Goal: Transaction & Acquisition: Purchase product/service

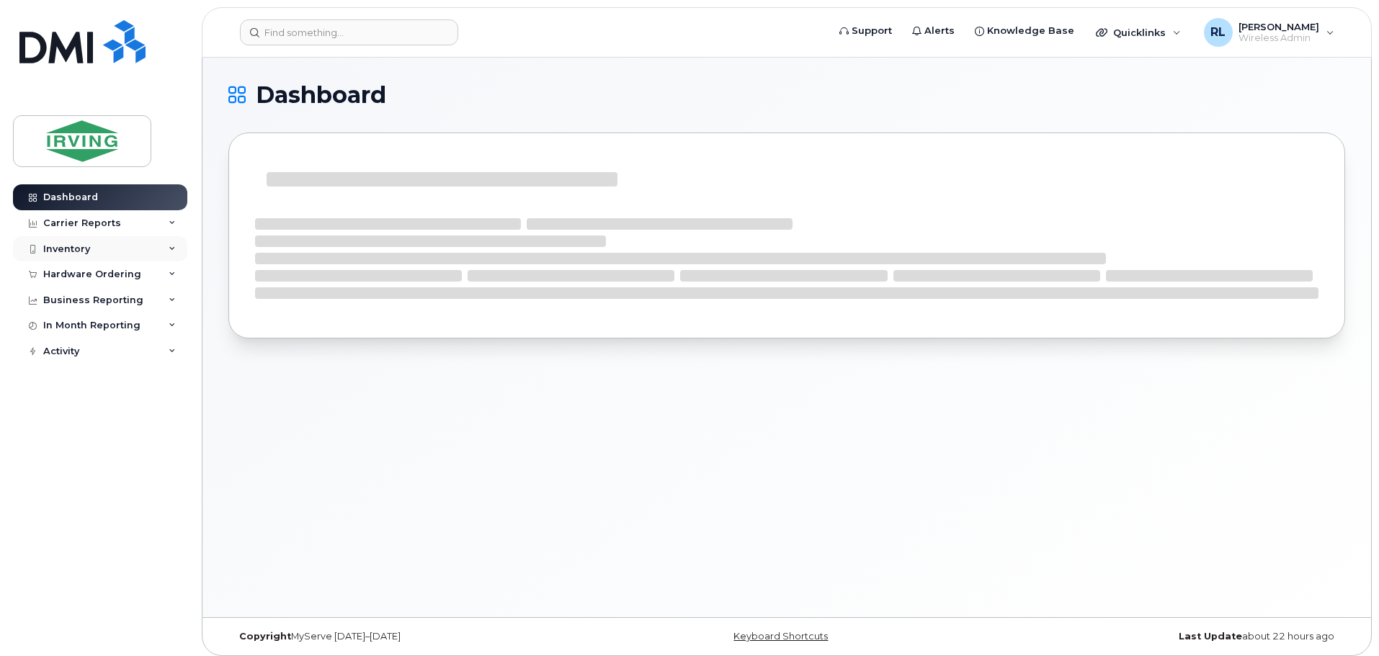
click at [81, 242] on div "Inventory" at bounding box center [100, 249] width 174 height 26
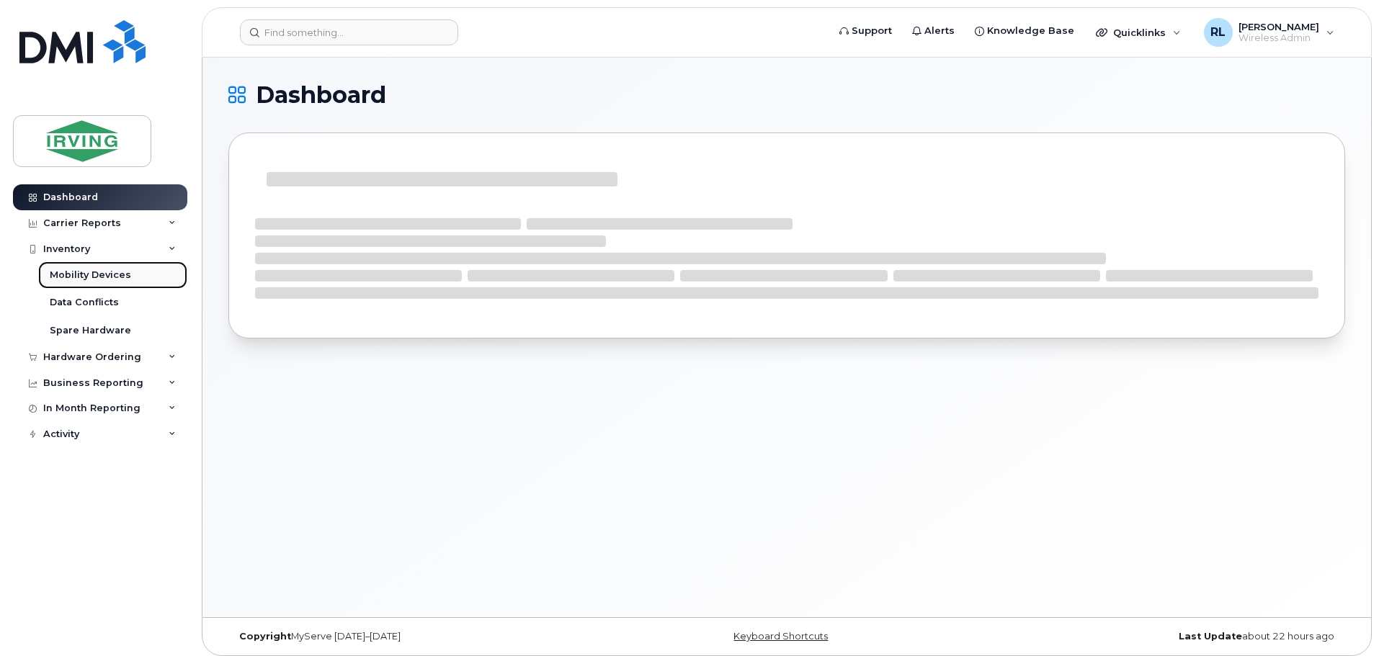
click at [109, 275] on div "Mobility Devices" at bounding box center [90, 275] width 81 height 13
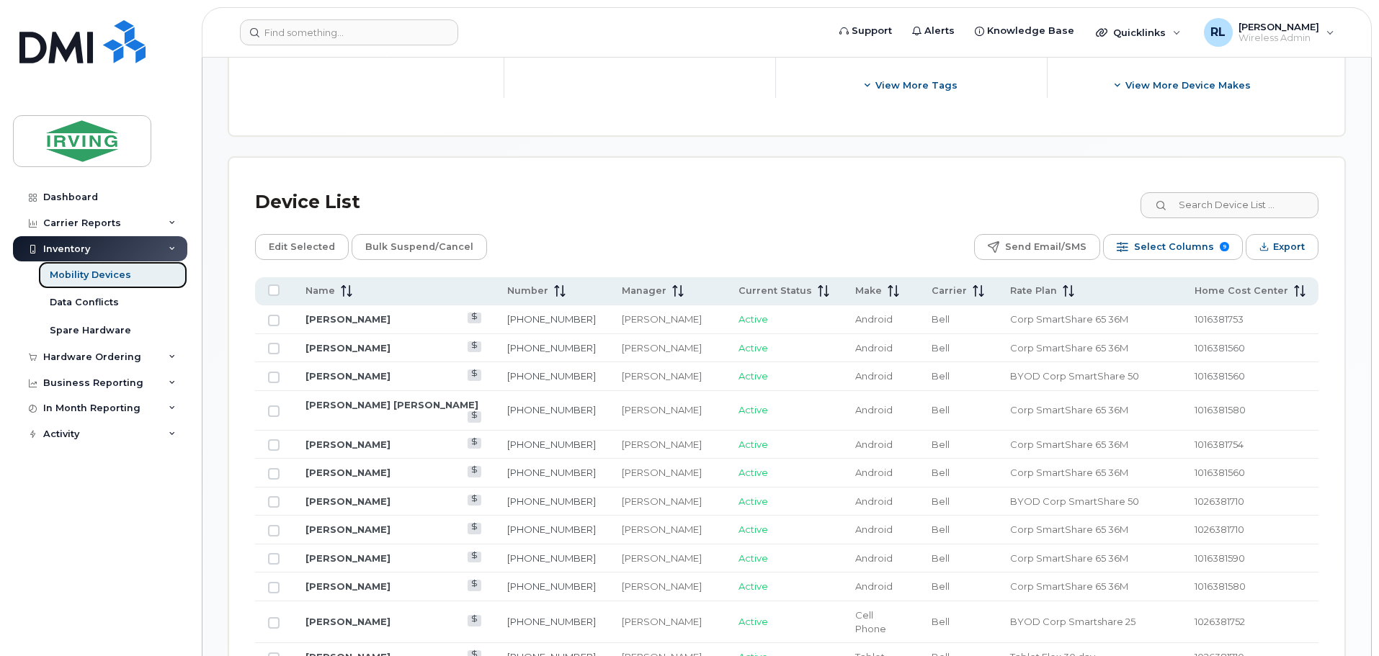
scroll to position [593, 0]
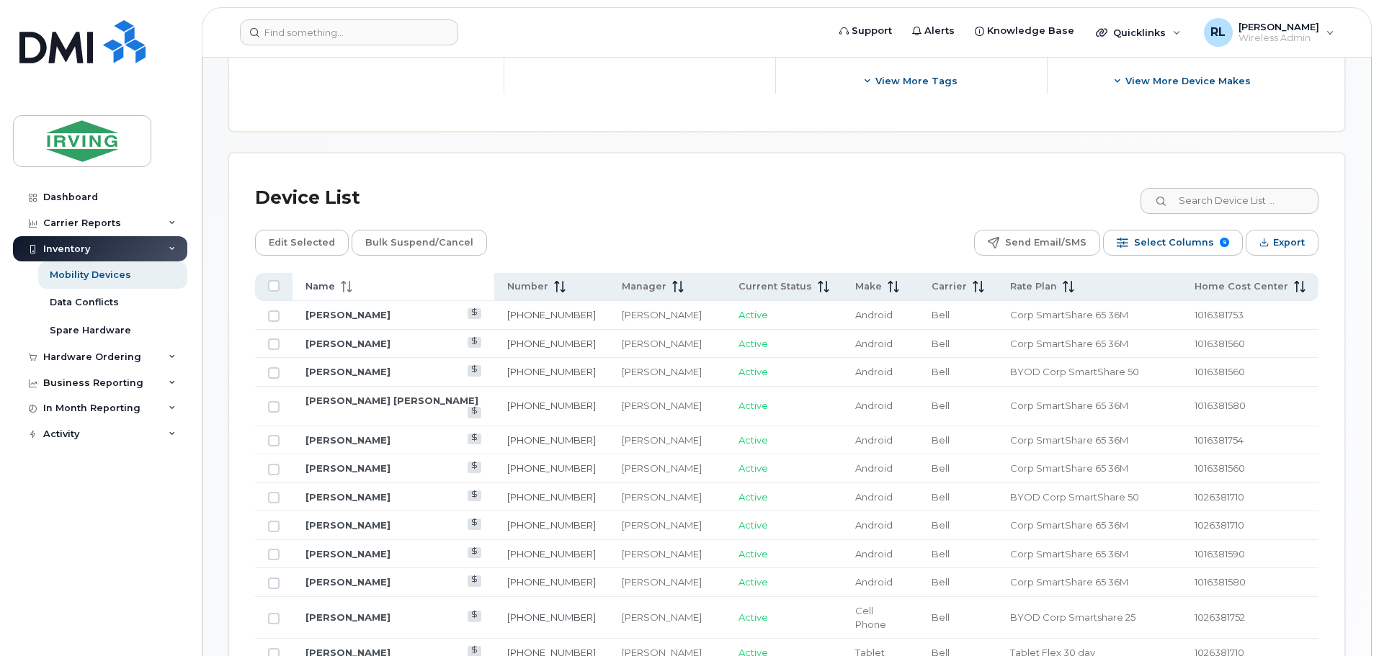
click at [343, 281] on icon at bounding box center [343, 287] width 1 height 12
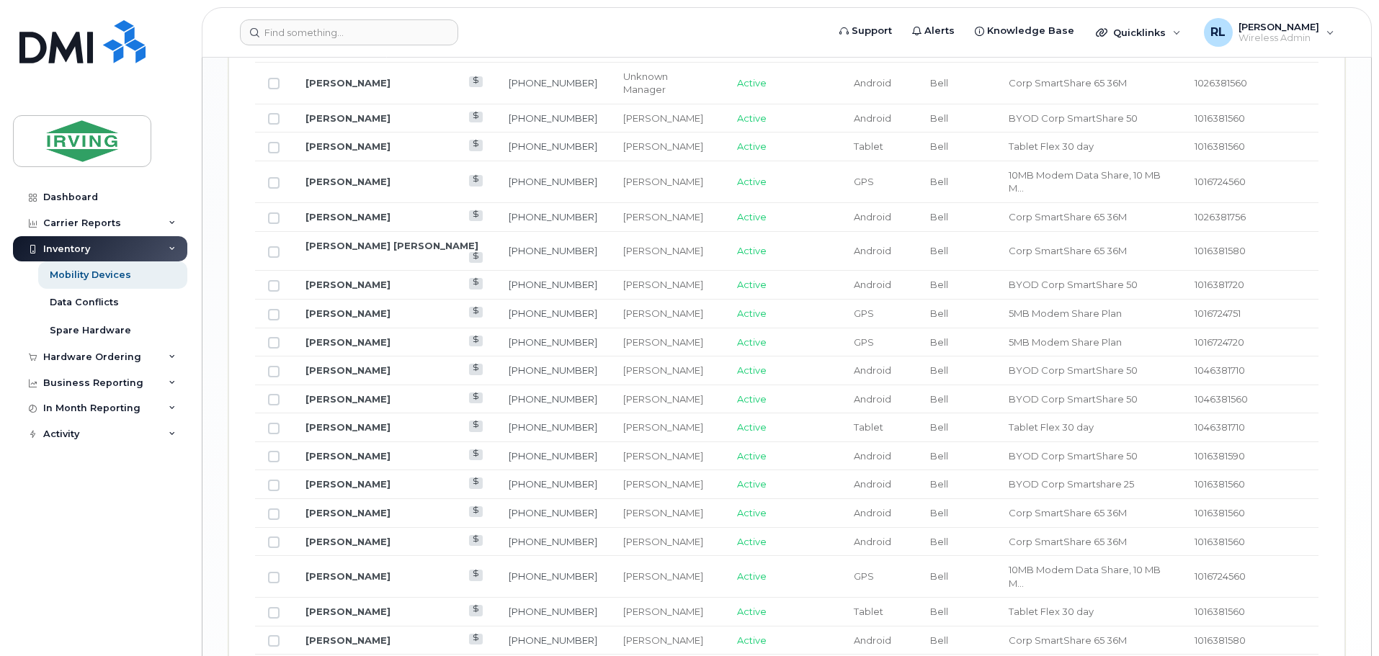
scroll to position [1783, 0]
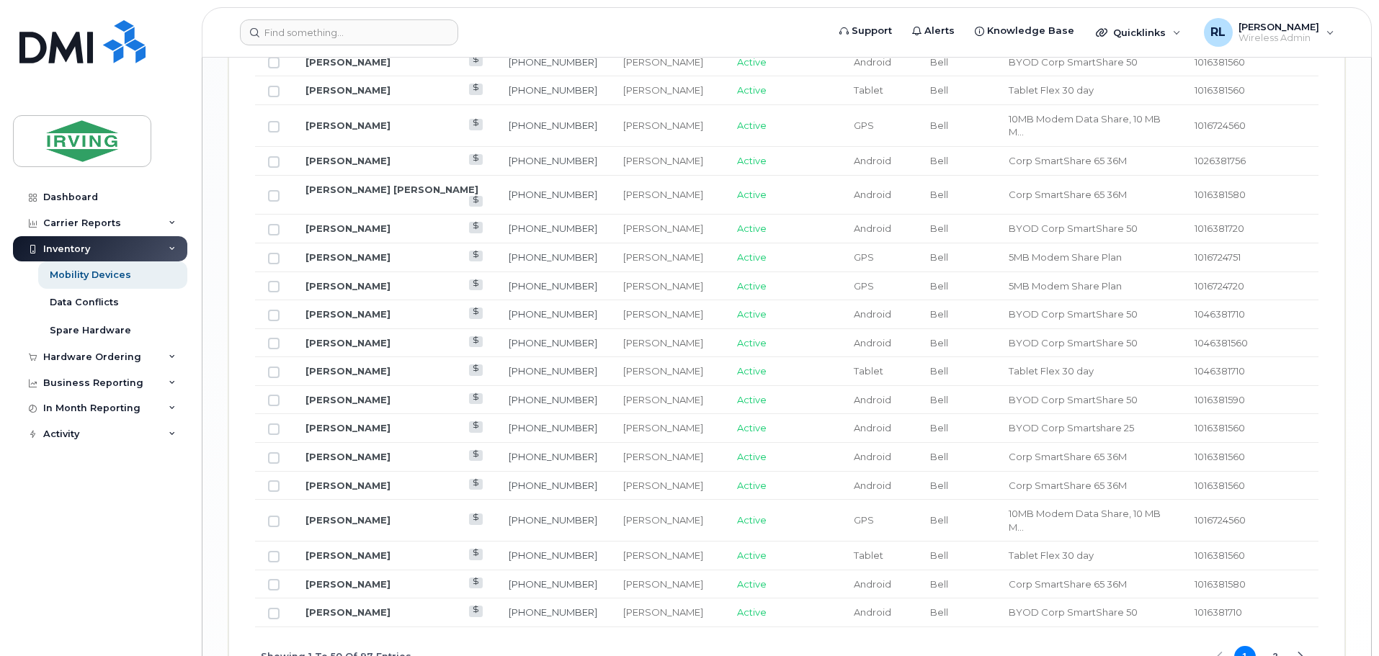
click at [1299, 653] on div "Next Page" at bounding box center [1299, 657] width 9 height 9
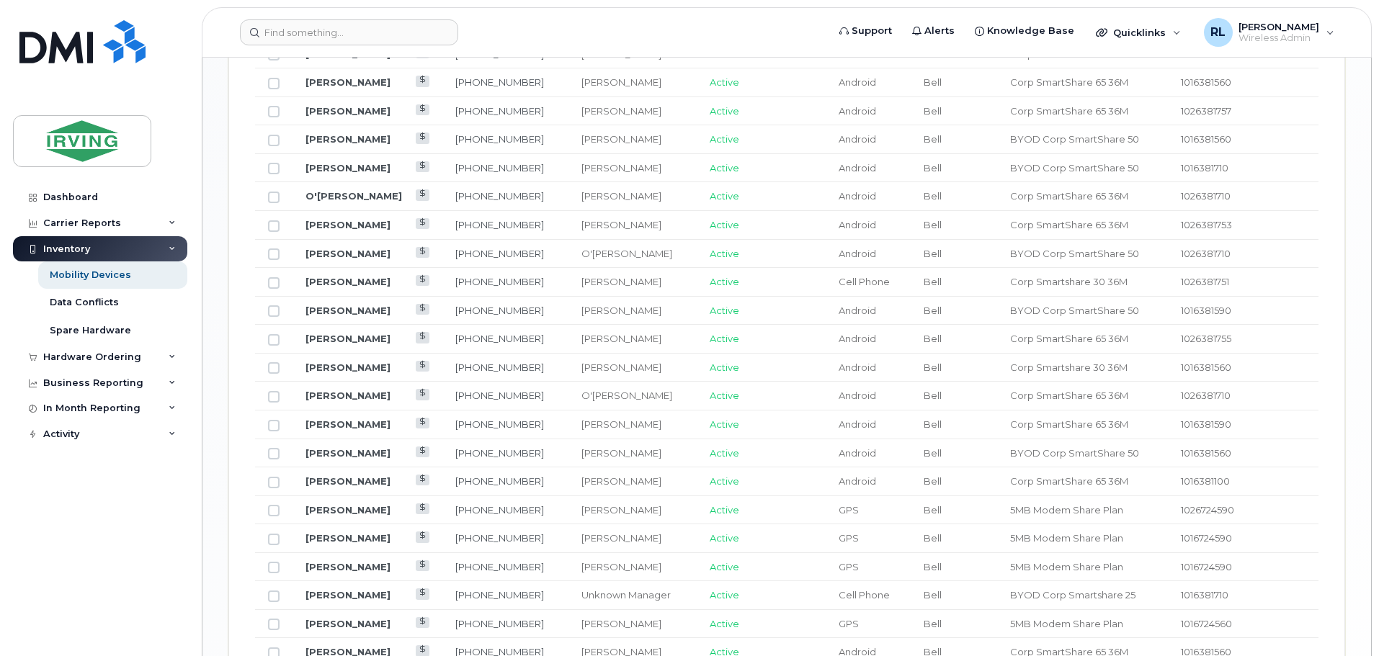
scroll to position [1339, 0]
click at [351, 275] on link "Richard Allen" at bounding box center [347, 281] width 85 height 12
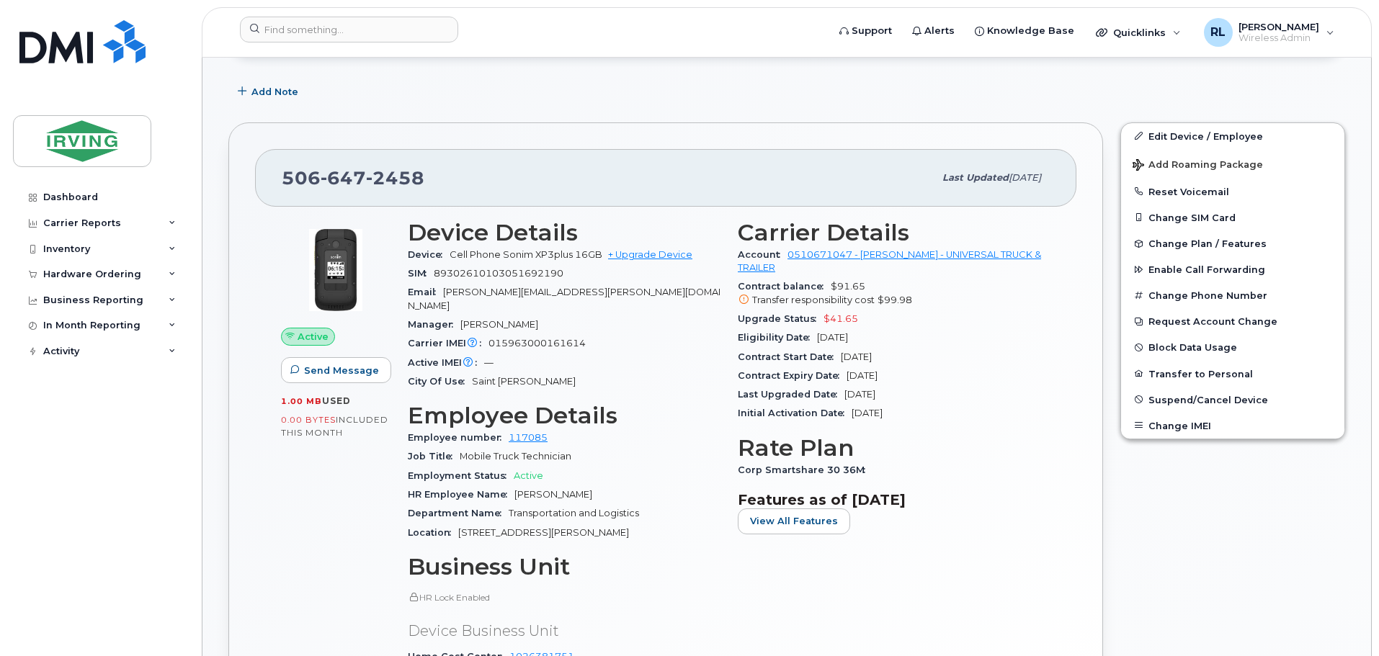
scroll to position [358, 0]
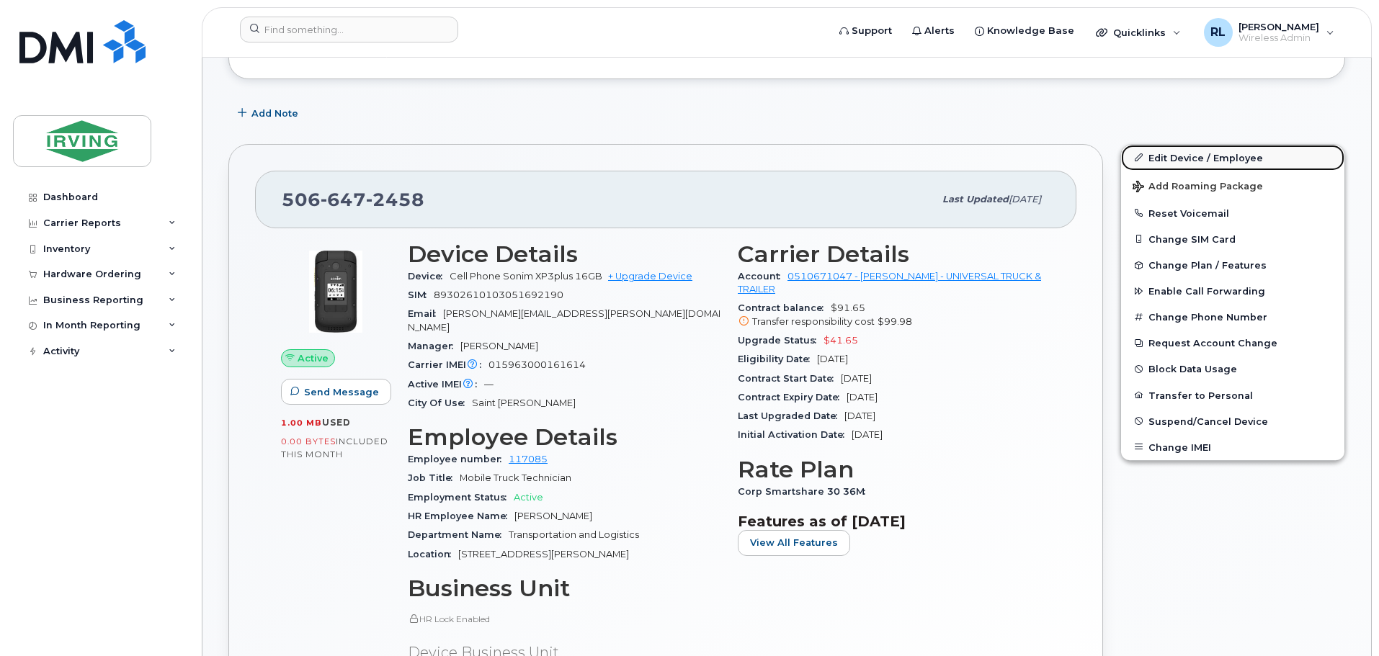
drag, startPoint x: 1171, startPoint y: 155, endPoint x: 1164, endPoint y: 160, distance: 8.8
click at [1171, 155] on link "Edit Device / Employee" at bounding box center [1232, 158] width 223 height 26
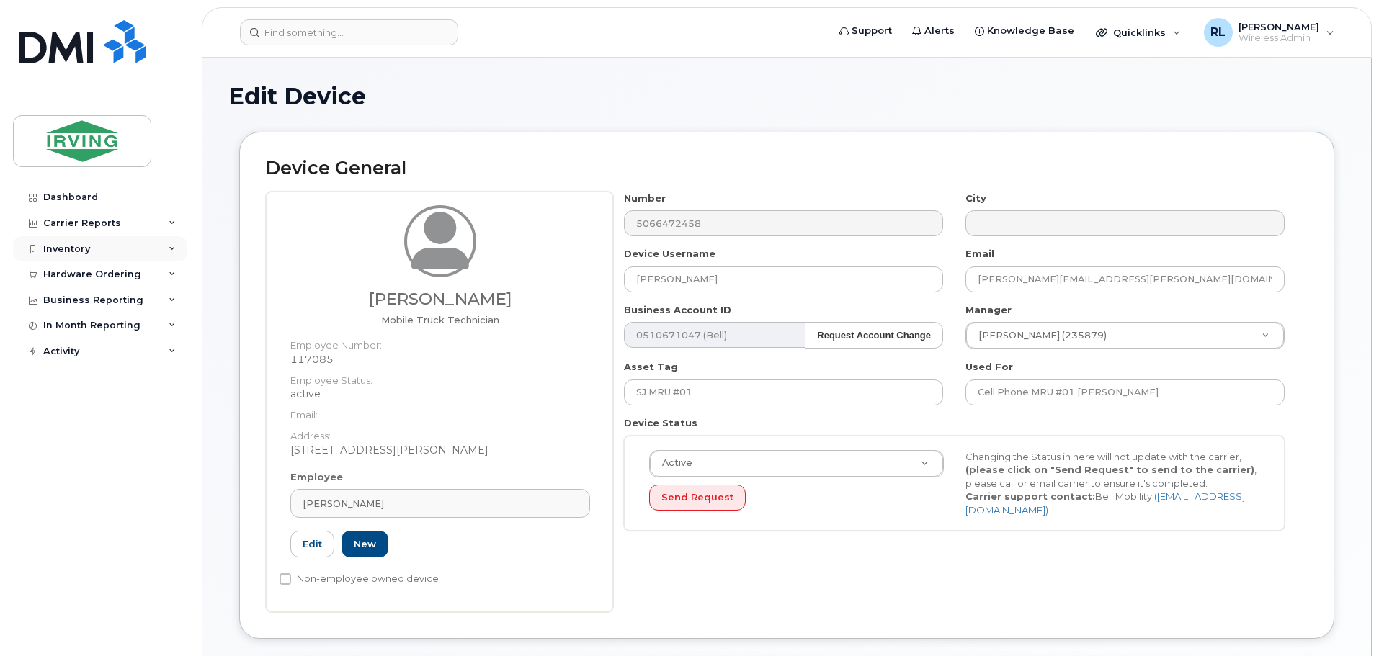
click at [68, 247] on div "Inventory" at bounding box center [66, 249] width 47 height 12
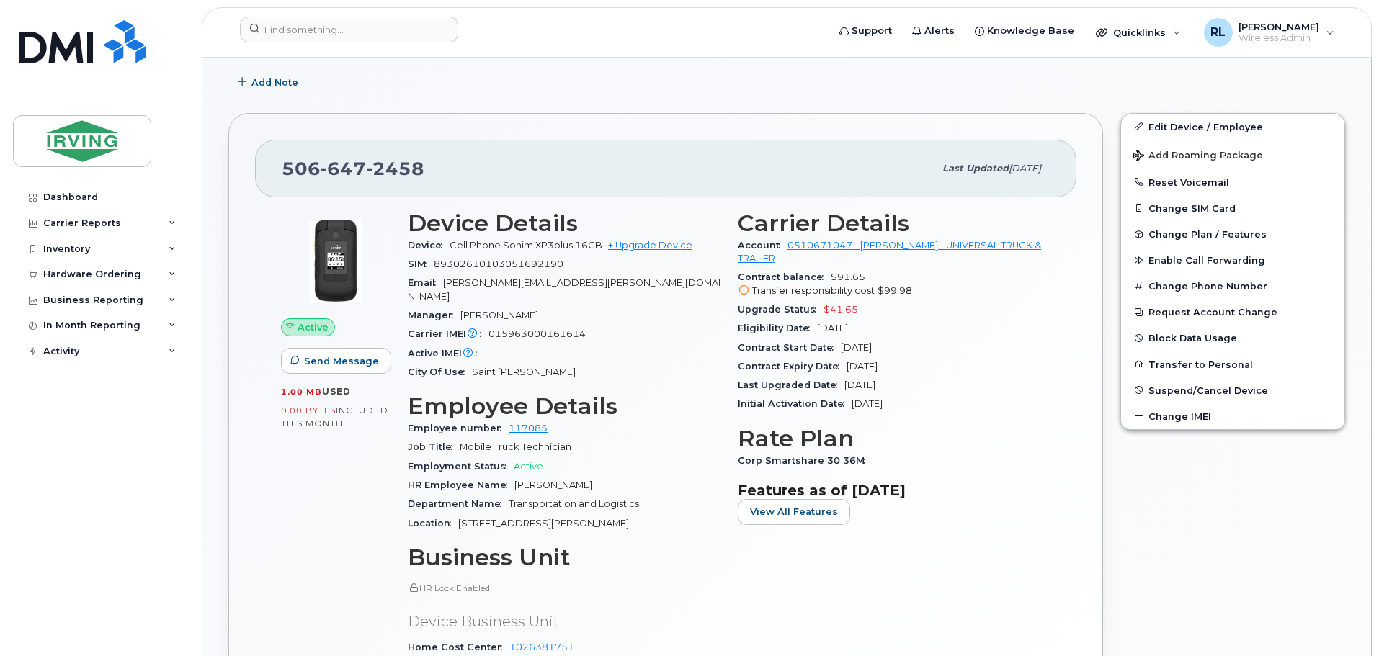
scroll to position [434, 0]
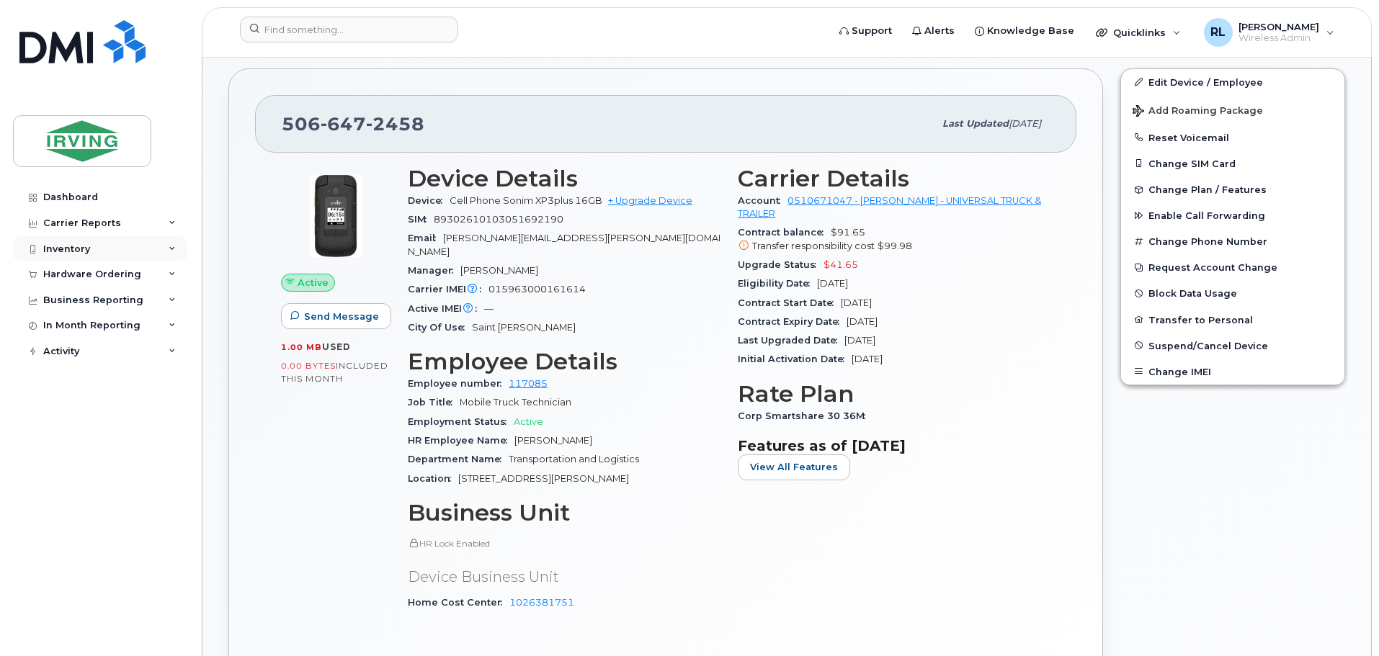
click at [70, 249] on div "Inventory" at bounding box center [66, 249] width 47 height 12
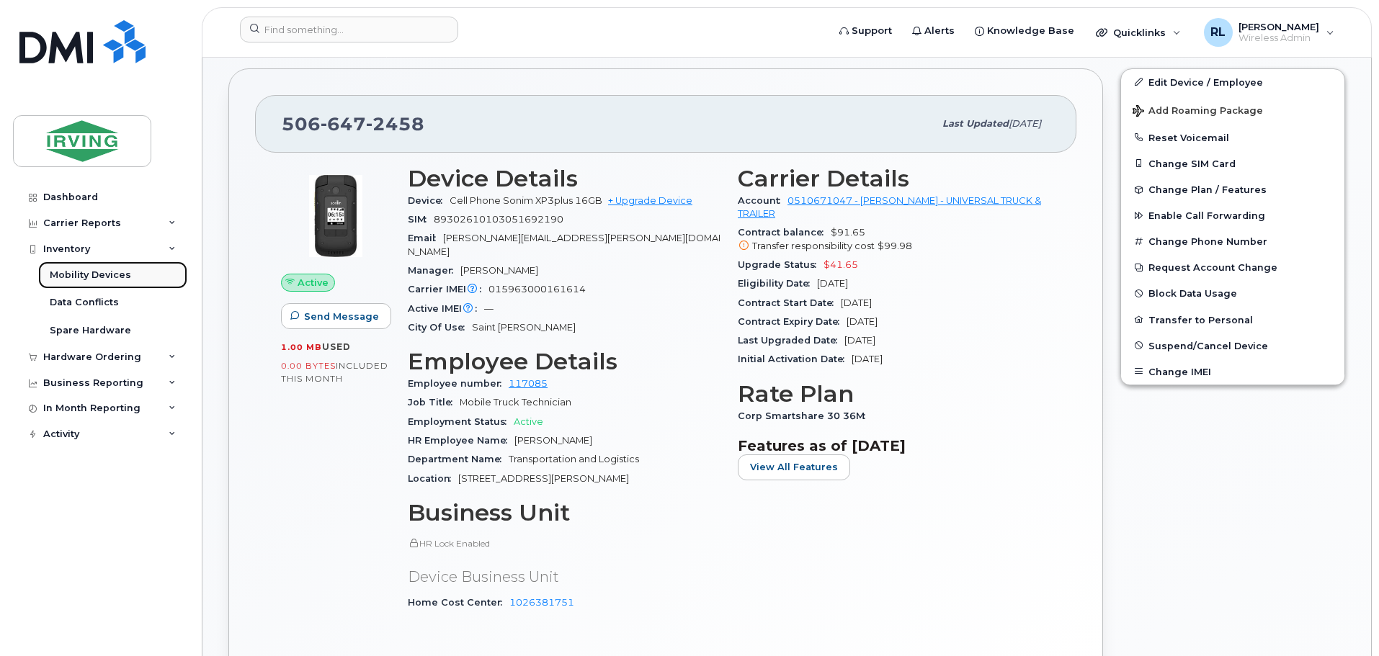
click at [98, 272] on div "Mobility Devices" at bounding box center [90, 275] width 81 height 13
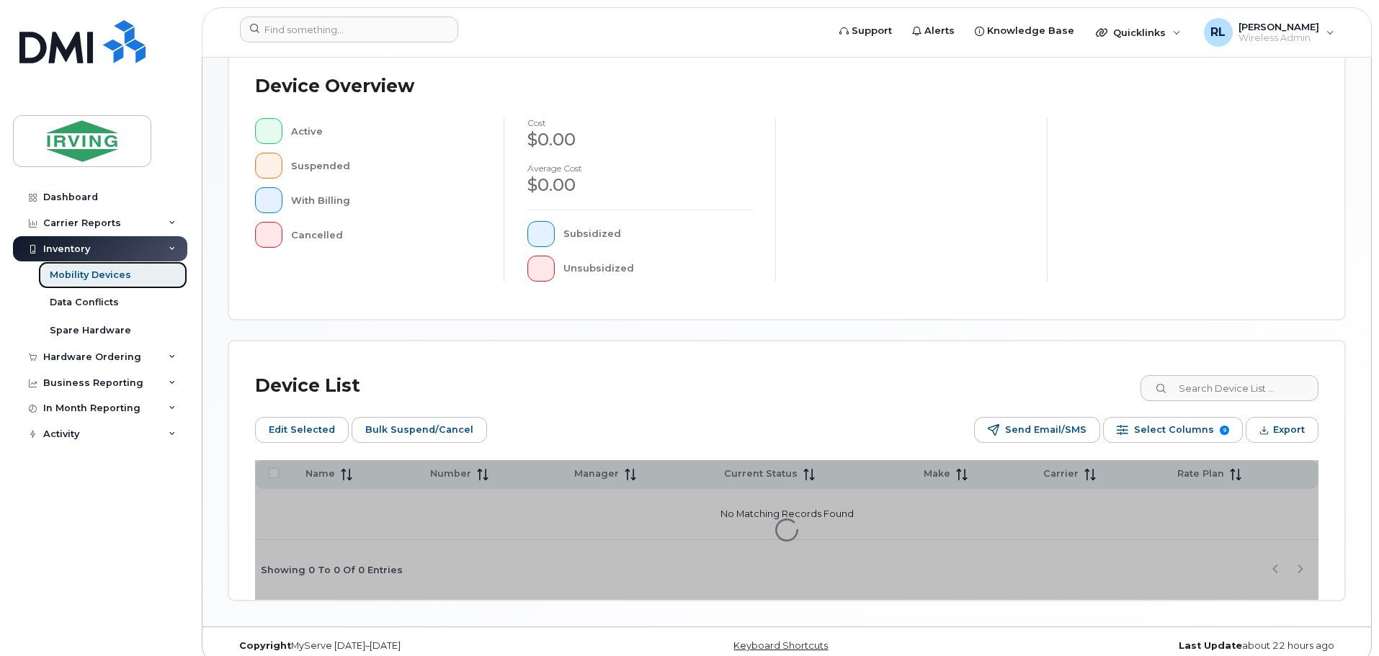
scroll to position [360, 0]
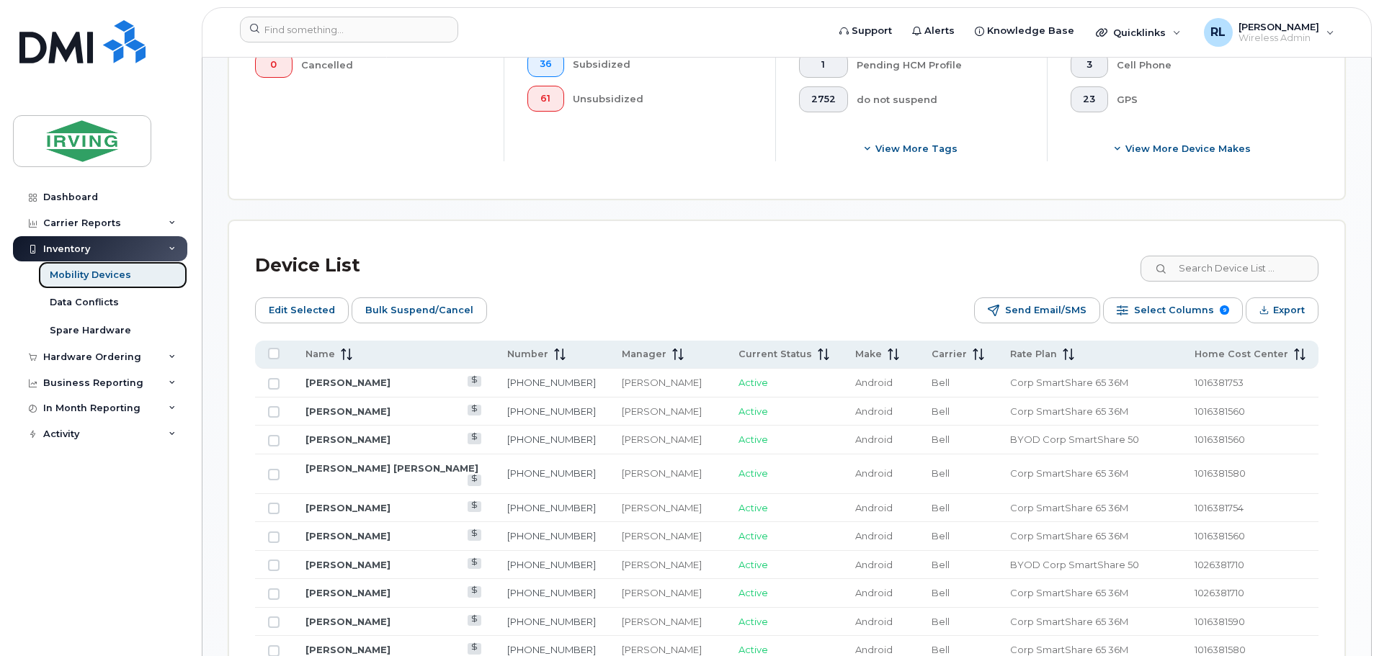
scroll to position [542, 0]
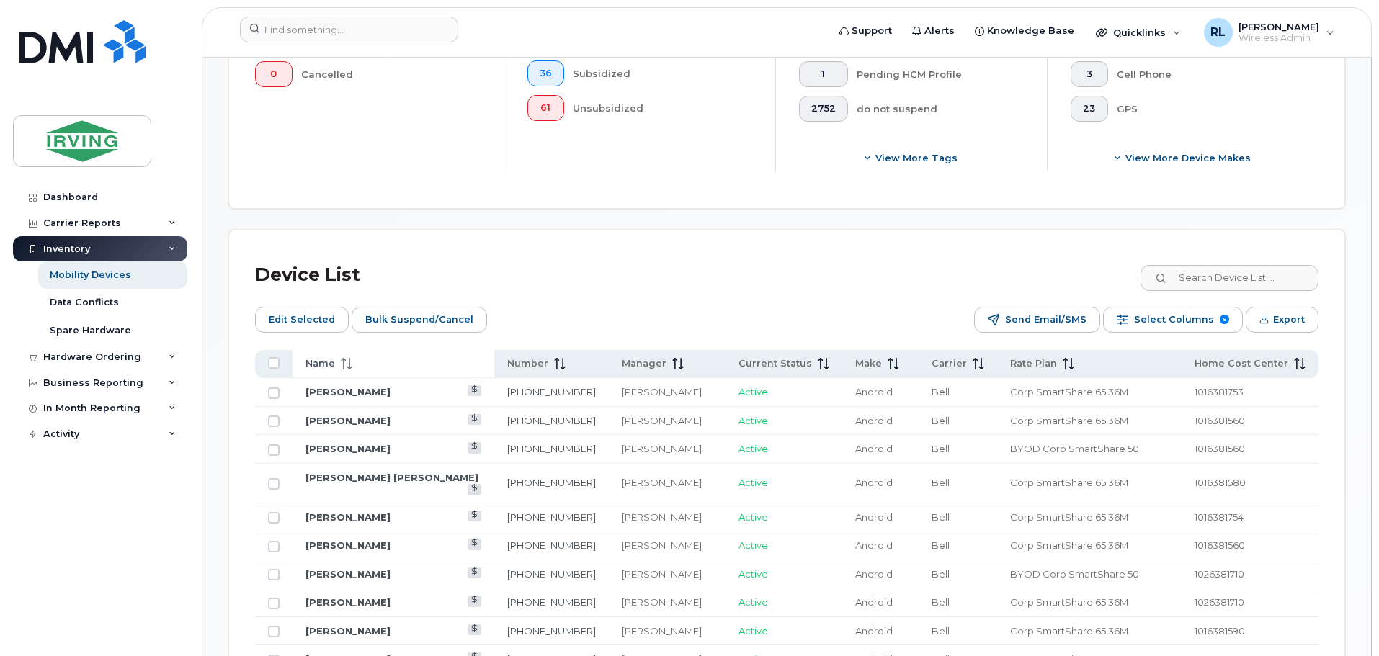
click at [345, 358] on icon at bounding box center [347, 364] width 12 height 12
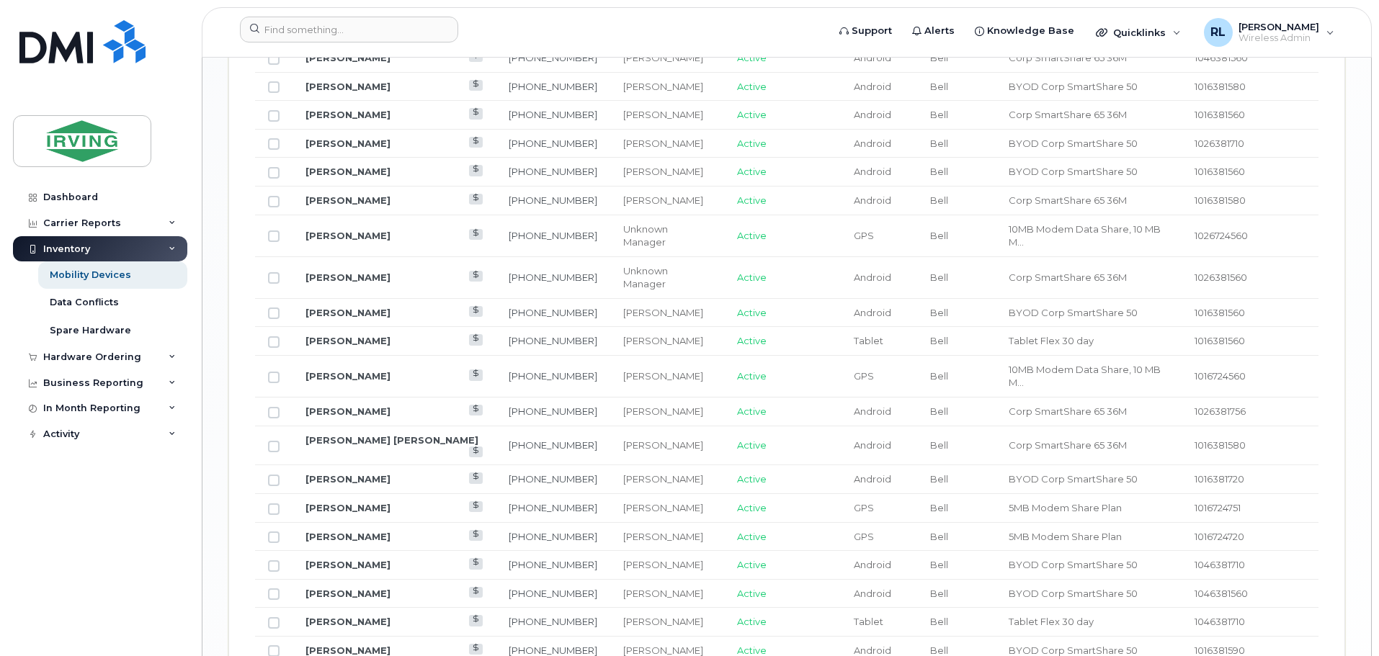
scroll to position [1809, 0]
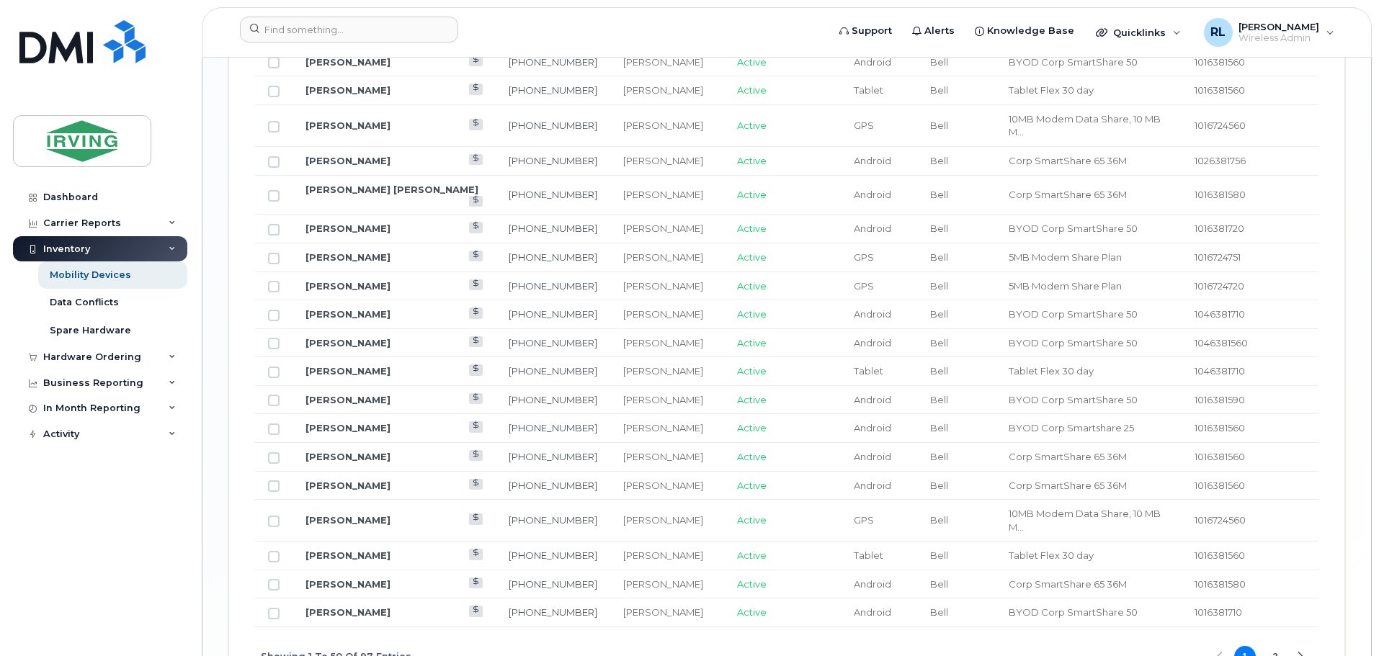
click at [1277, 646] on button "2" at bounding box center [1275, 657] width 22 height 22
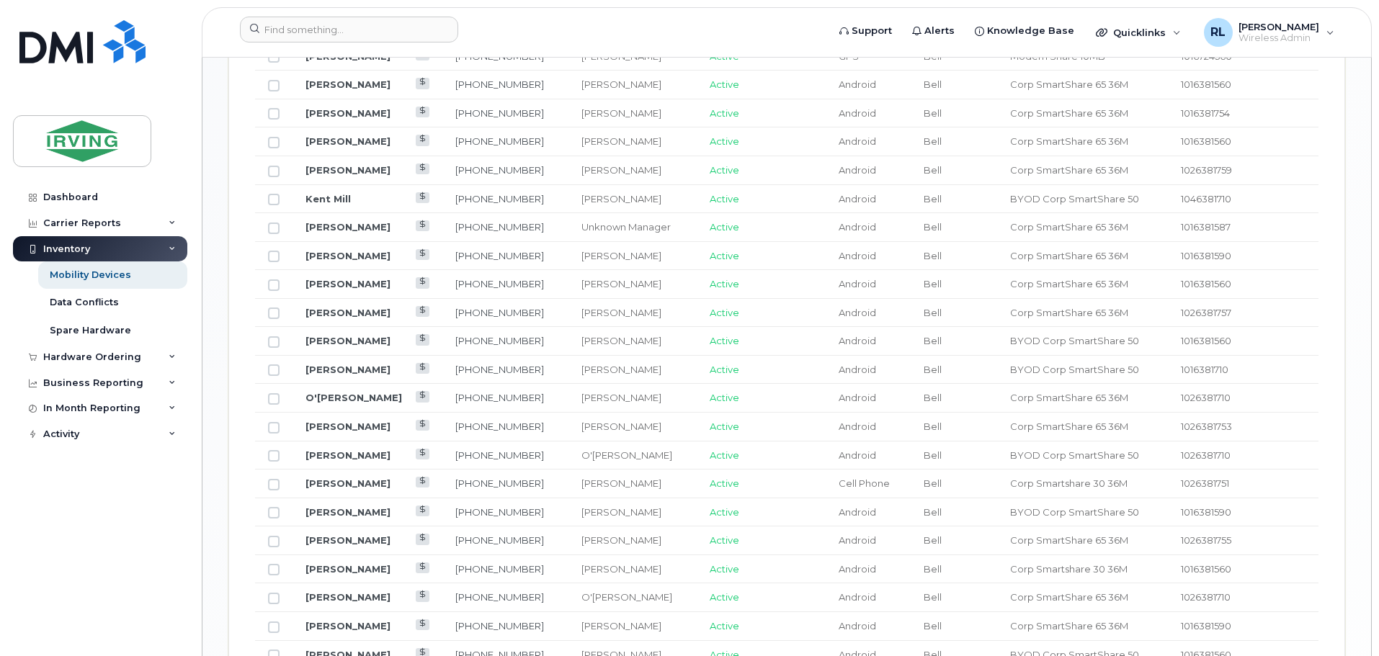
scroll to position [1162, 0]
click at [330, 194] on link "Kent Mill" at bounding box center [327, 200] width 45 height 12
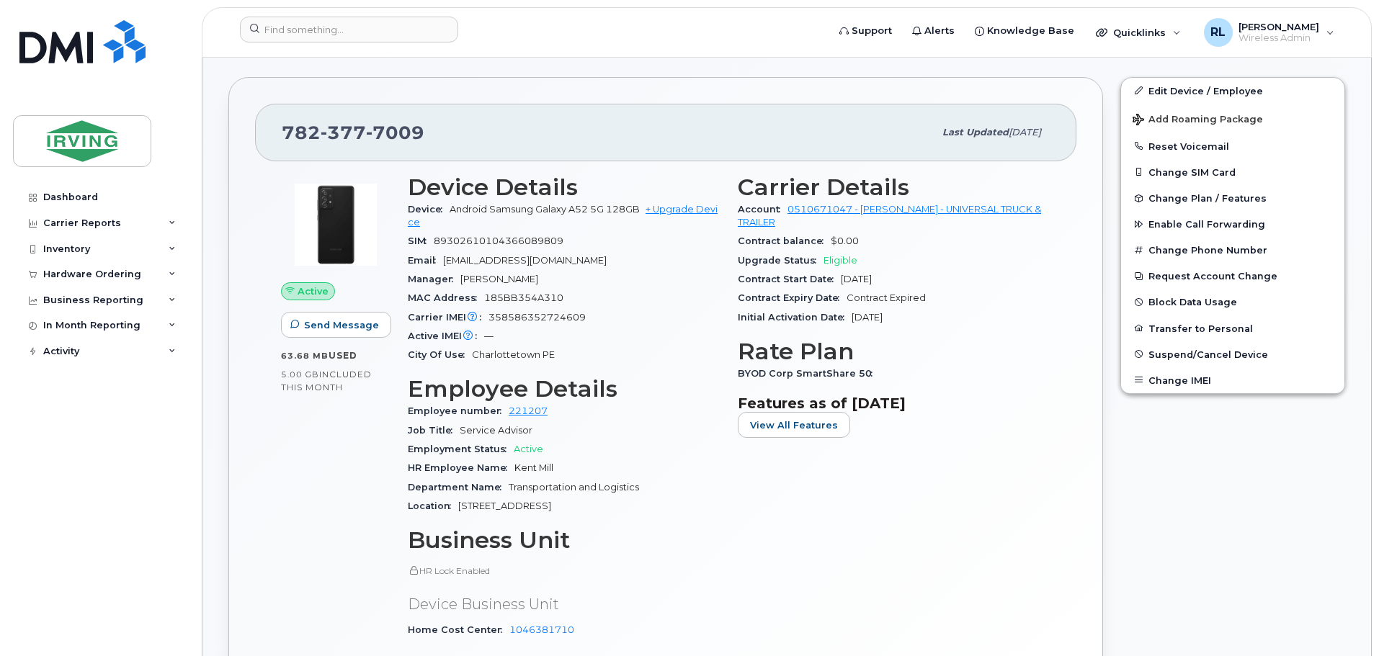
scroll to position [313, 0]
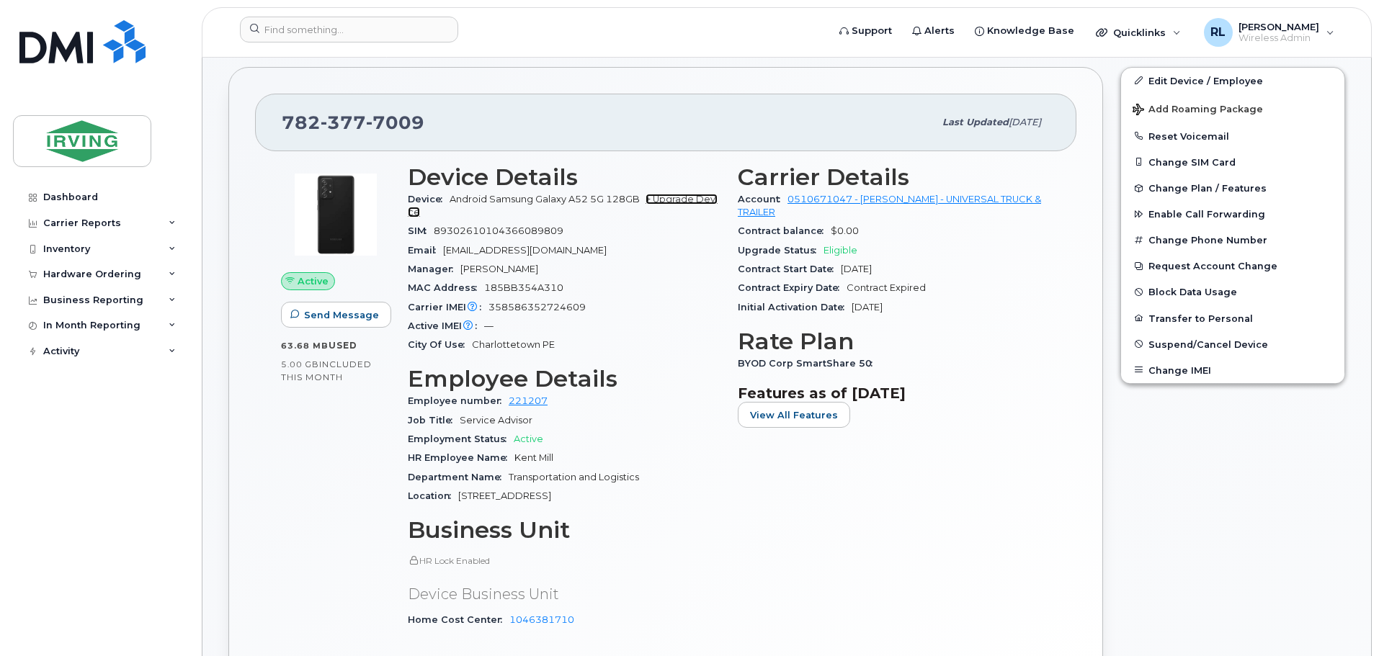
click at [687, 197] on link "+ Upgrade Device" at bounding box center [563, 206] width 310 height 24
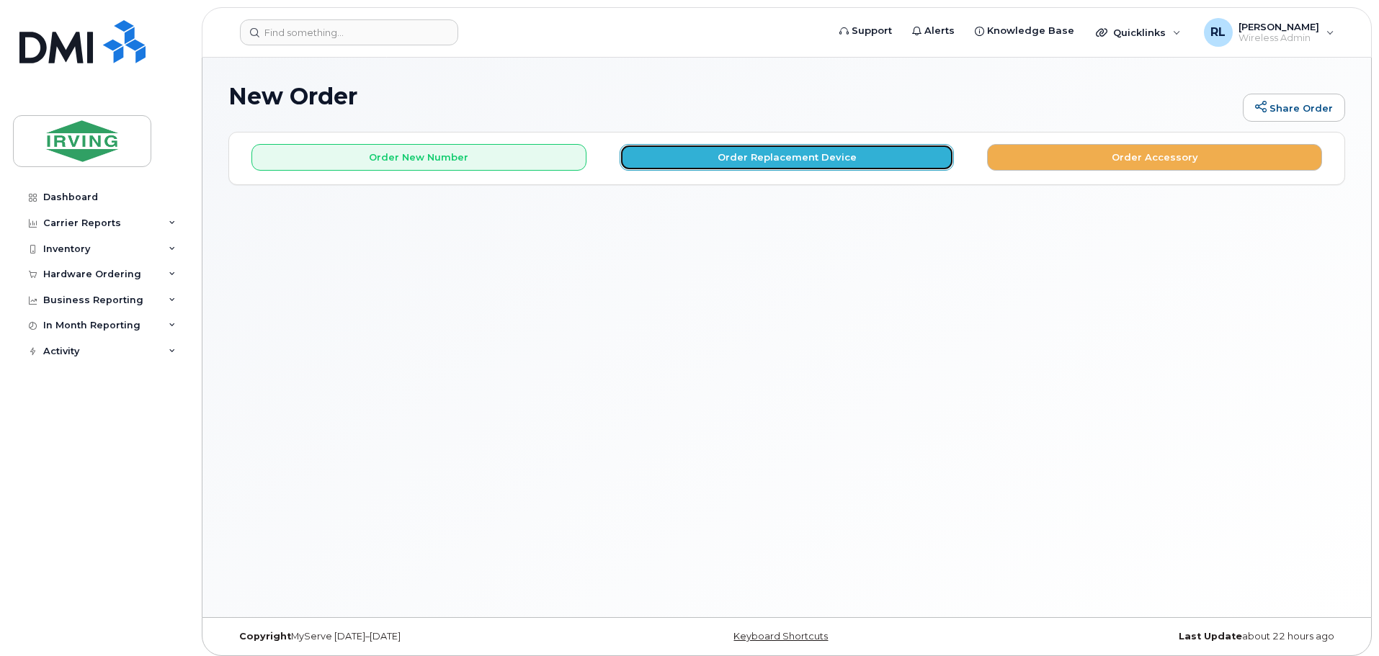
click at [790, 159] on button "Order Replacement Device" at bounding box center [787, 157] width 335 height 27
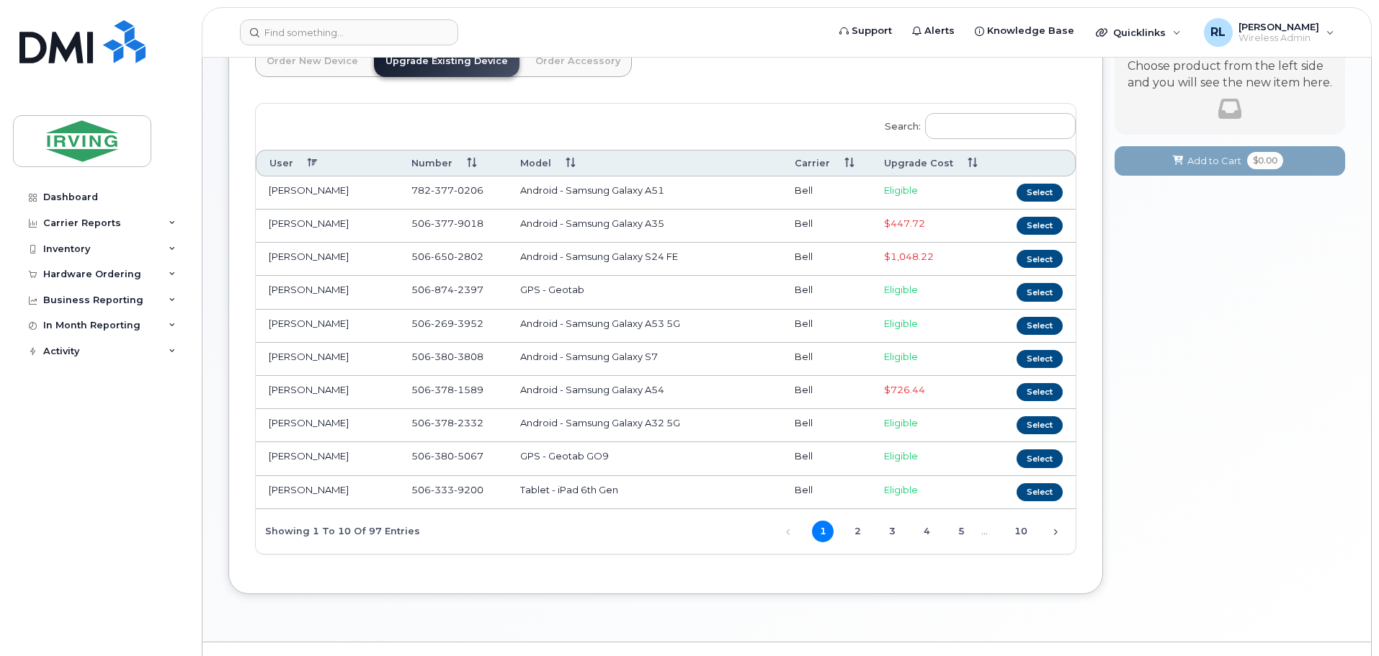
scroll to position [145, 0]
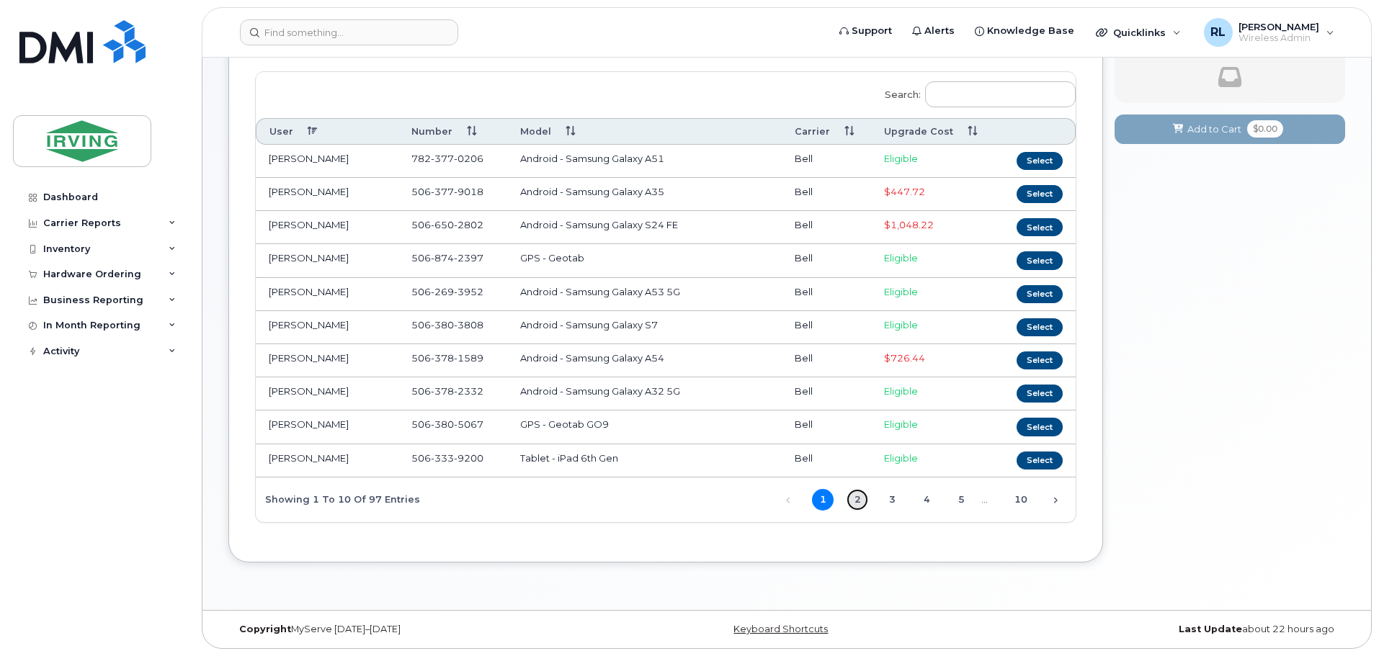
click at [857, 499] on link "2" at bounding box center [857, 500] width 22 height 22
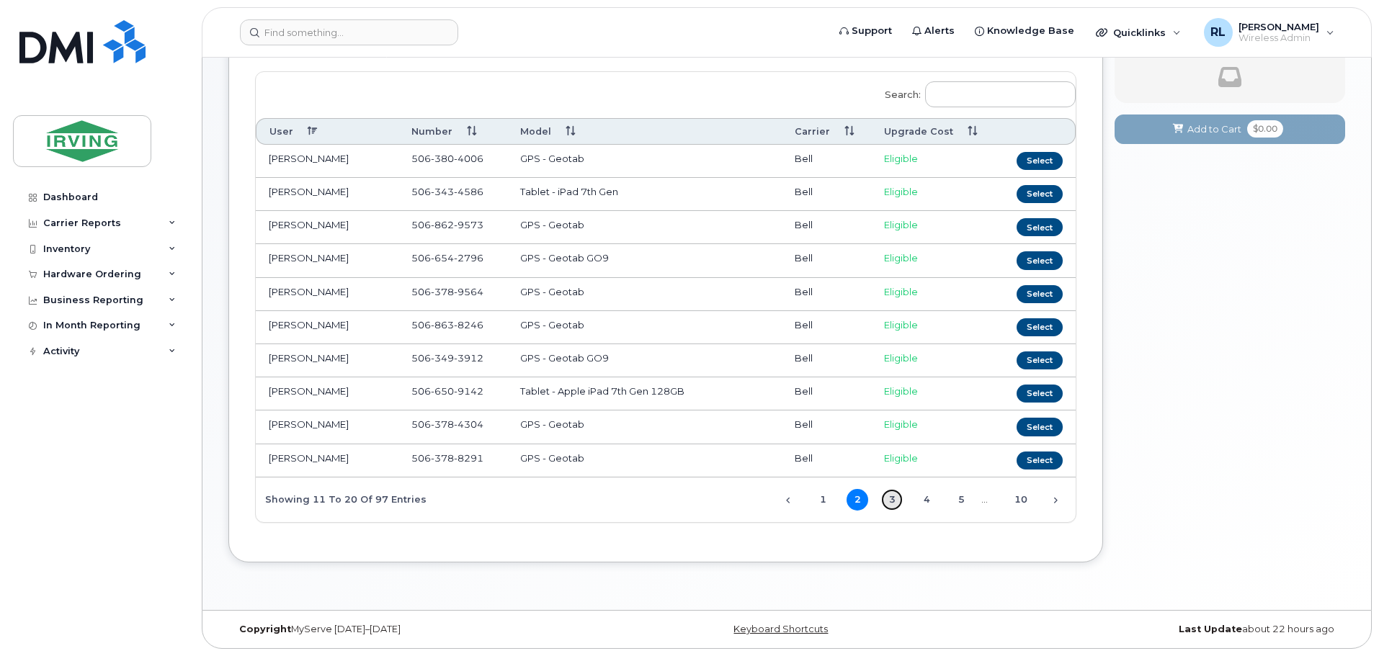
click at [891, 500] on link "3" at bounding box center [892, 500] width 22 height 22
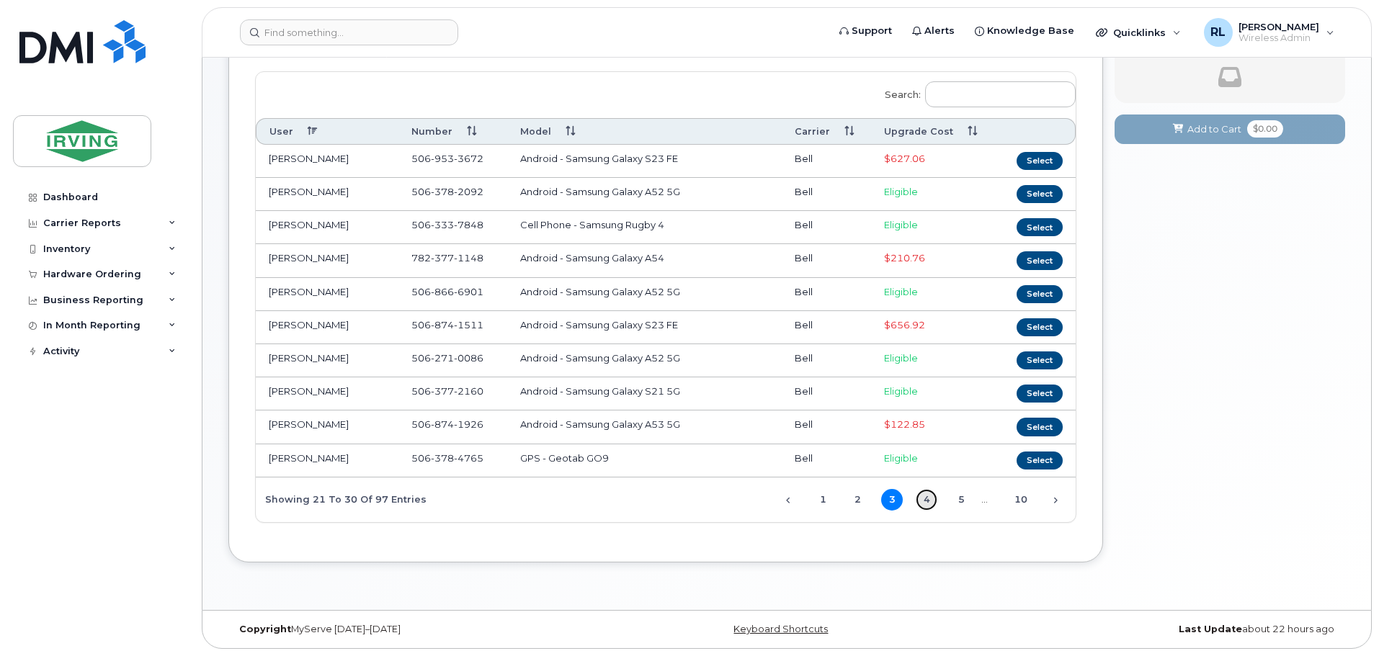
click at [925, 500] on link "4" at bounding box center [927, 500] width 22 height 22
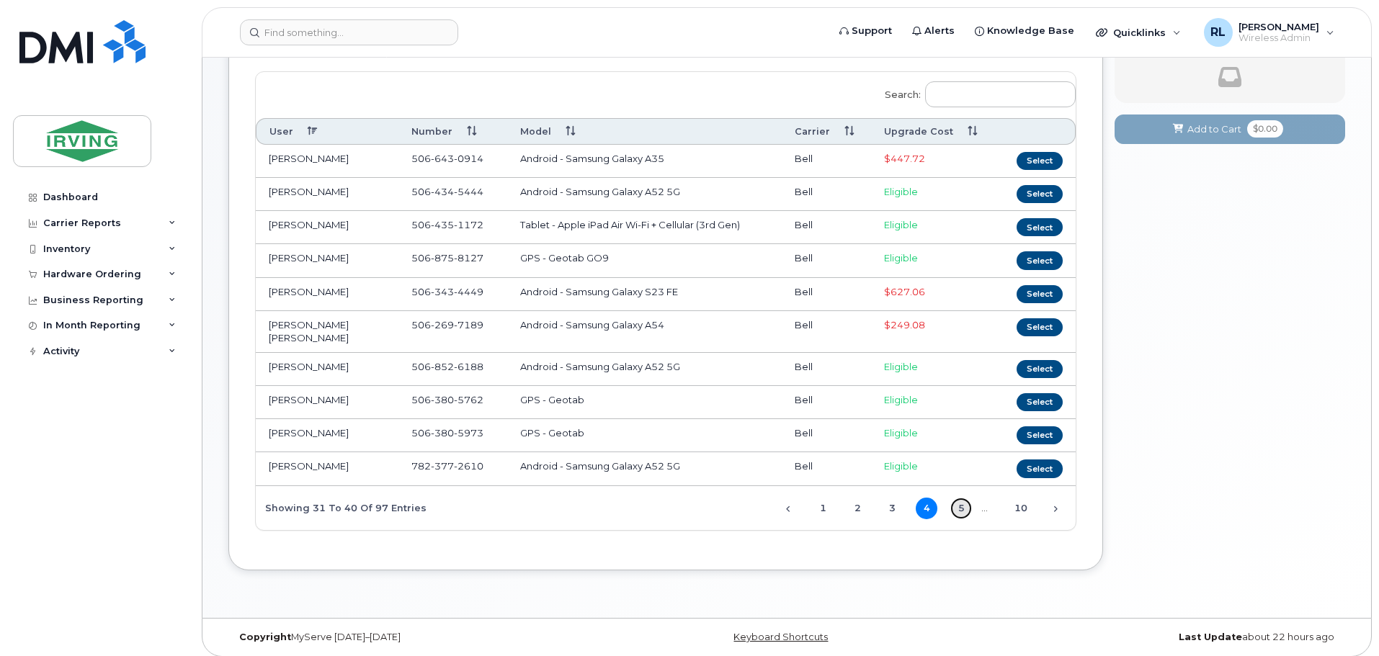
click at [956, 501] on link "5" at bounding box center [961, 509] width 22 height 22
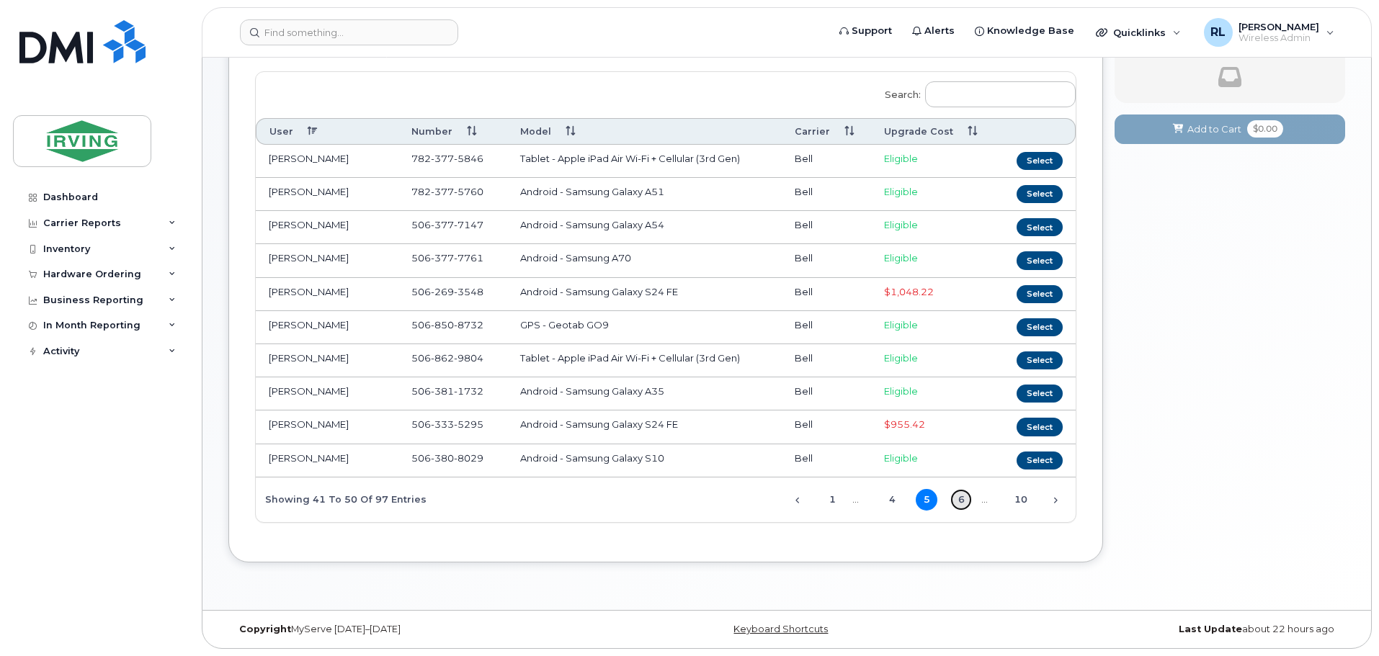
click at [963, 500] on link "6" at bounding box center [961, 500] width 22 height 22
click at [962, 501] on link "7" at bounding box center [961, 500] width 22 height 22
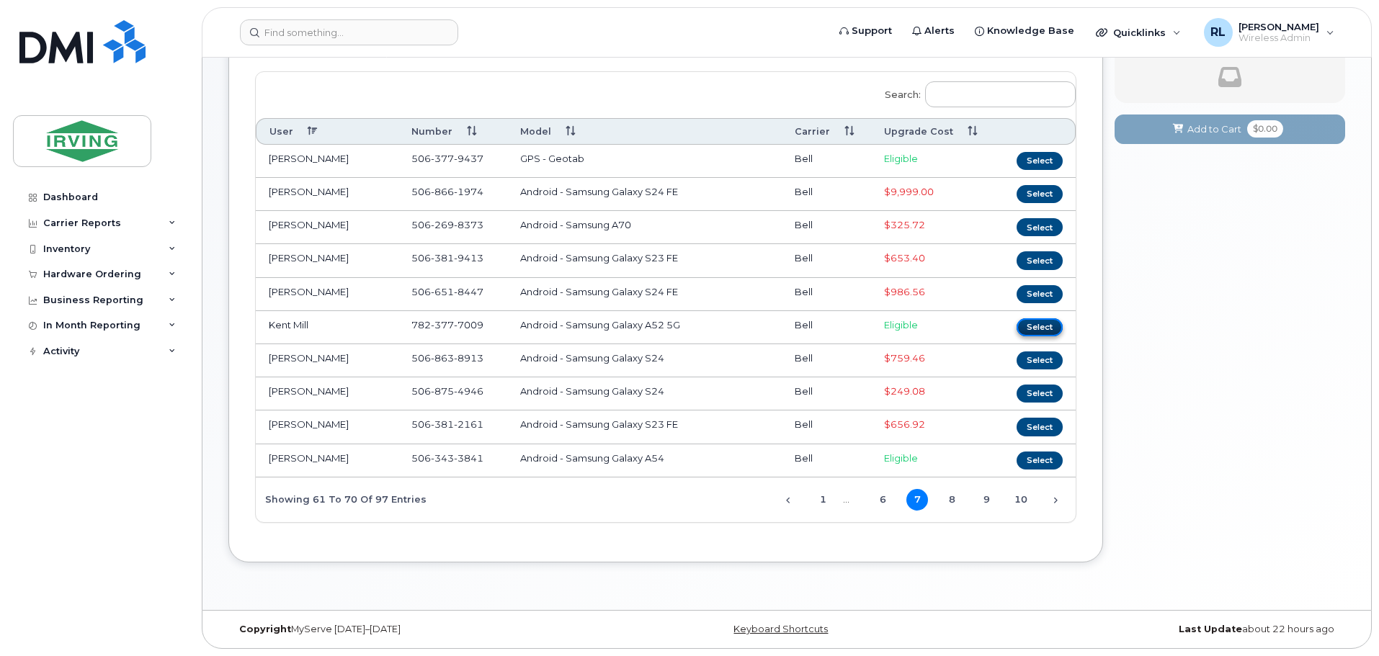
click at [1033, 326] on button "Select" at bounding box center [1039, 327] width 46 height 18
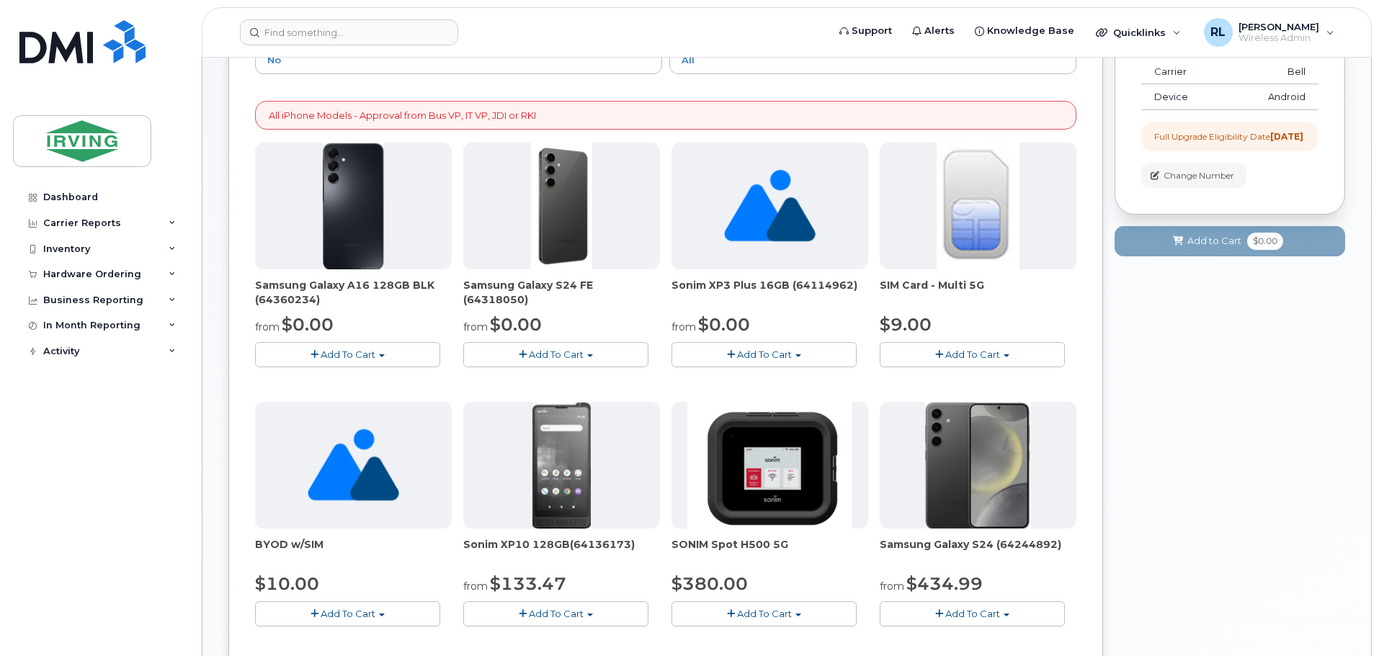
scroll to position [245, 0]
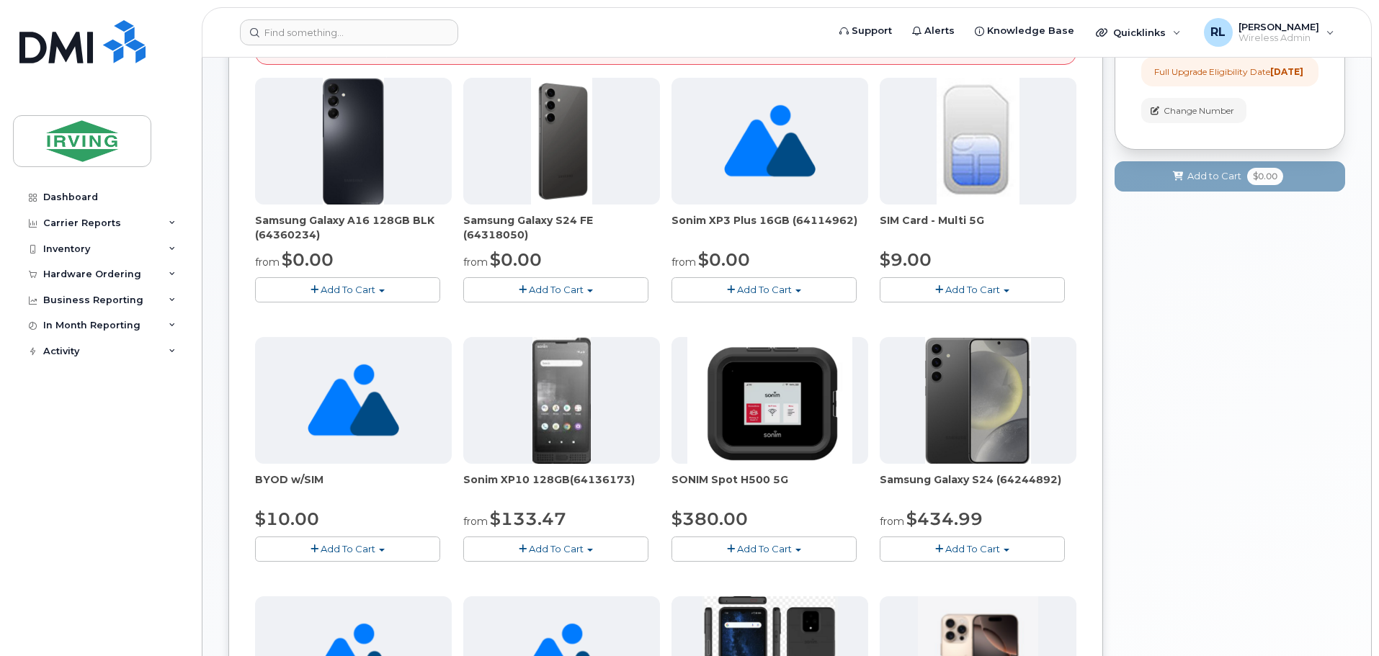
click at [550, 286] on span "Add To Cart" at bounding box center [556, 290] width 55 height 12
click at [561, 316] on link "$0.00 - 3 year term - voice & data plan (128GB)" at bounding box center [592, 317] width 250 height 18
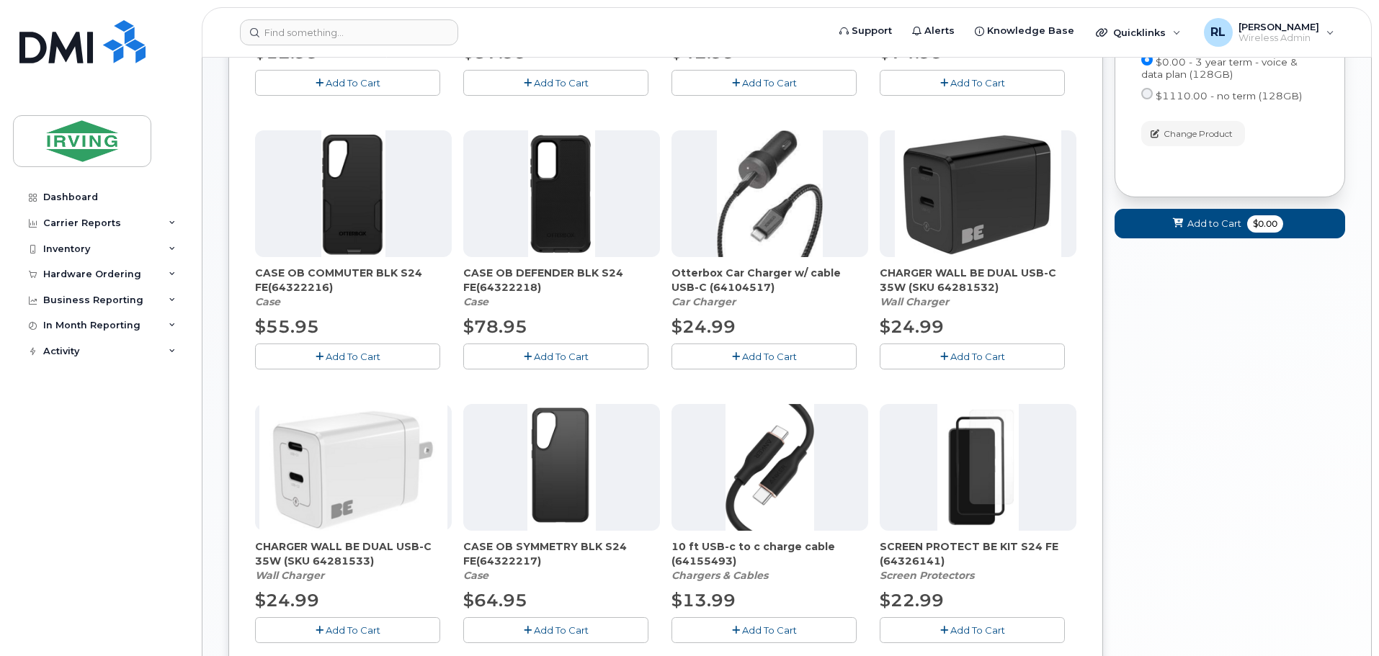
scroll to position [470, 0]
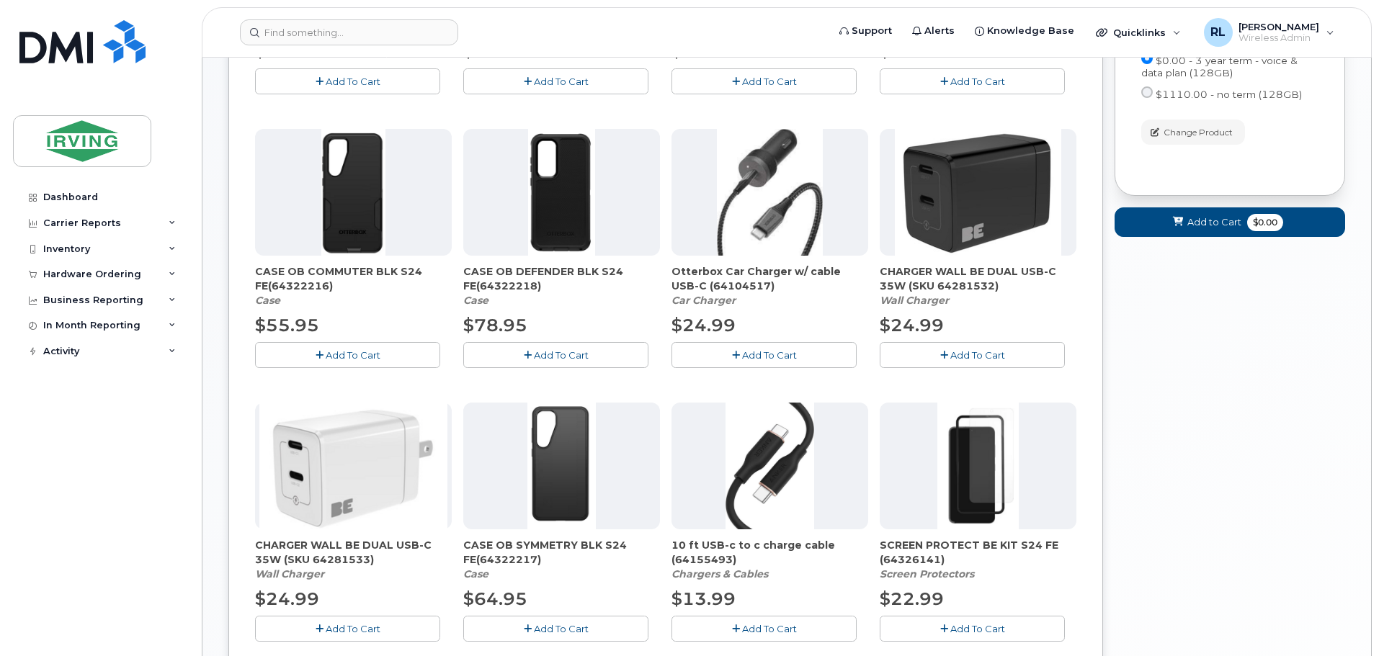
click at [349, 352] on span "Add To Cart" at bounding box center [353, 355] width 55 height 12
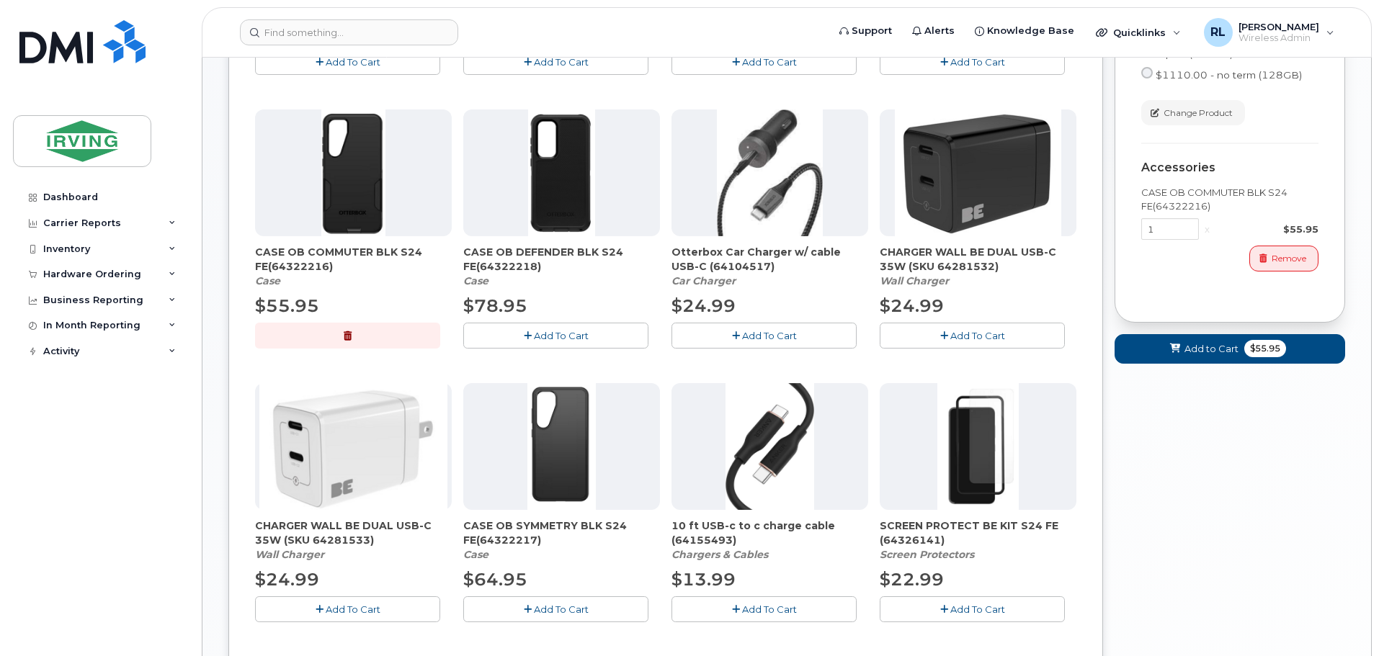
scroll to position [506, 0]
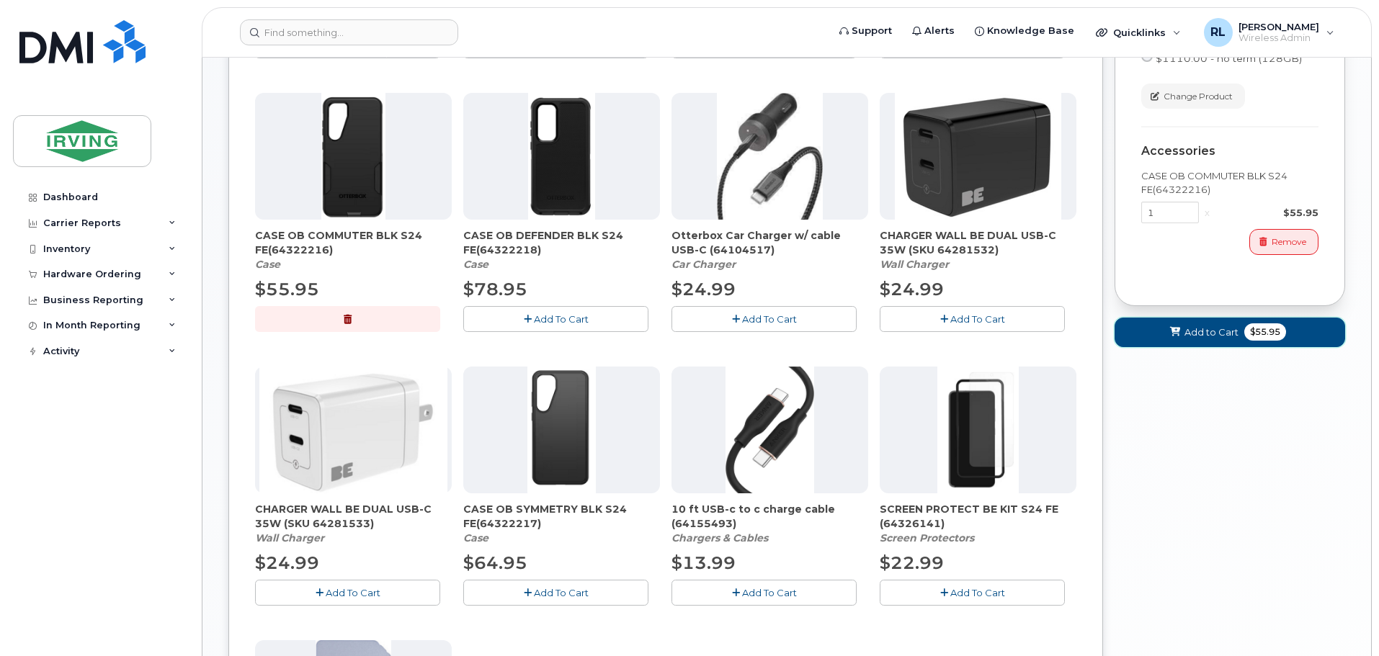
click at [1197, 339] on span "Add to Cart" at bounding box center [1211, 333] width 54 height 14
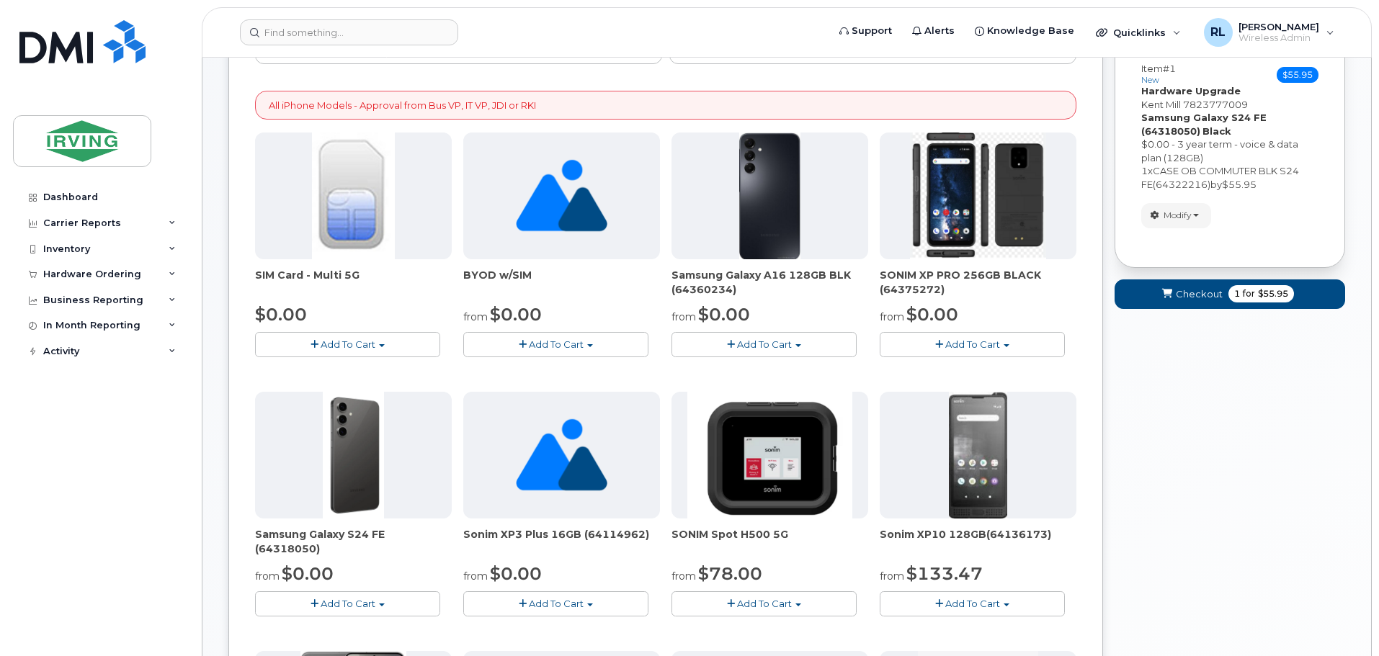
scroll to position [0, 0]
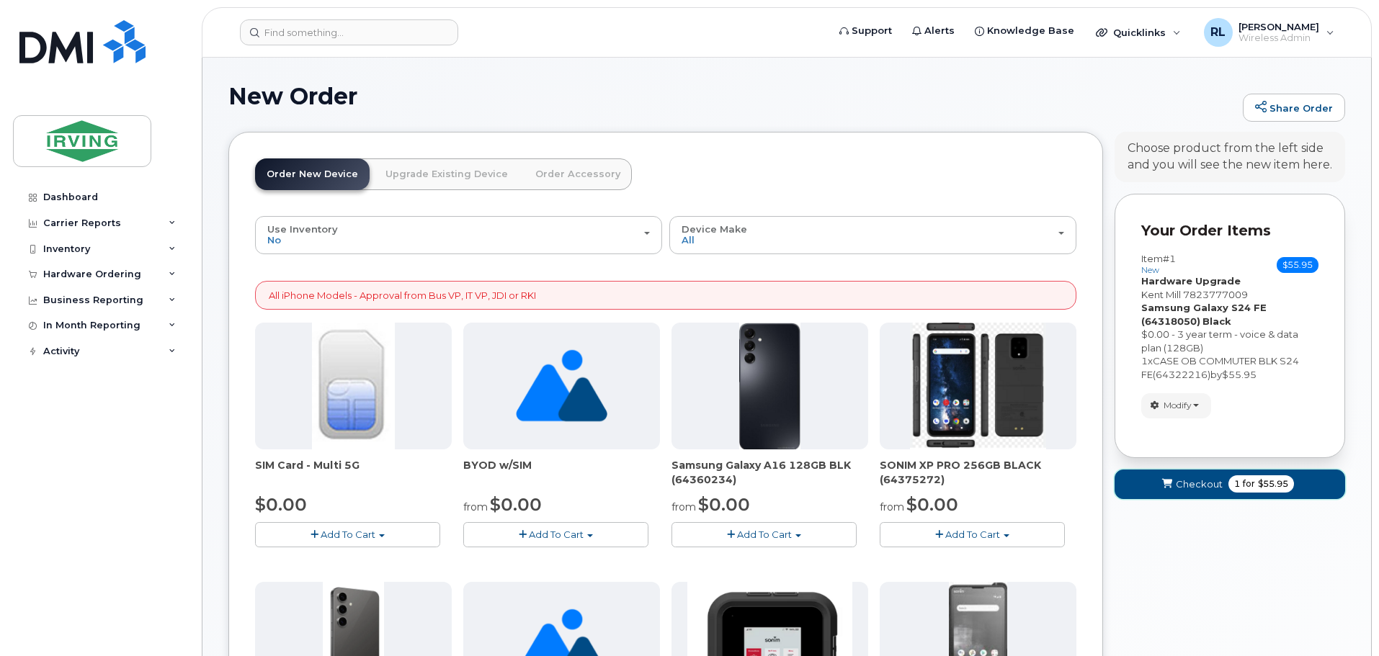
click at [1190, 480] on span "Checkout" at bounding box center [1199, 485] width 47 height 14
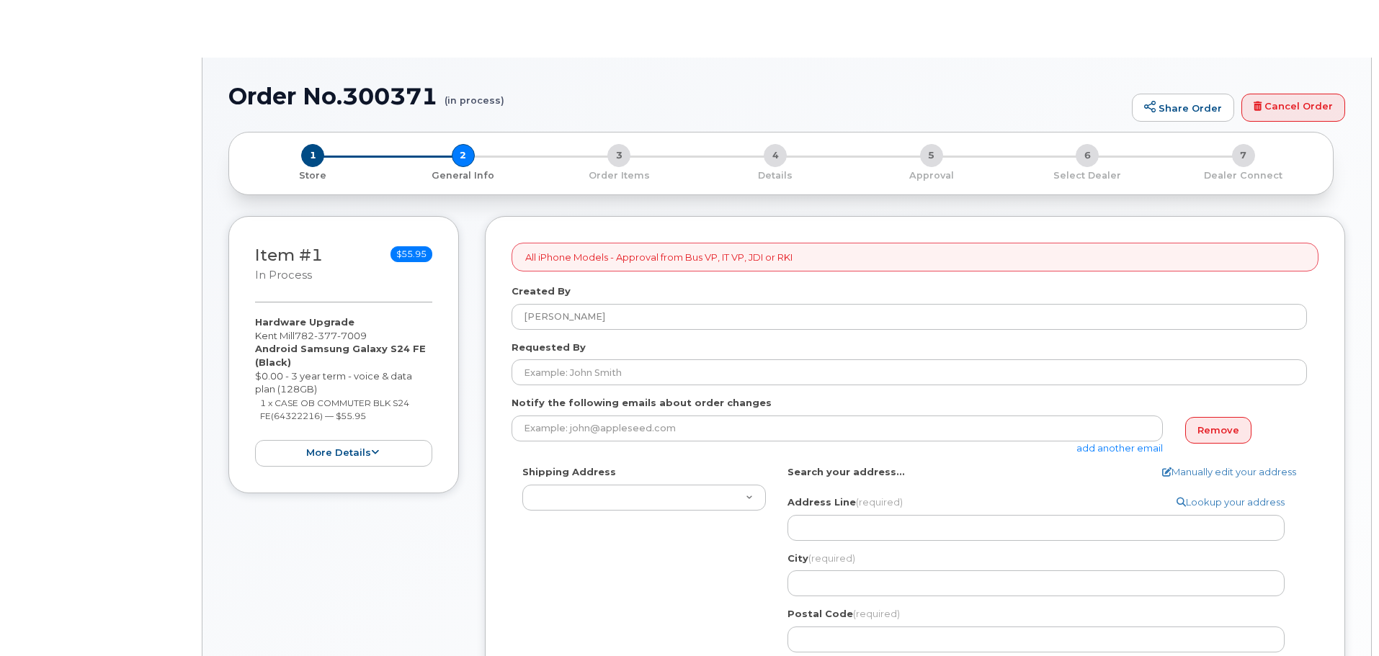
select select
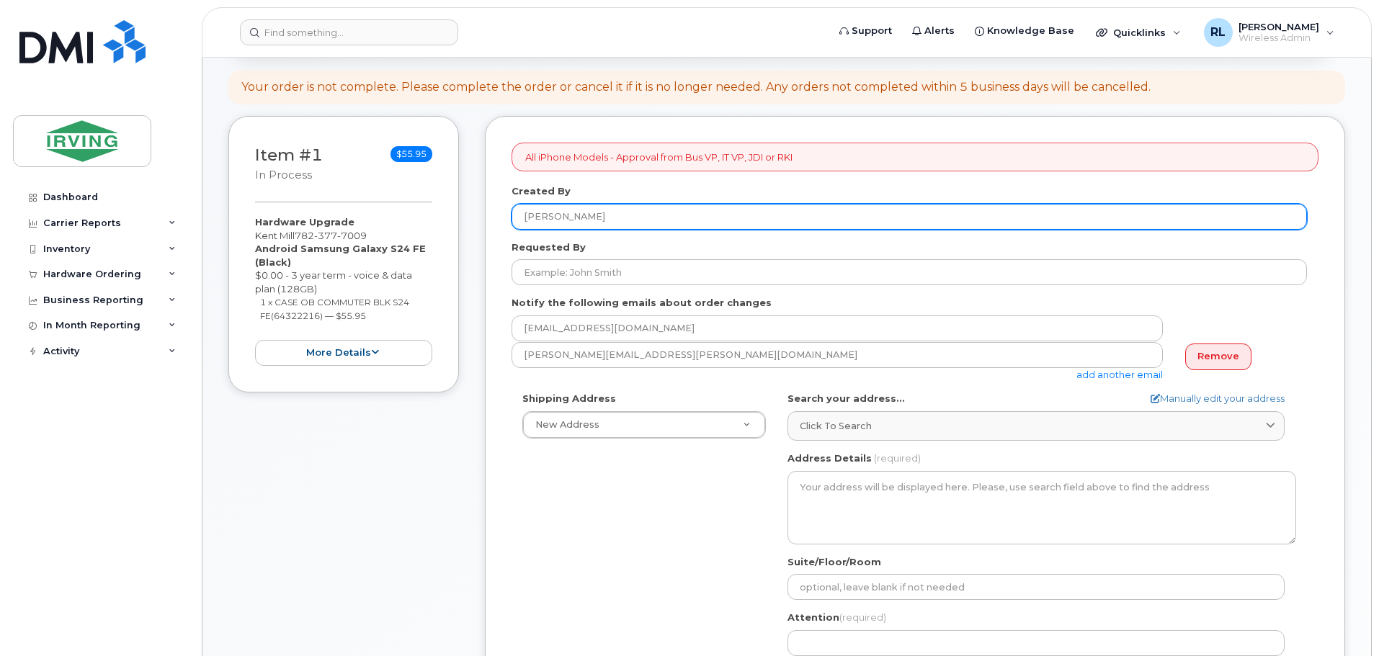
scroll to position [164, 0]
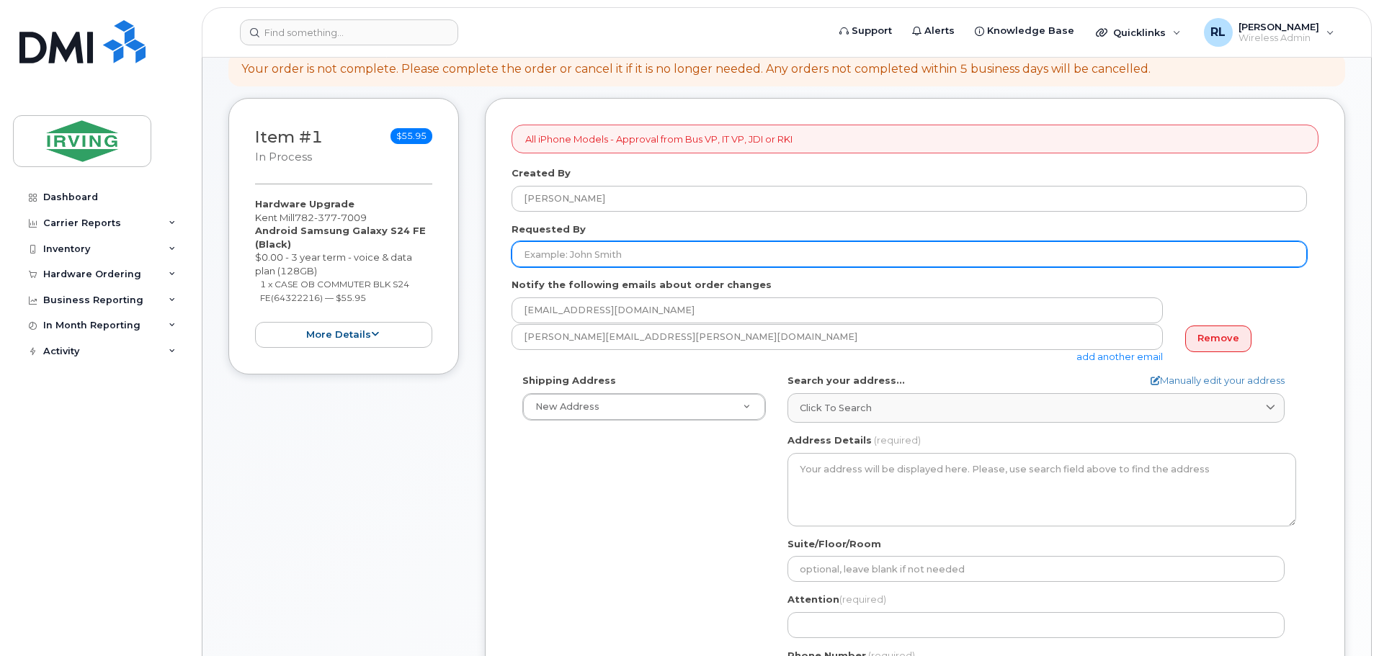
click at [582, 257] on input "Requested By" at bounding box center [908, 254] width 795 height 26
type input "O"
type input "[PERSON_NAME]"
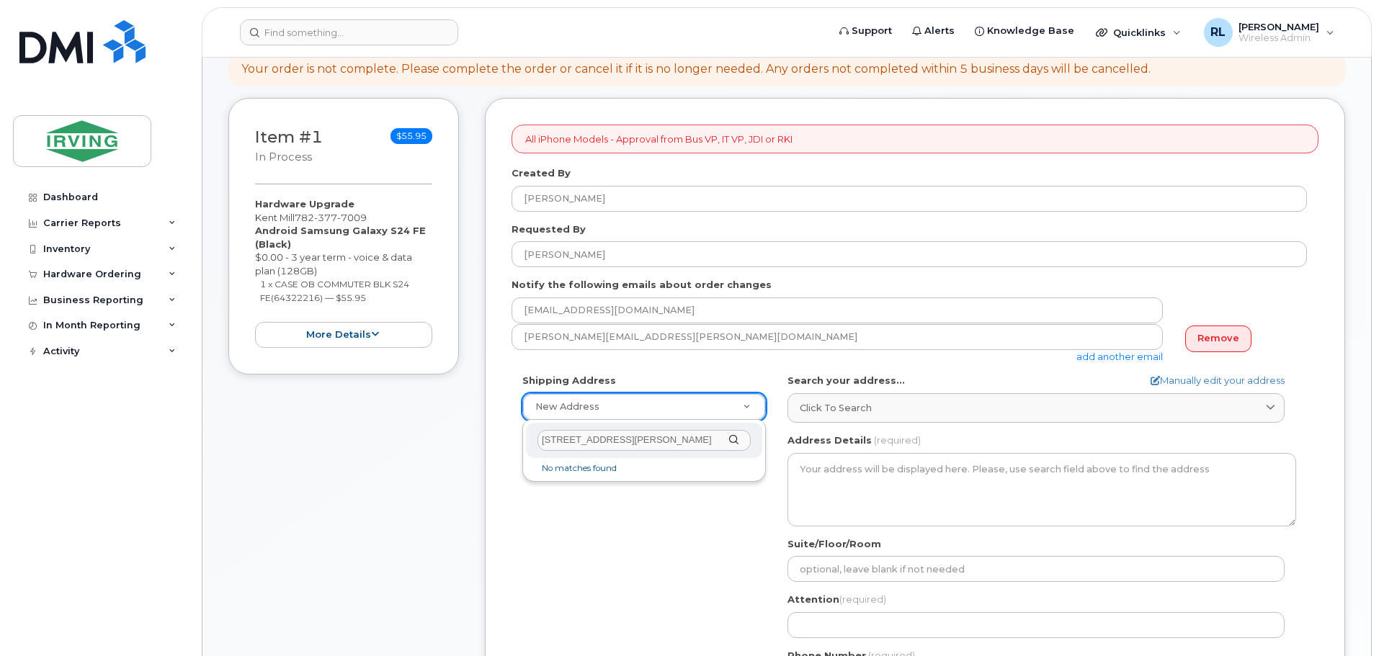
type input "[STREET_ADDRESS]"
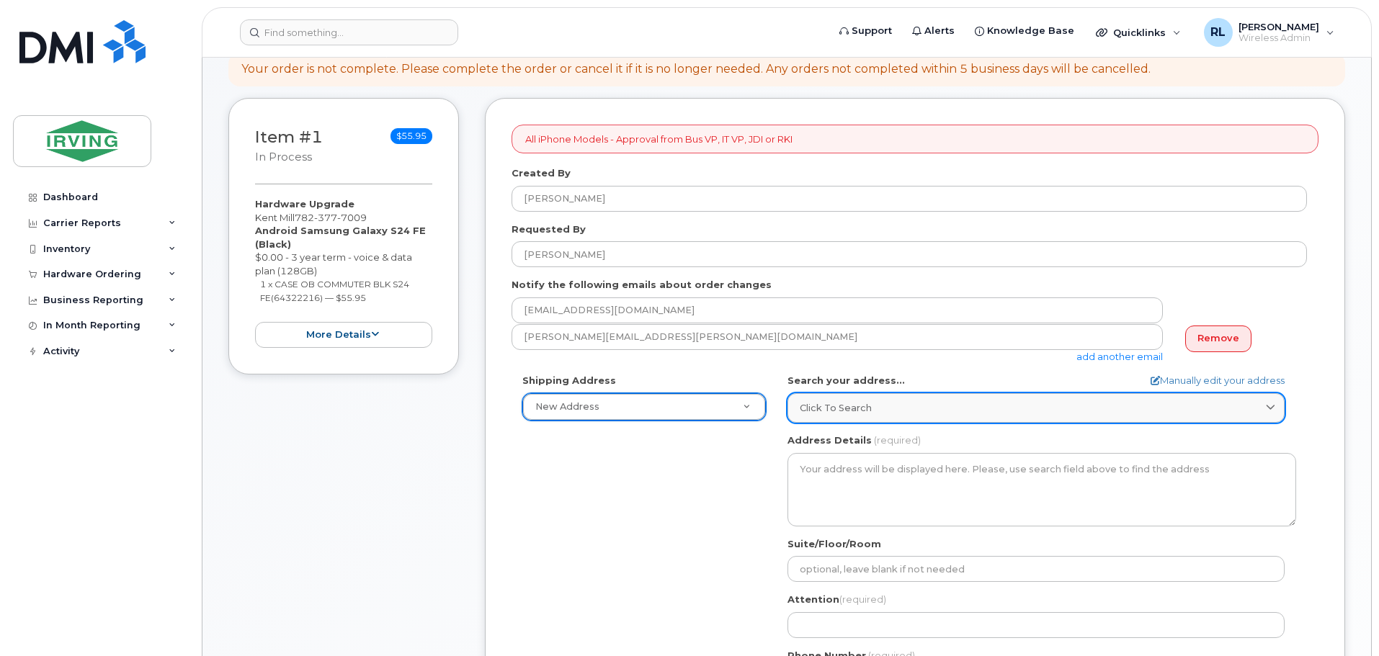
type input "1"
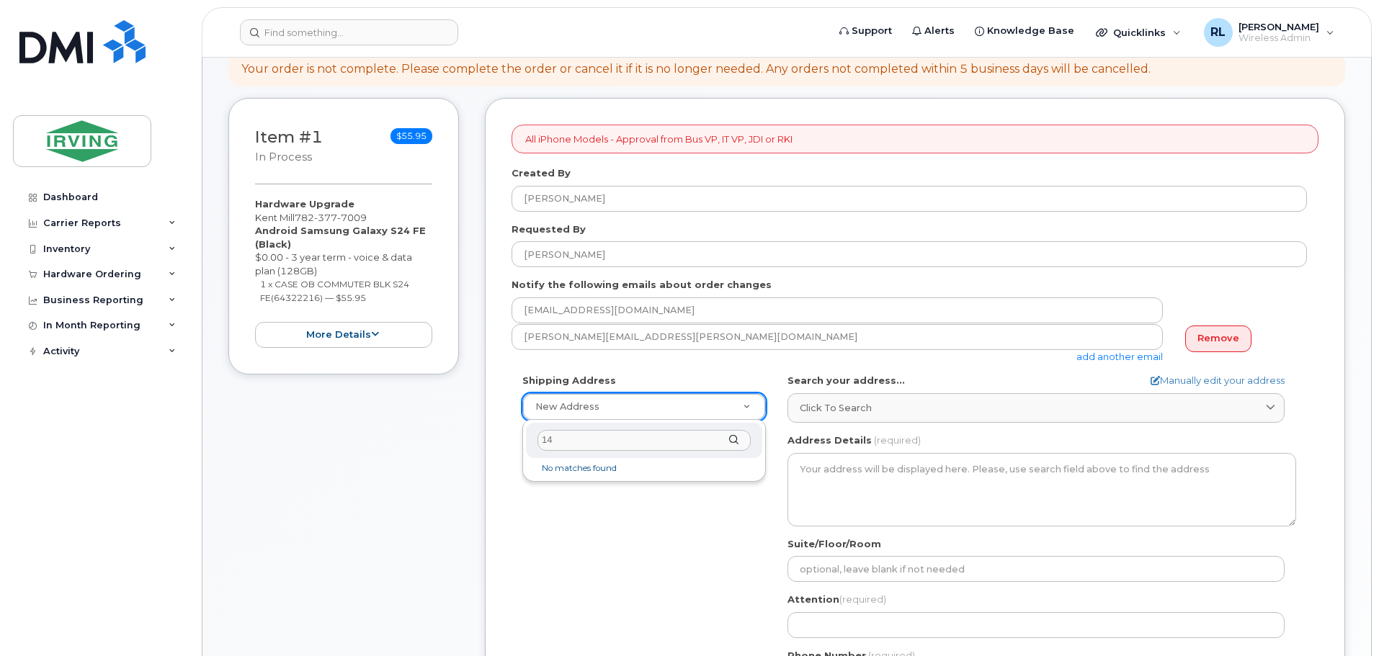
type input "1"
click at [576, 437] on input "text" at bounding box center [643, 440] width 213 height 21
type input "[STREET_ADDRESS]"
click at [730, 438] on div "[STREET_ADDRESS]" at bounding box center [644, 440] width 236 height 35
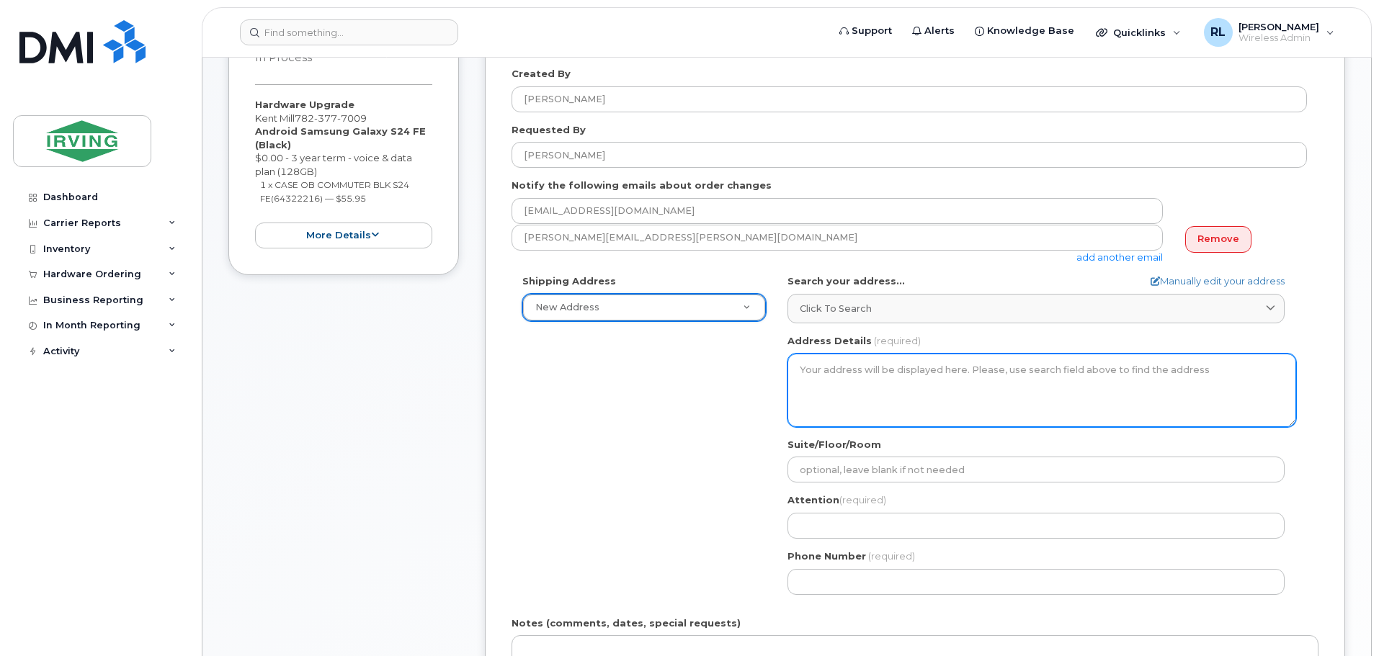
scroll to position [282, 0]
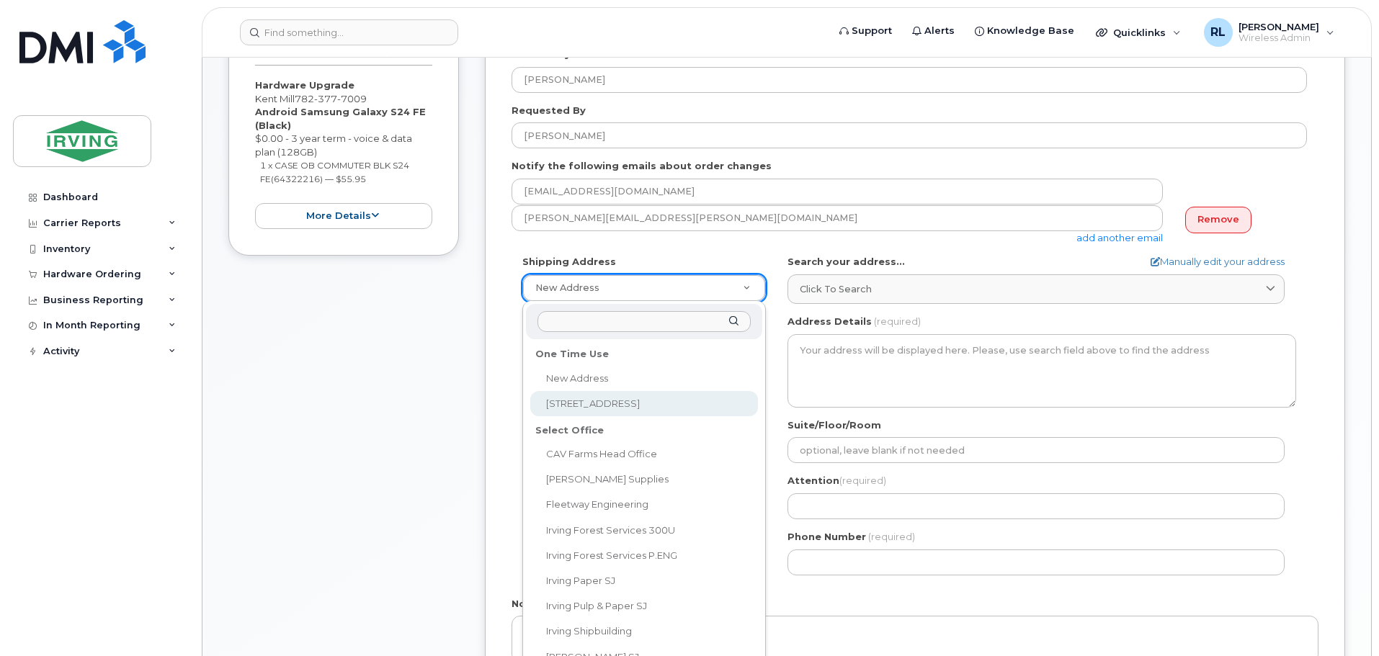
select select "925 Champlain St"
type textarea "925 Champlain St DIEPPE NB E1A 5T6 CANADA"
type input "[PERSON_NAME]"
type input "5063772077"
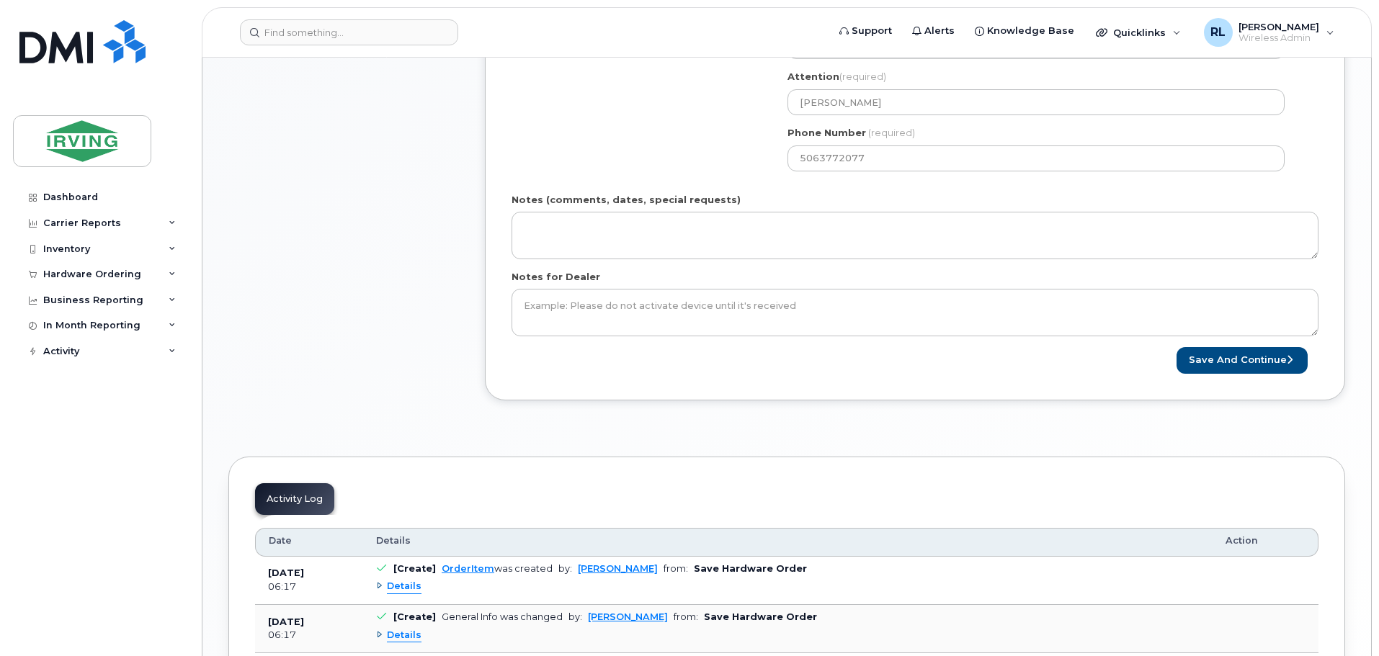
scroll to position [694, 0]
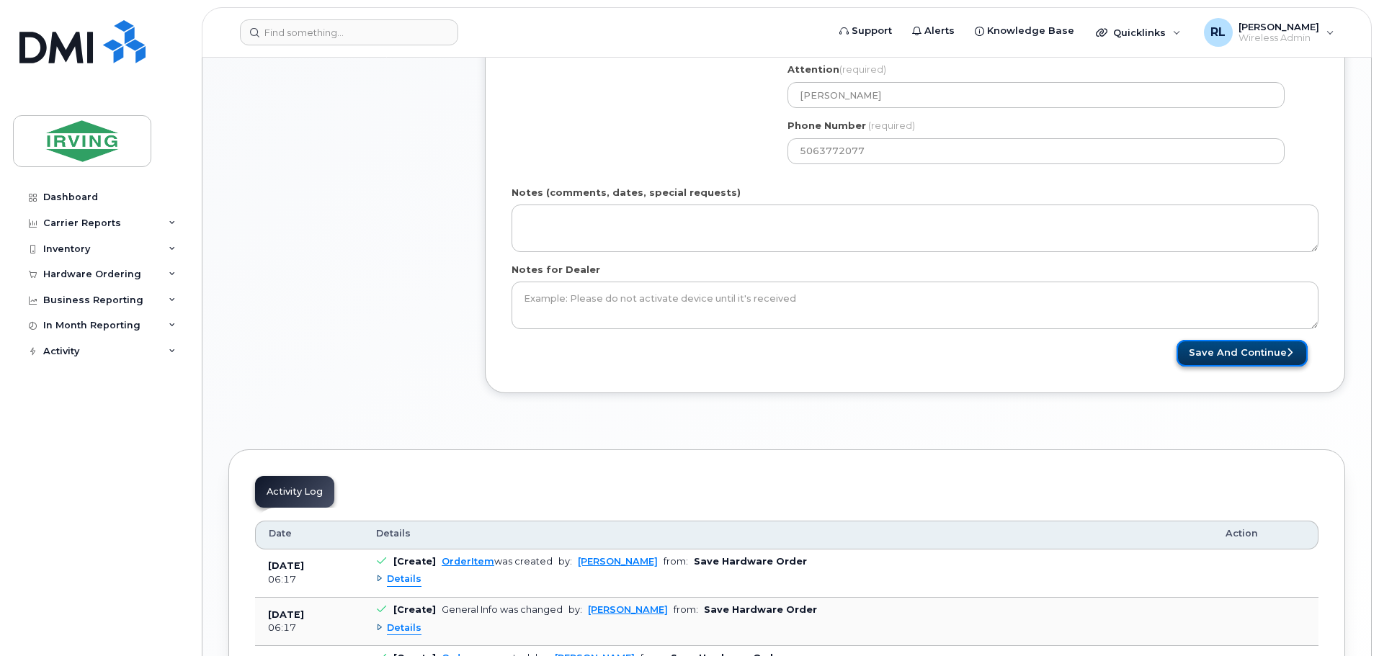
click at [1225, 349] on button "Save and Continue" at bounding box center [1241, 353] width 131 height 27
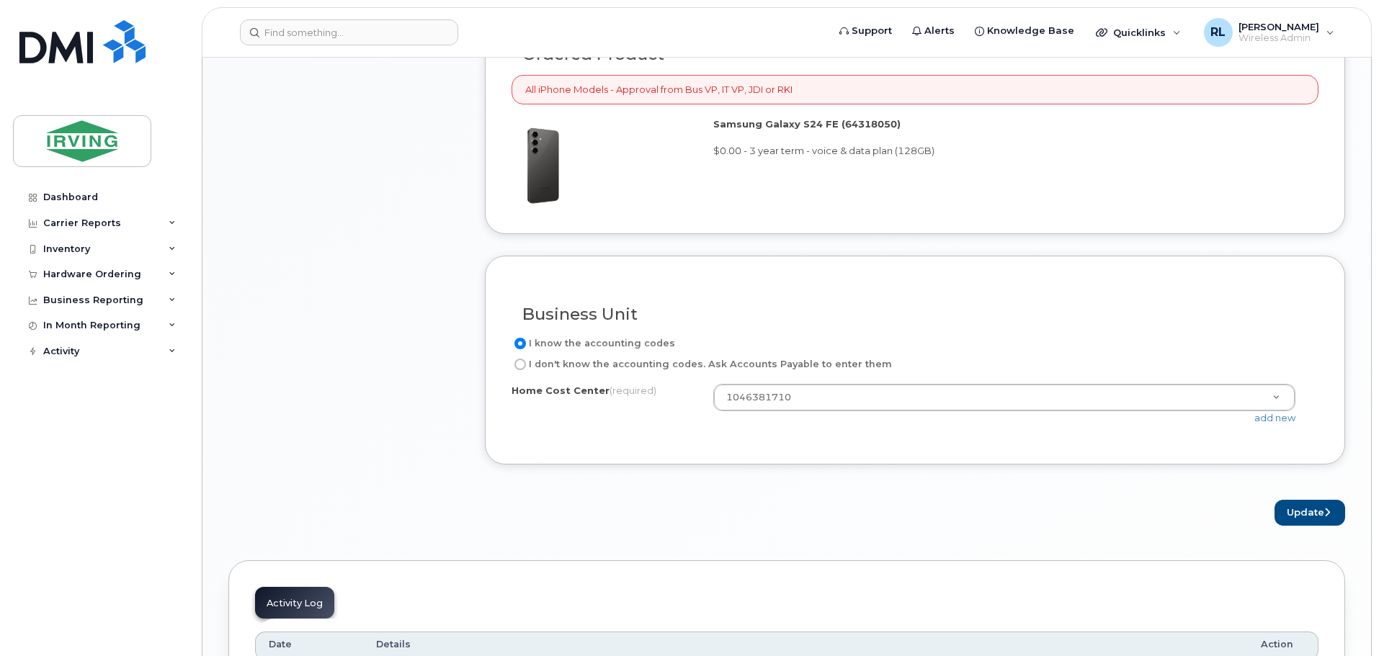
scroll to position [1111, 0]
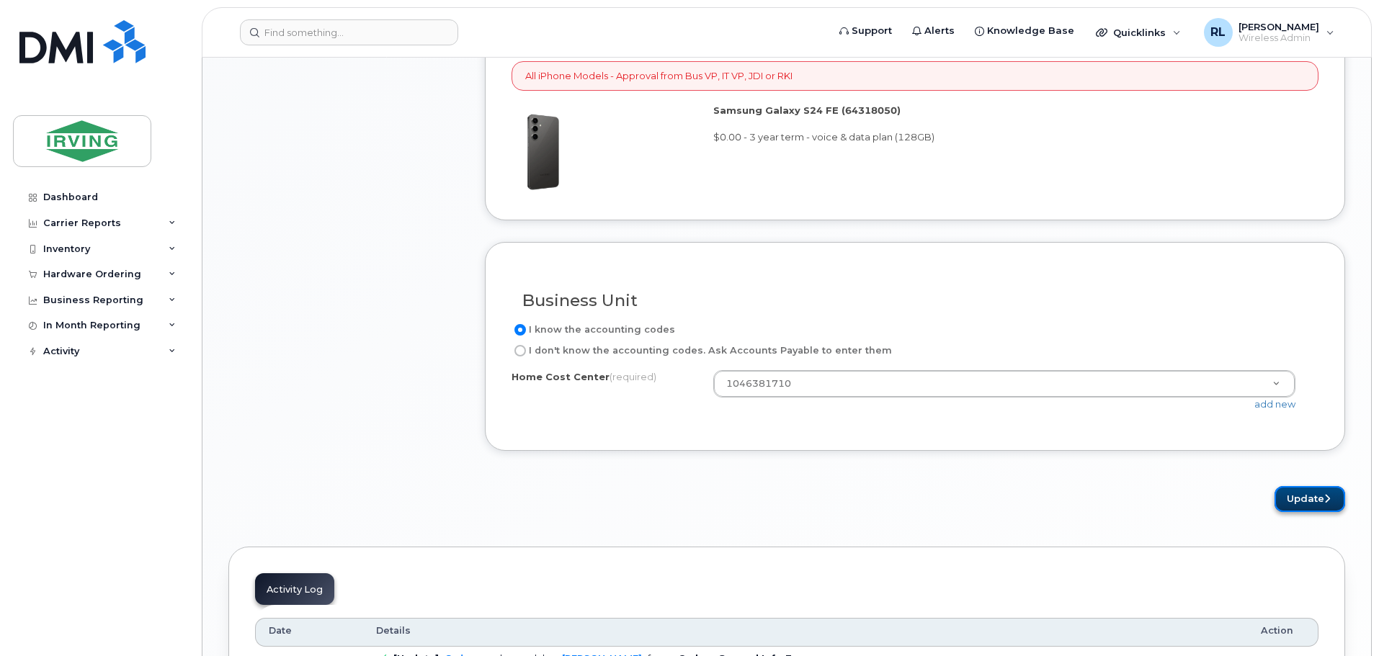
click at [1300, 503] on button "Update" at bounding box center [1309, 499] width 71 height 27
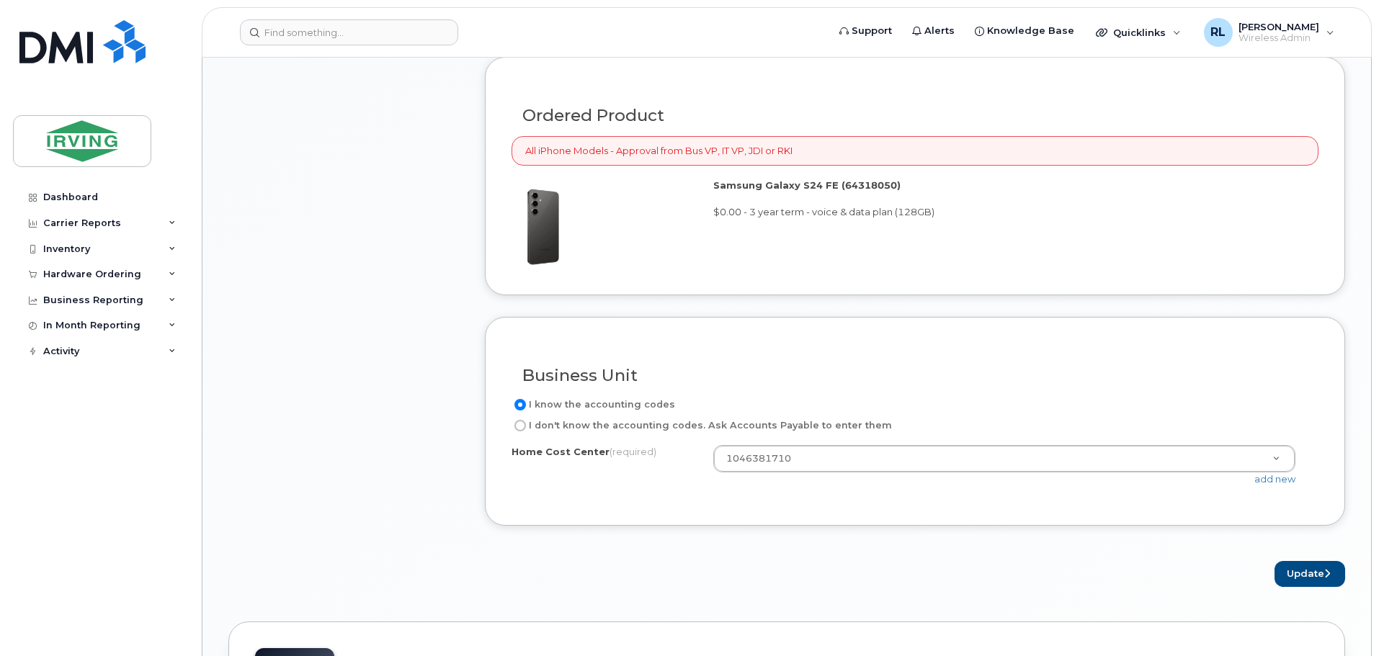
scroll to position [1021, 0]
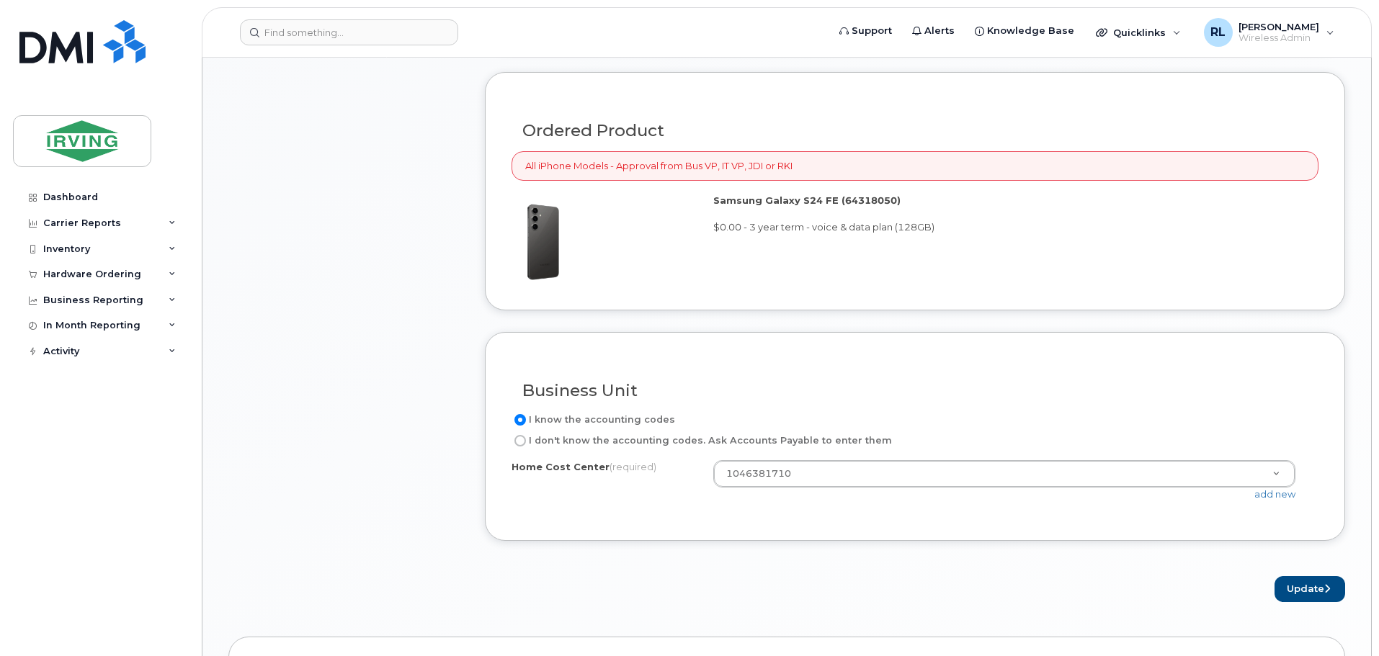
click at [818, 171] on div "All iPhone Models - Approval from Bus VP, IT VP, JDI or RKI" at bounding box center [914, 166] width 807 height 30
click at [1309, 591] on button "Update" at bounding box center [1309, 589] width 71 height 27
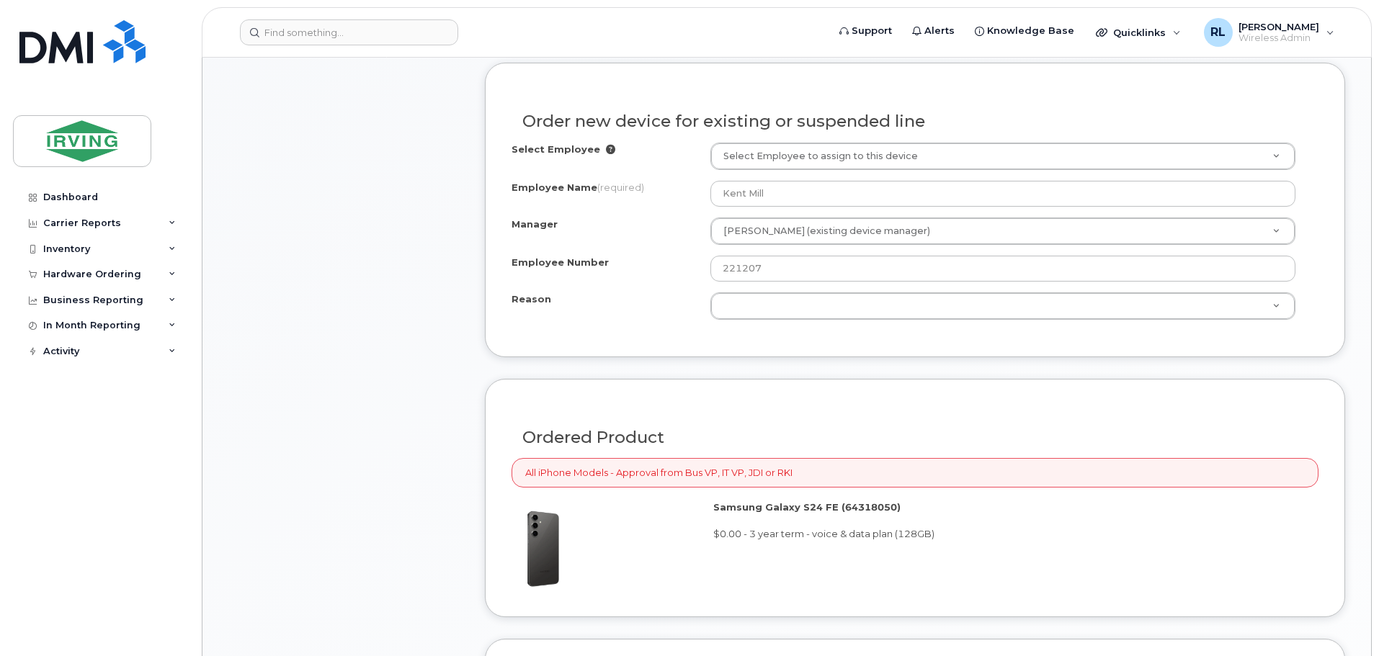
scroll to position [721, 0]
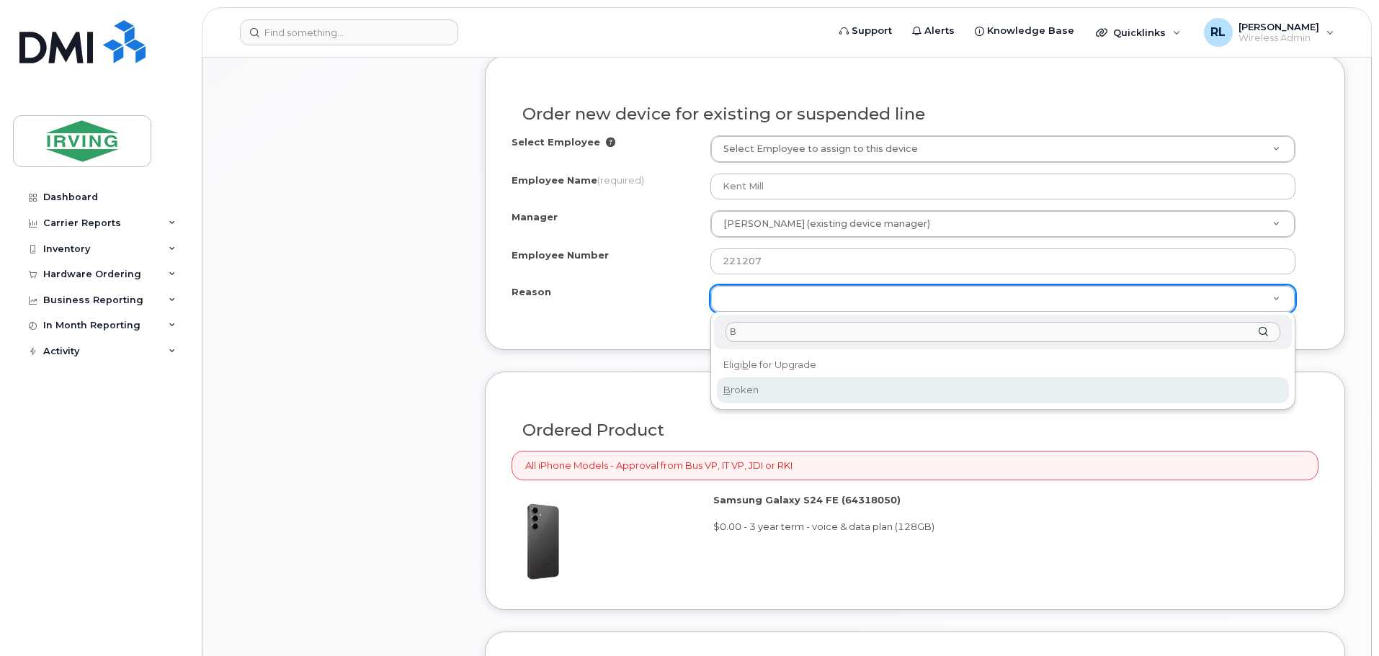
type input "B"
select select "broken"
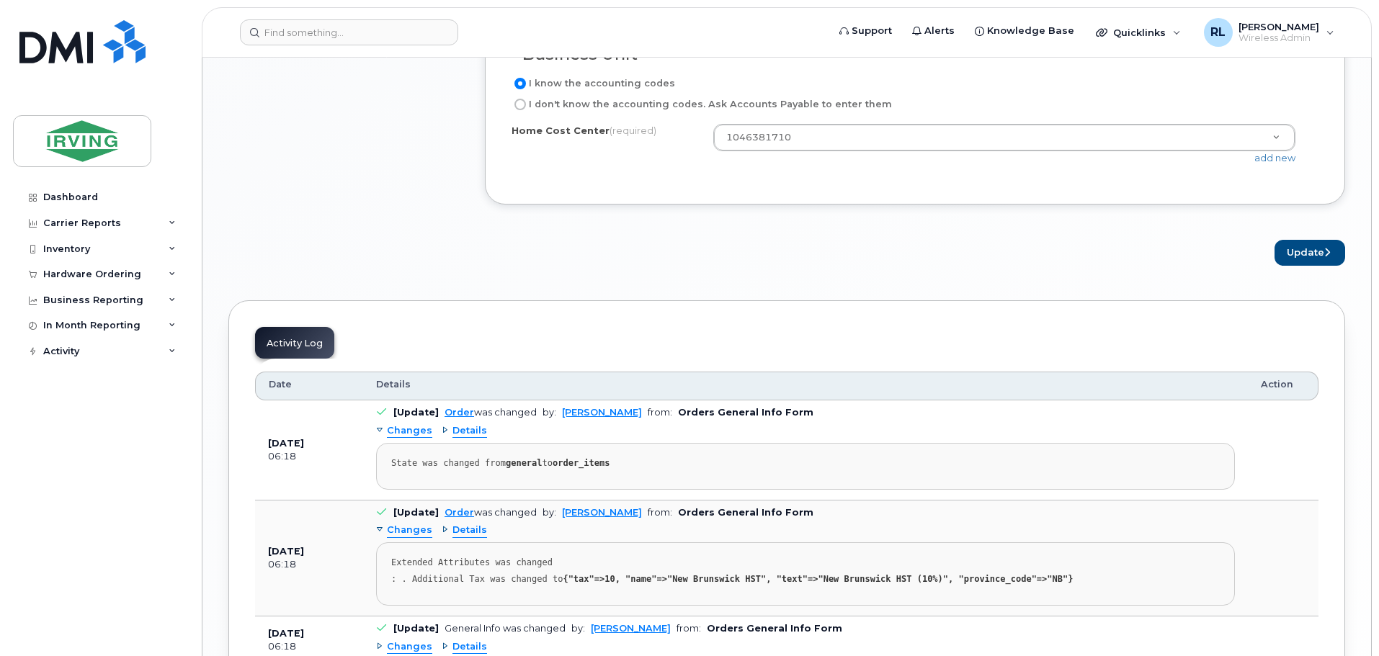
scroll to position [1441, 0]
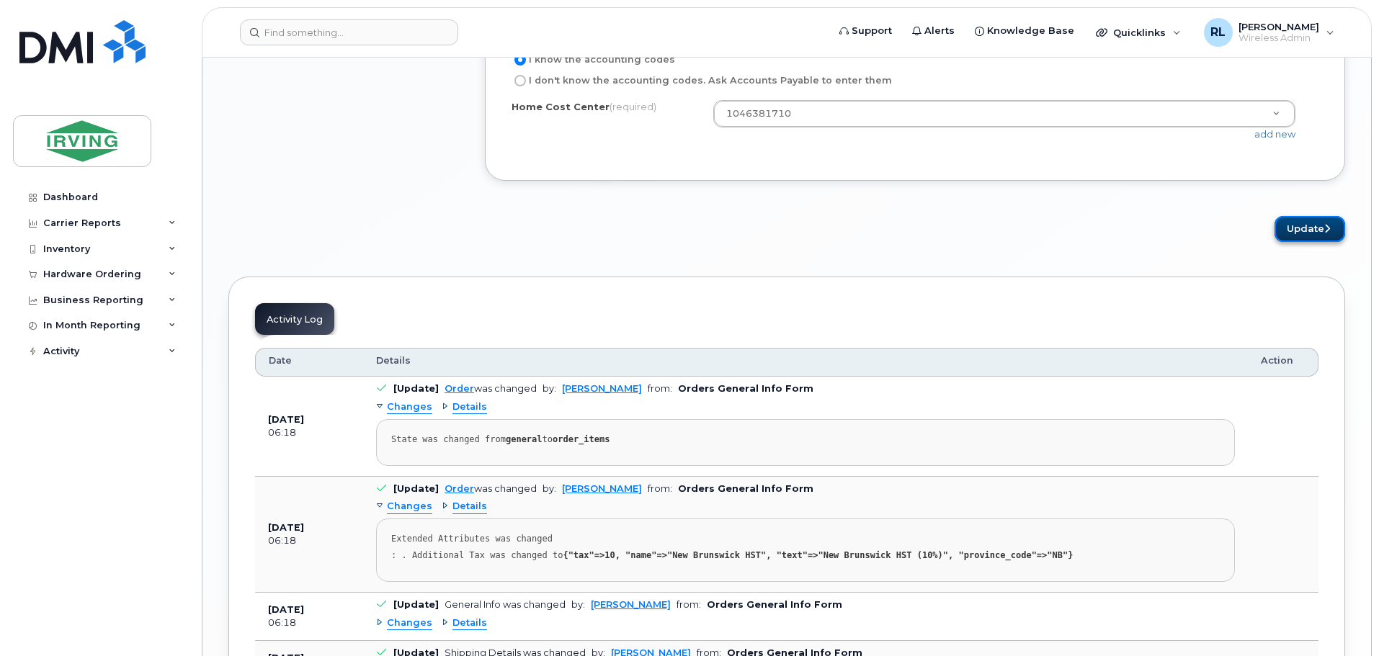
click at [1300, 231] on button "Update" at bounding box center [1309, 229] width 71 height 27
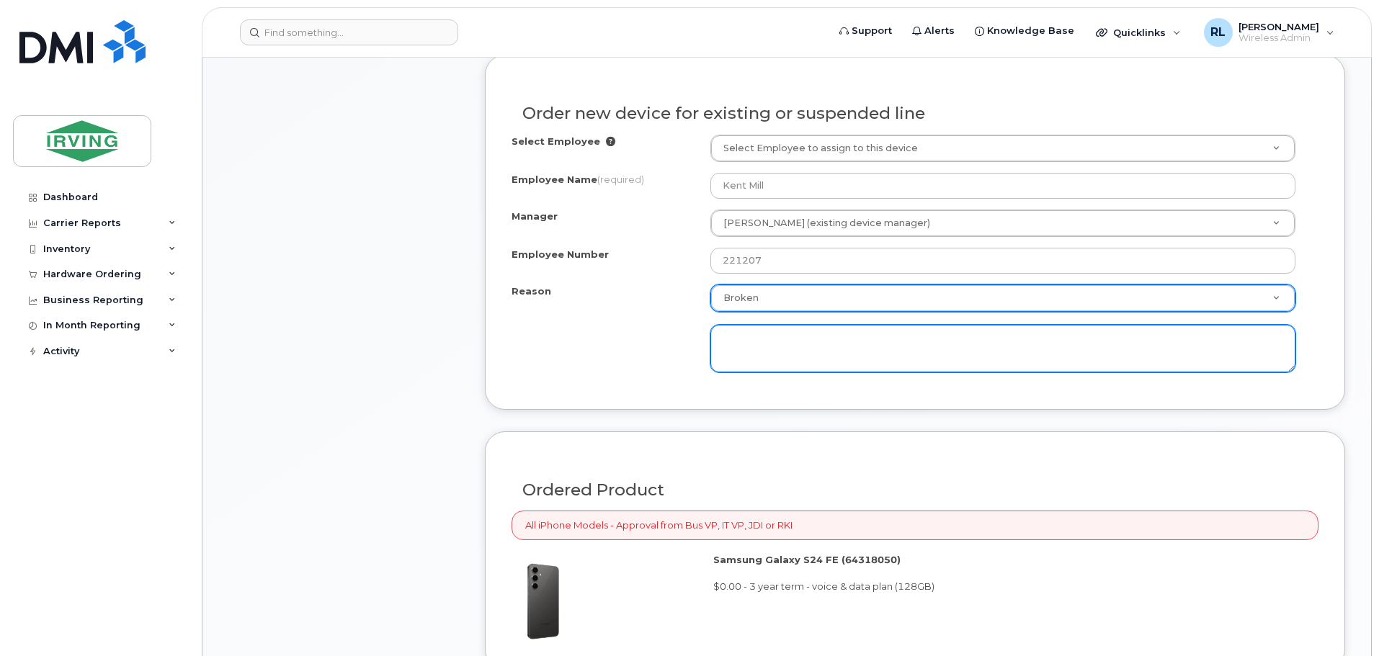
scroll to position [703, 0]
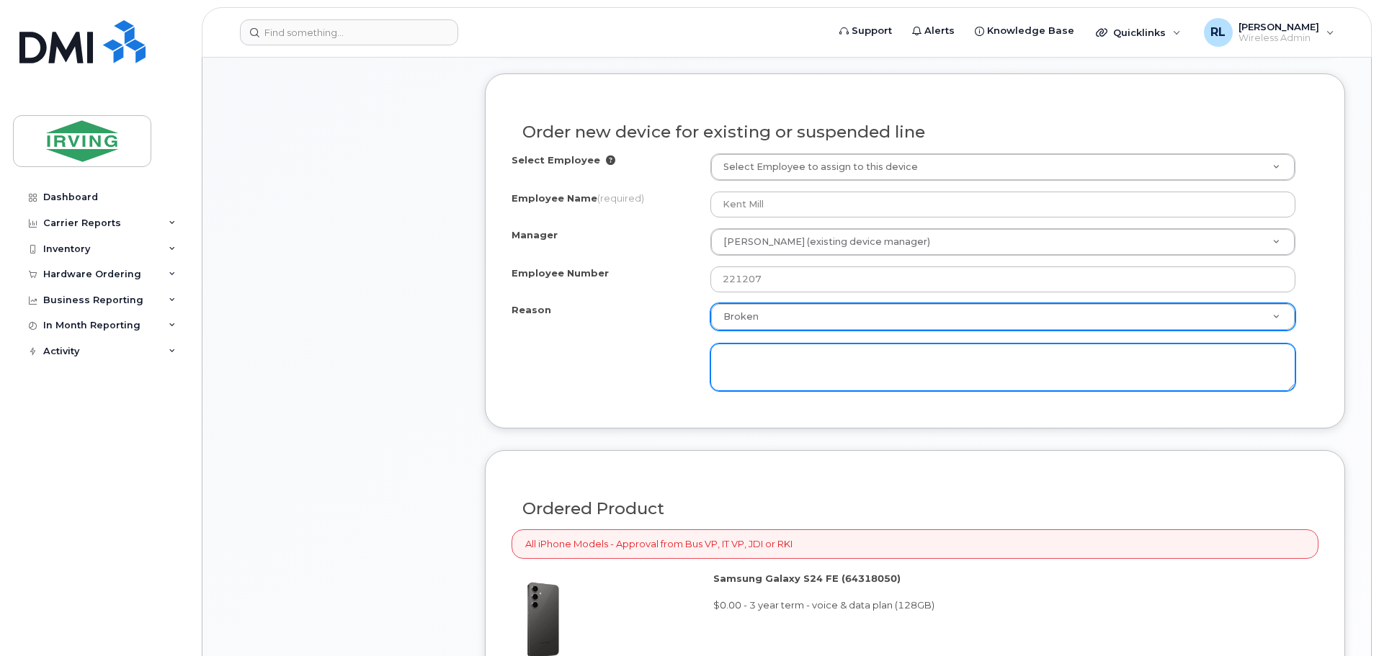
click at [748, 360] on textarea at bounding box center [1002, 368] width 585 height 48
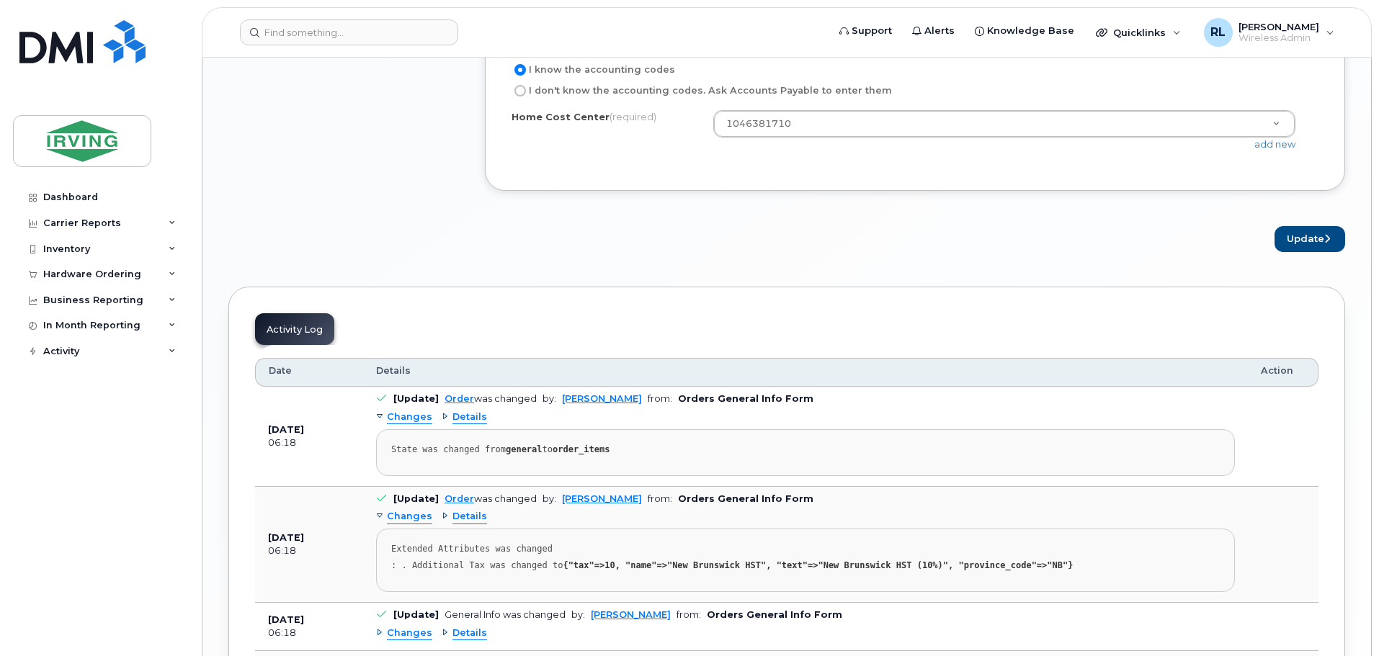
scroll to position [1433, 0]
type textarea "Dropped on cement floor and broke screen"
click at [1294, 230] on button "Update" at bounding box center [1309, 238] width 71 height 27
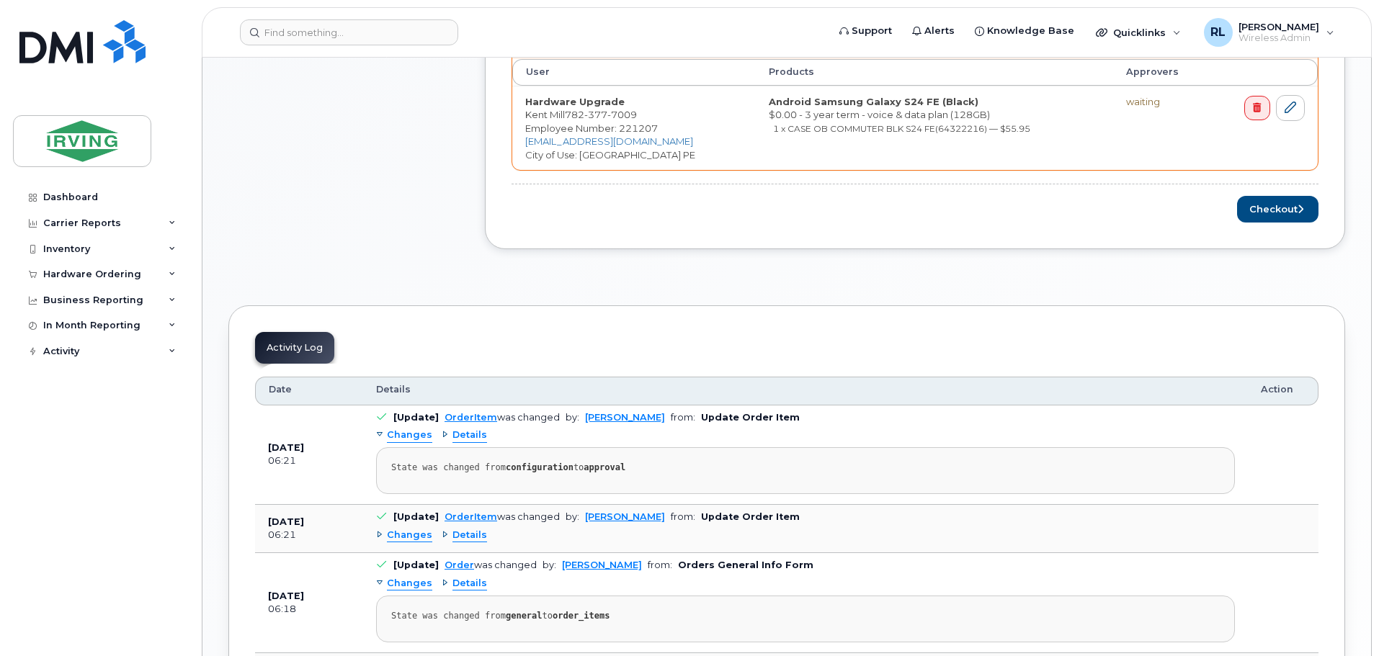
scroll to position [554, 0]
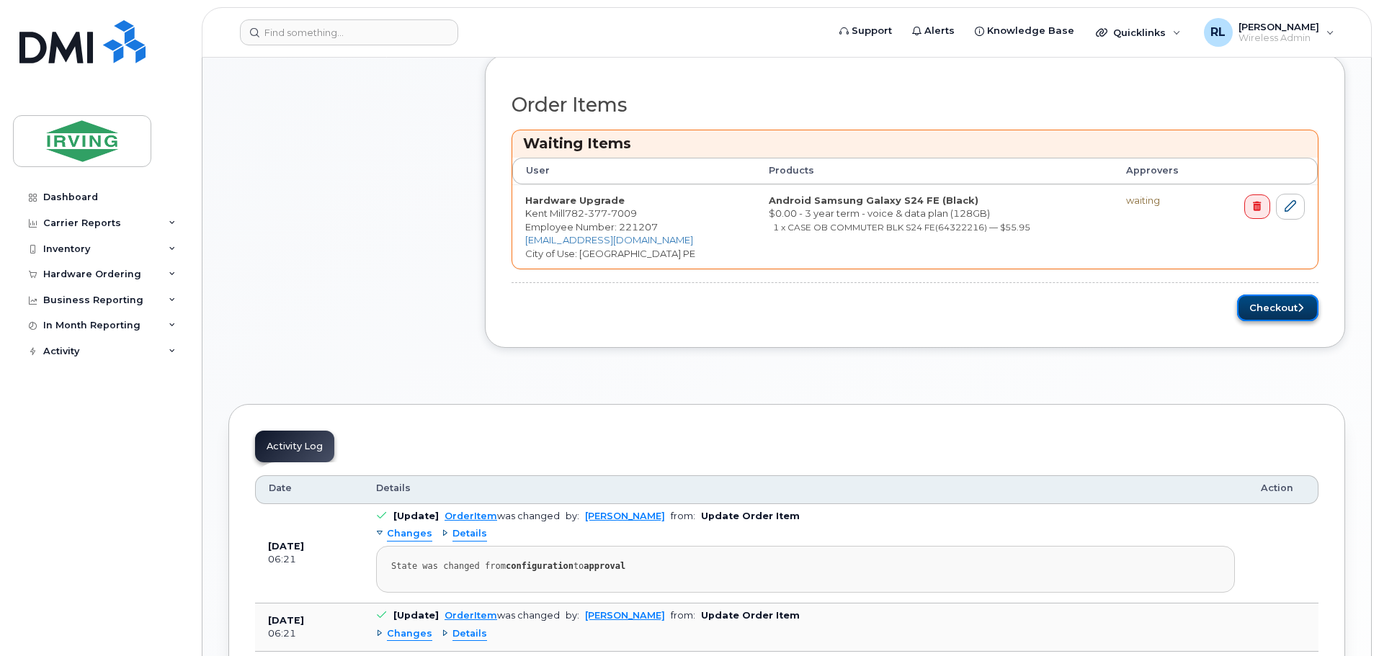
click at [1259, 306] on button "Checkout" at bounding box center [1277, 308] width 81 height 27
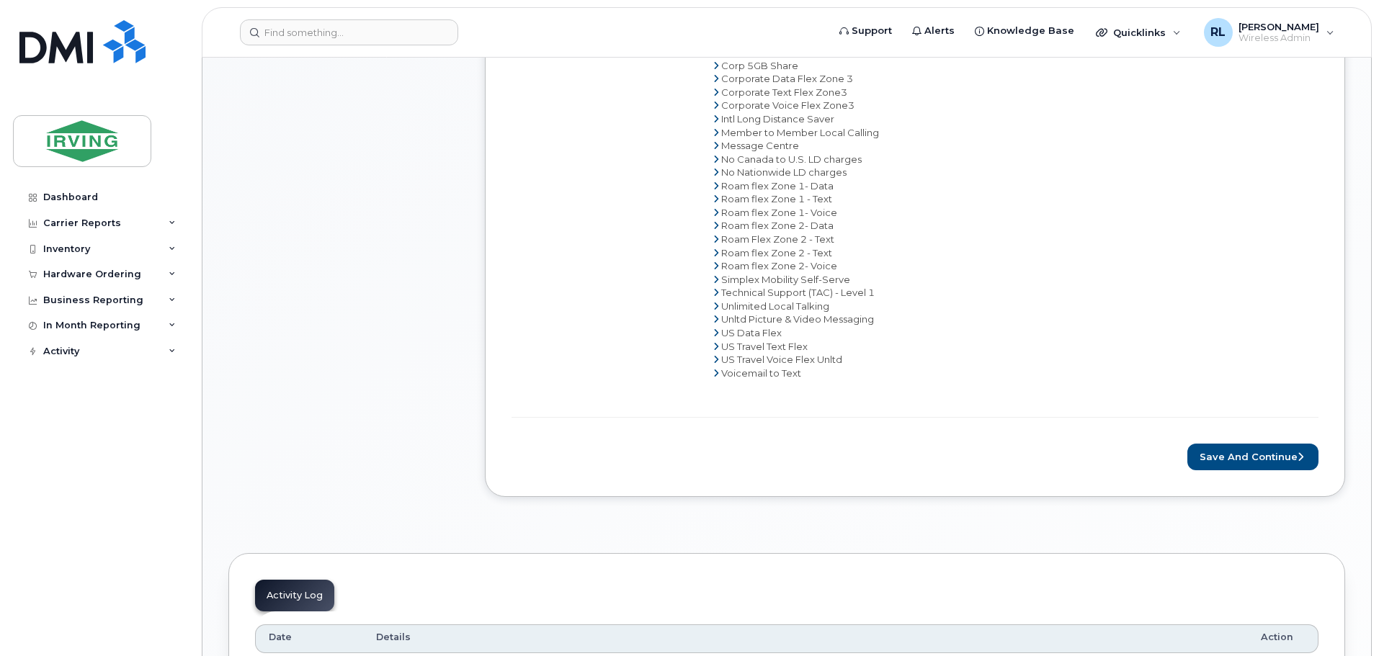
scroll to position [939, 0]
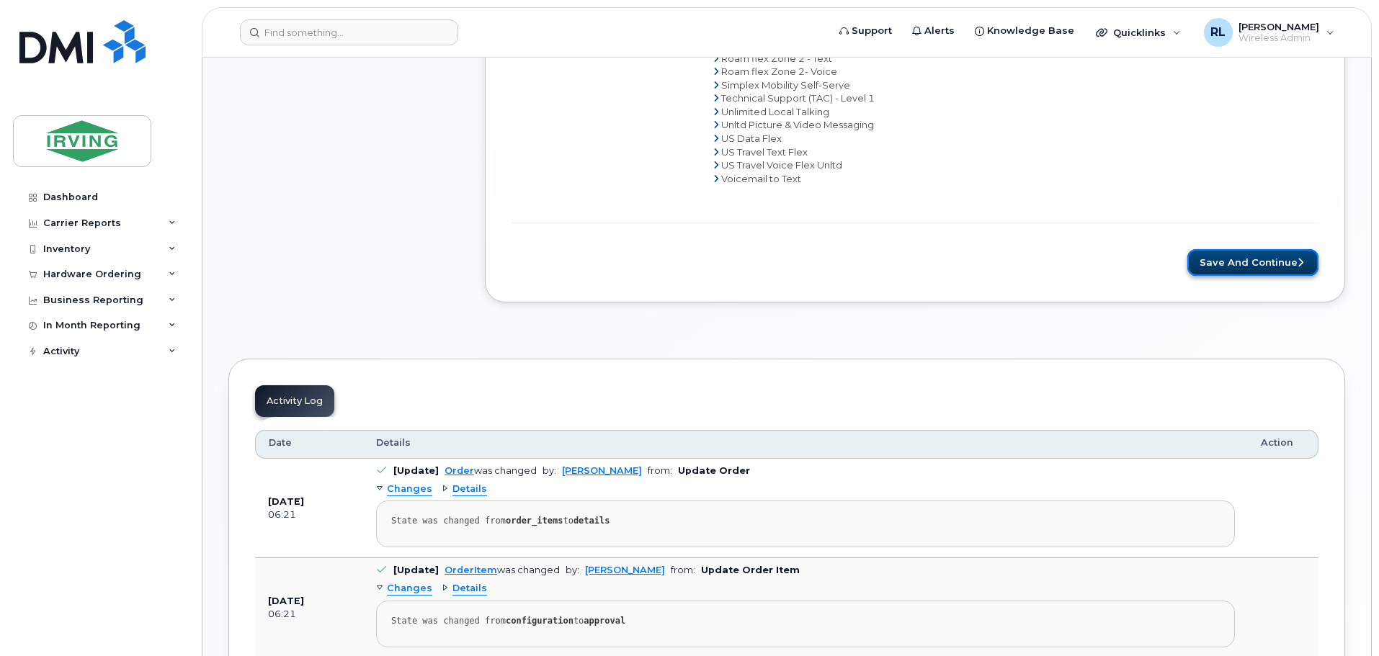
click at [1262, 258] on button "Save and Continue" at bounding box center [1252, 262] width 131 height 27
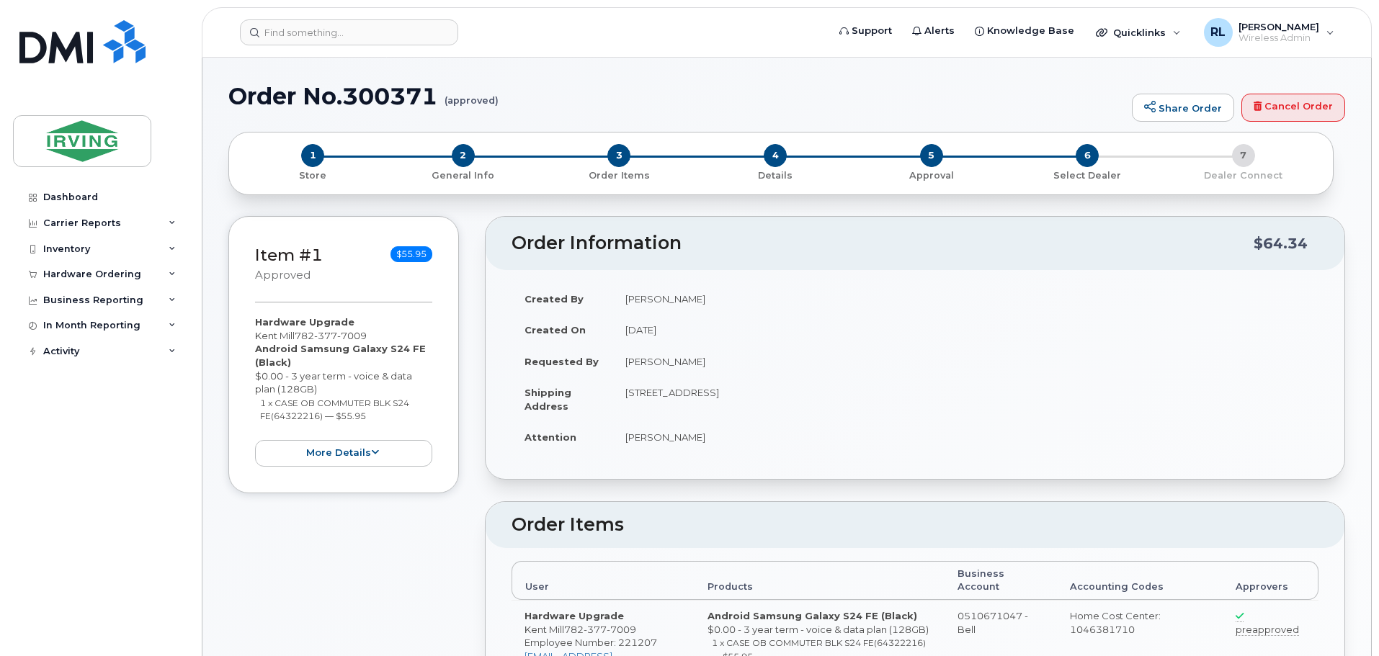
radio input "true"
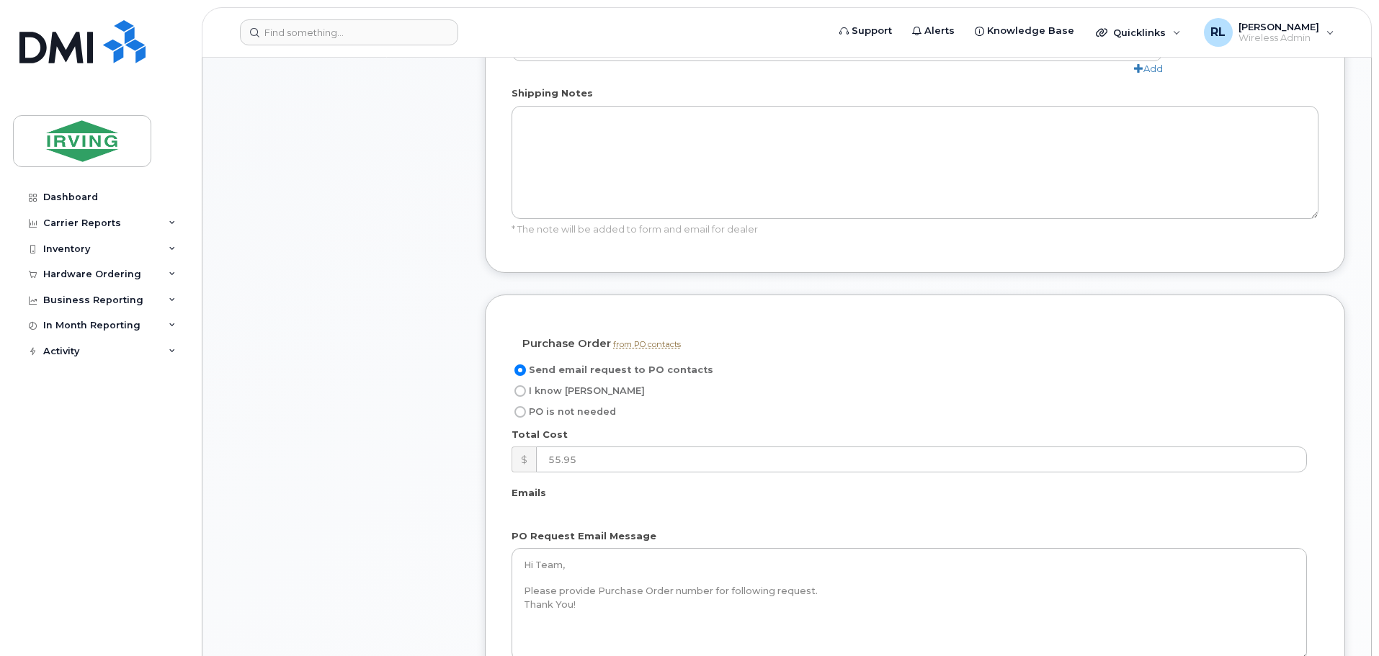
scroll to position [988, 0]
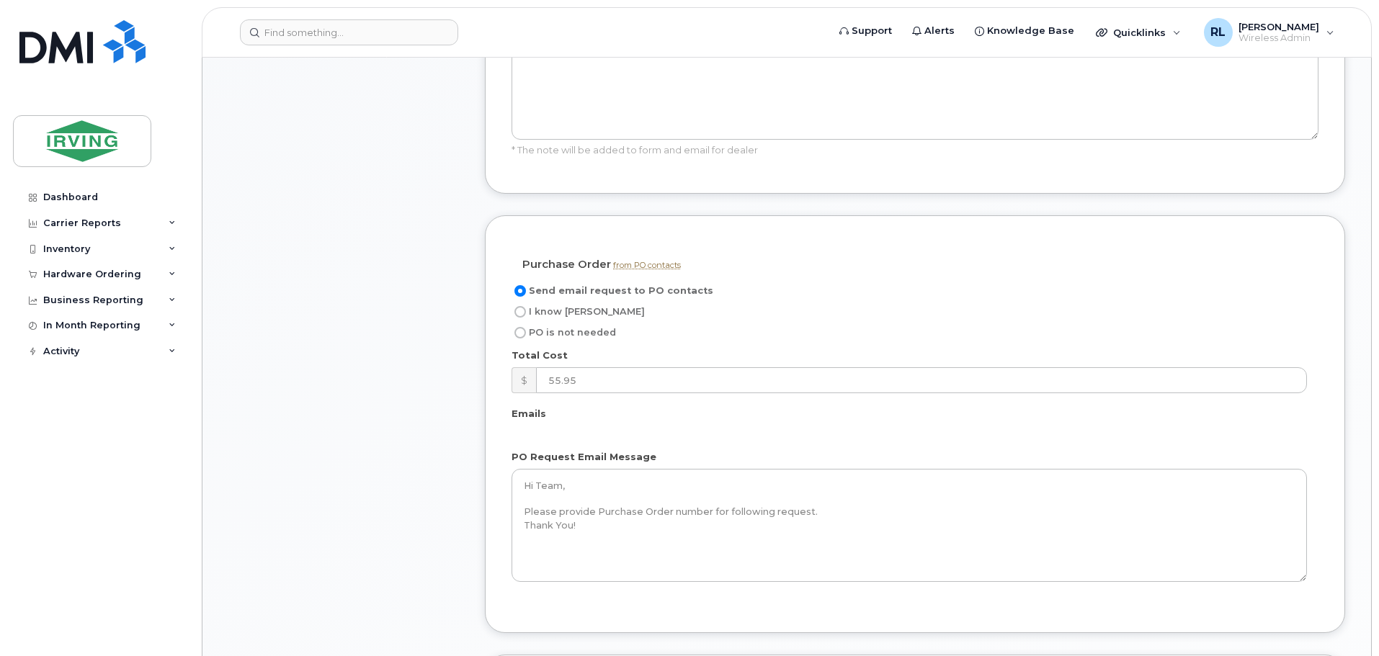
click at [519, 306] on input "I know PO" at bounding box center [520, 312] width 12 height 12
radio input "true"
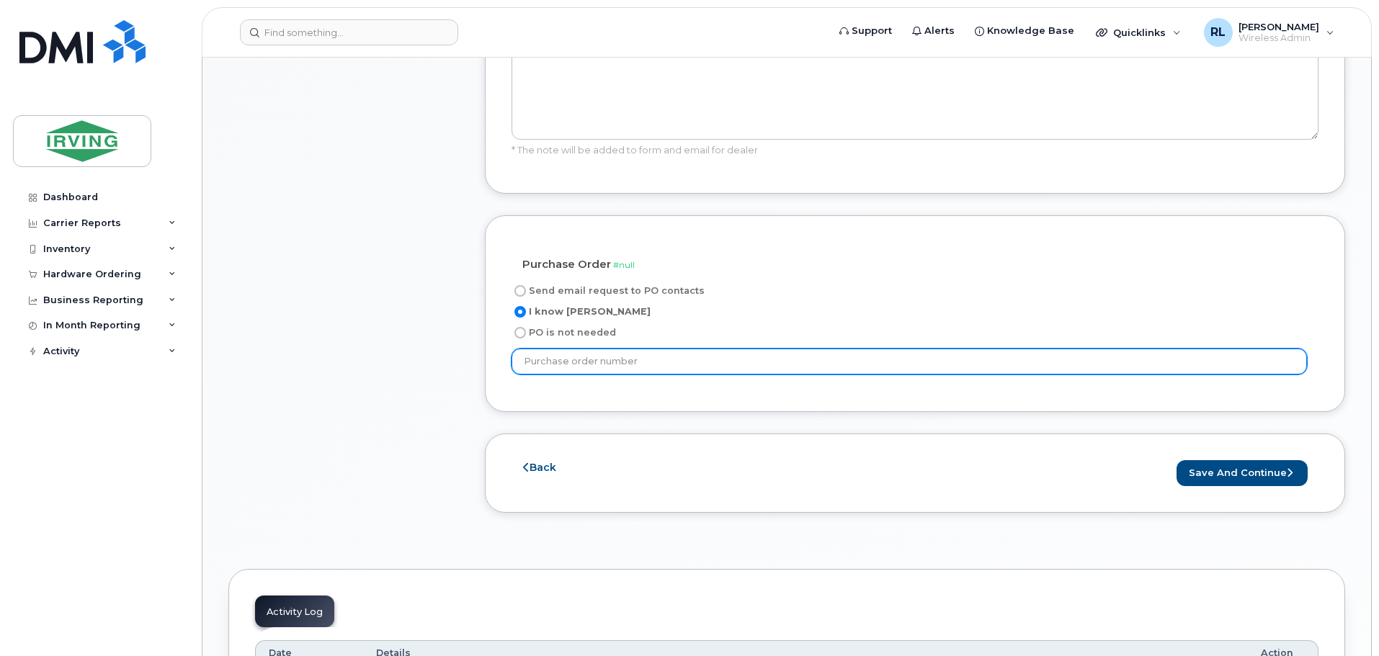
click at [594, 349] on input "text" at bounding box center [908, 362] width 795 height 26
type input "ZA104000489"
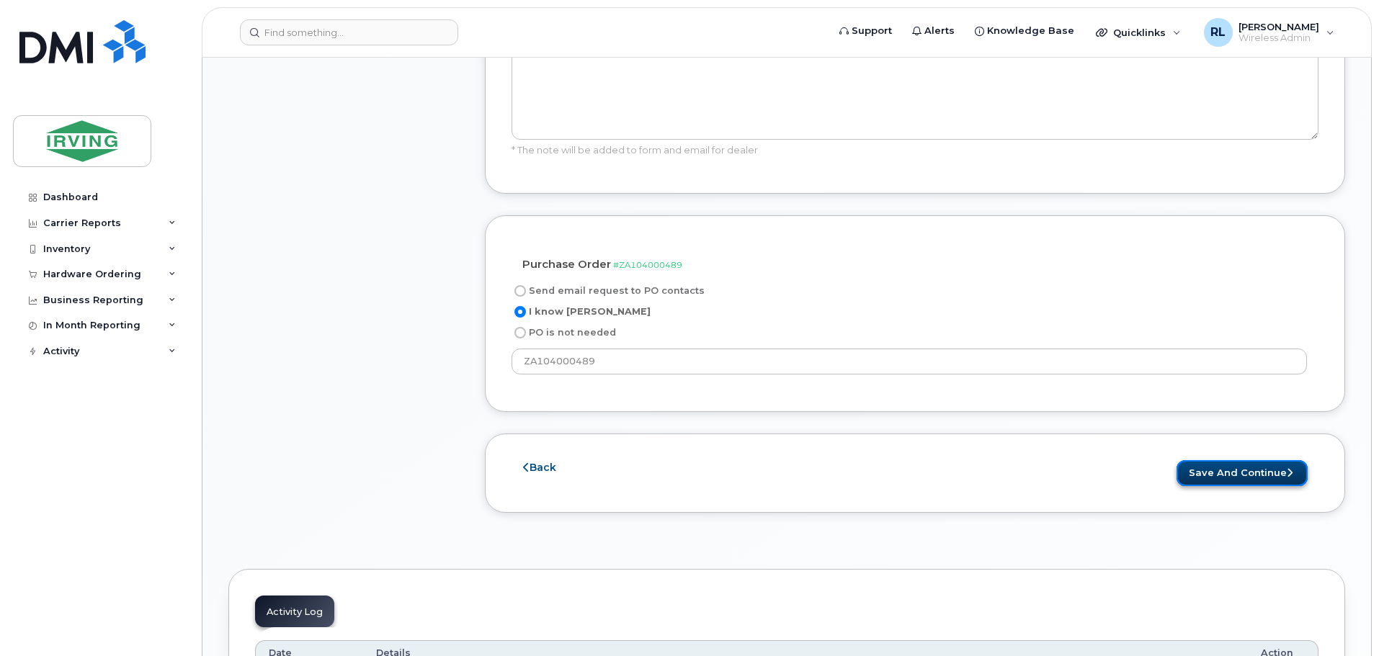
click at [1248, 460] on button "Save and Continue" at bounding box center [1241, 473] width 131 height 27
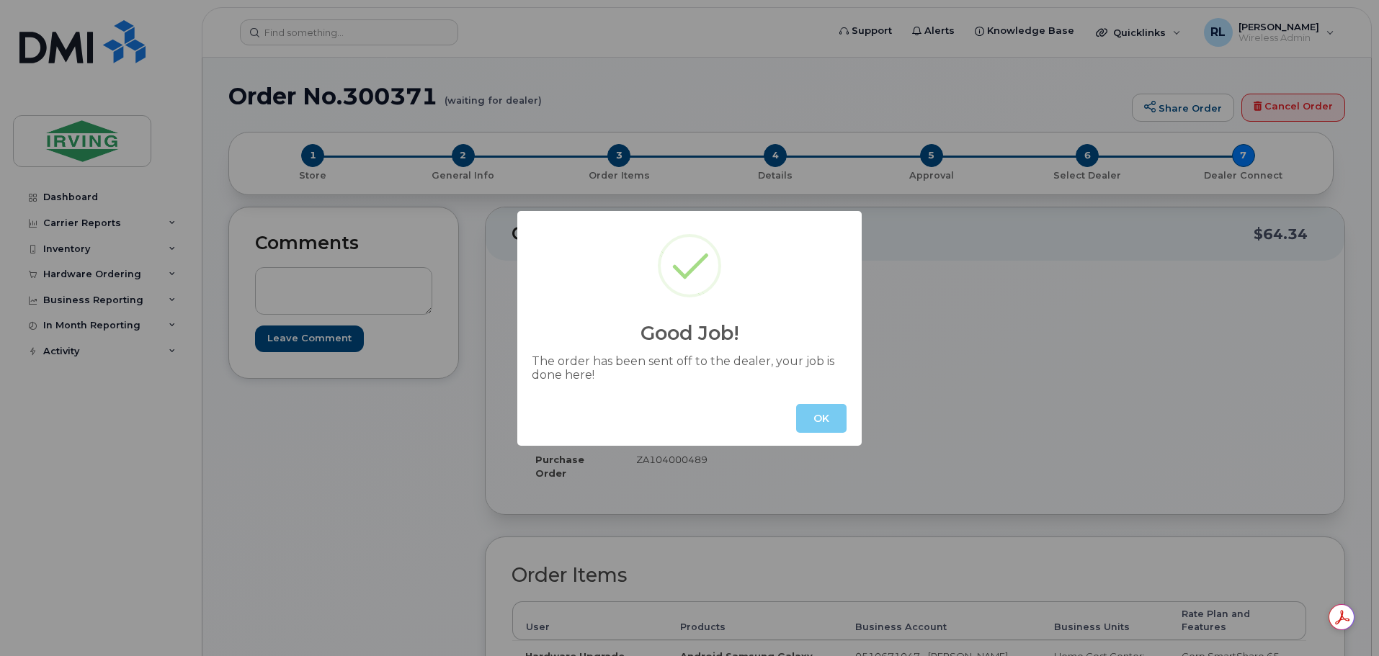
click at [826, 412] on button "OK" at bounding box center [821, 418] width 50 height 29
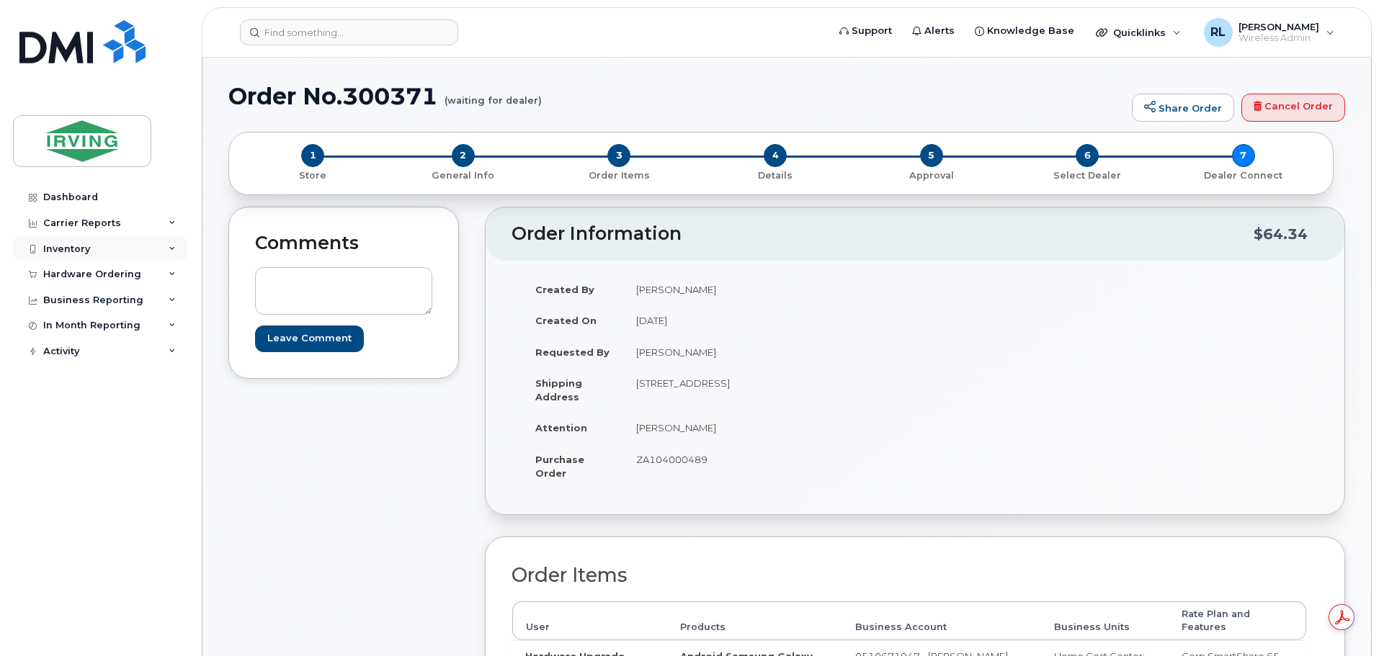
click at [72, 245] on div "Inventory" at bounding box center [66, 249] width 47 height 12
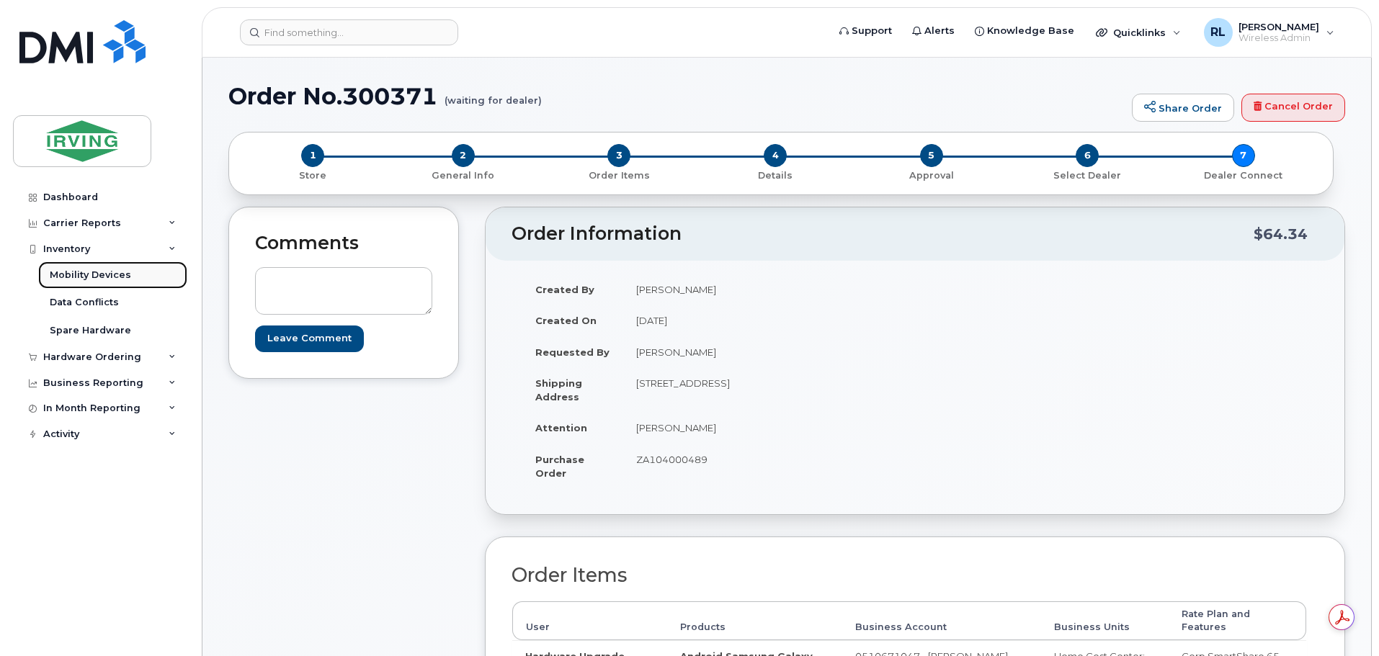
click at [93, 275] on div "Mobility Devices" at bounding box center [90, 275] width 81 height 13
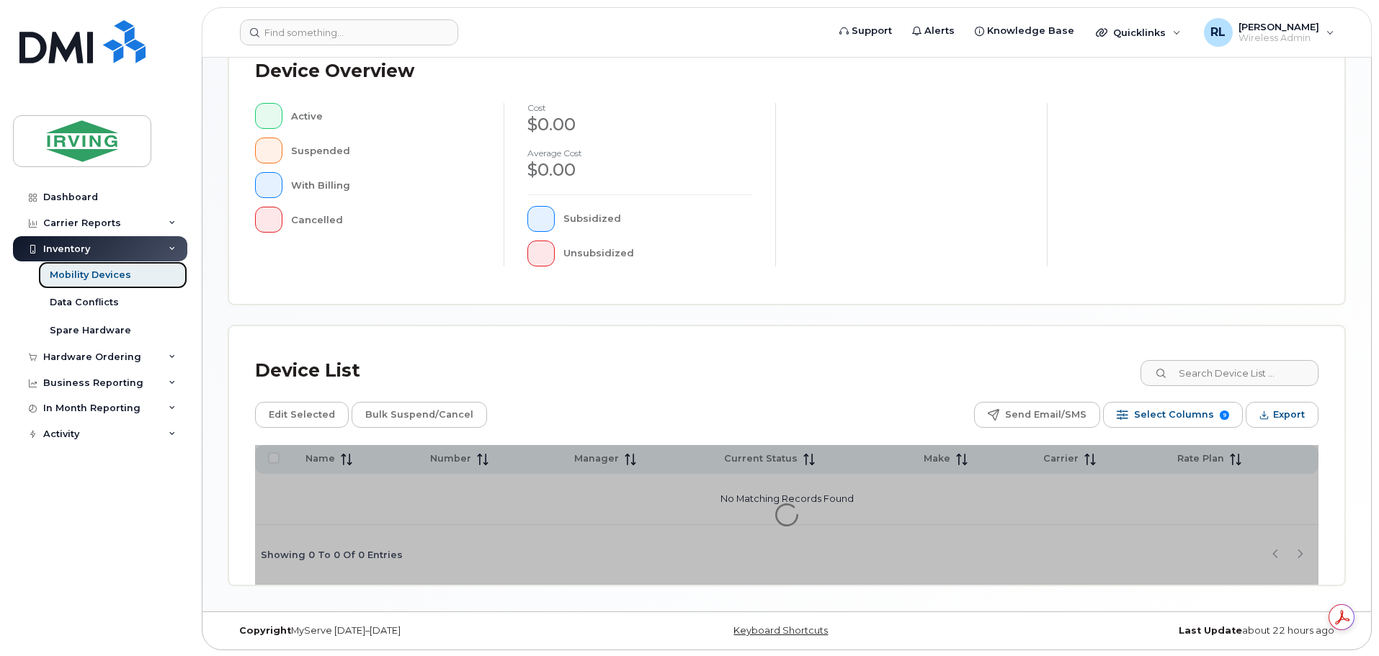
scroll to position [334, 0]
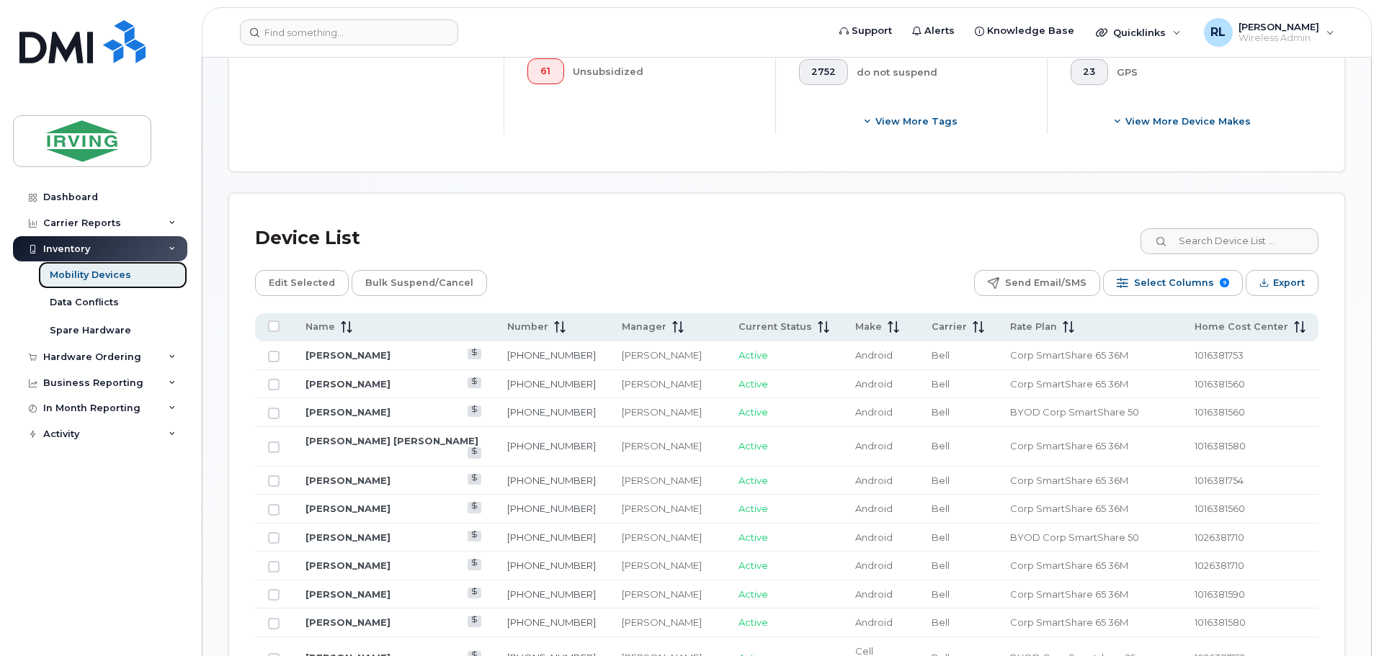
scroll to position [594, 0]
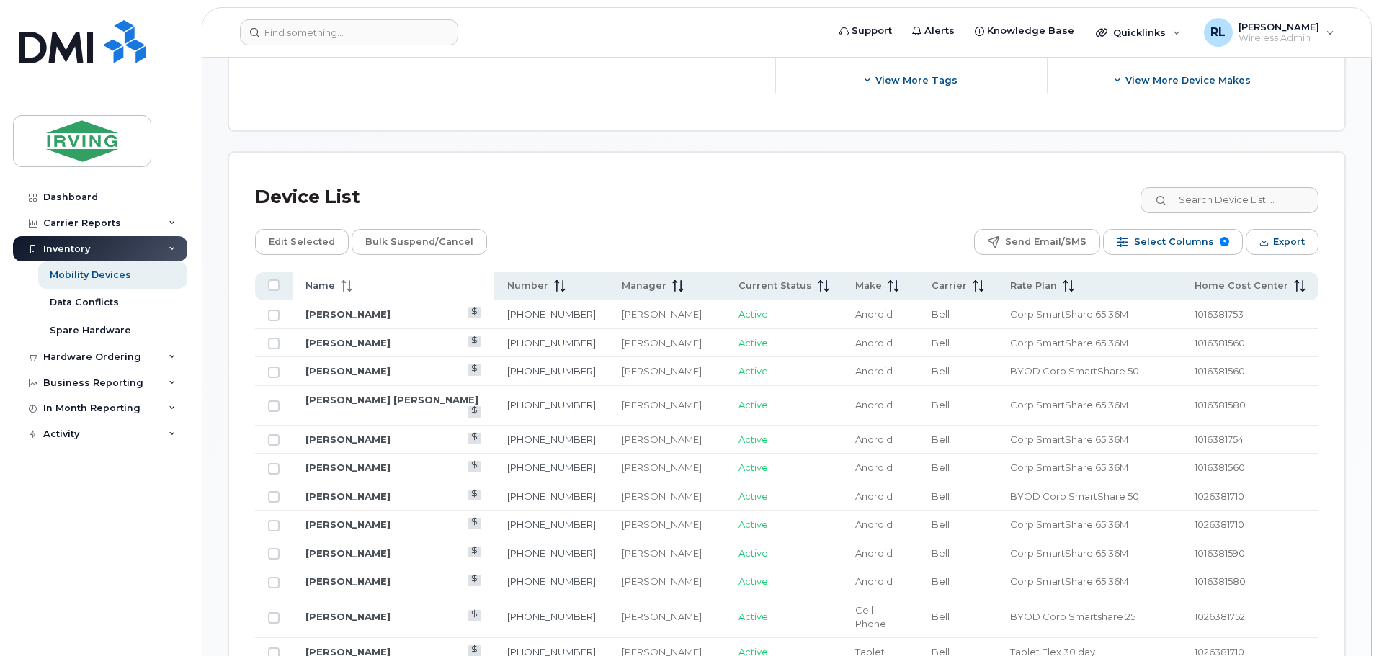
click at [344, 280] on icon at bounding box center [347, 286] width 12 height 12
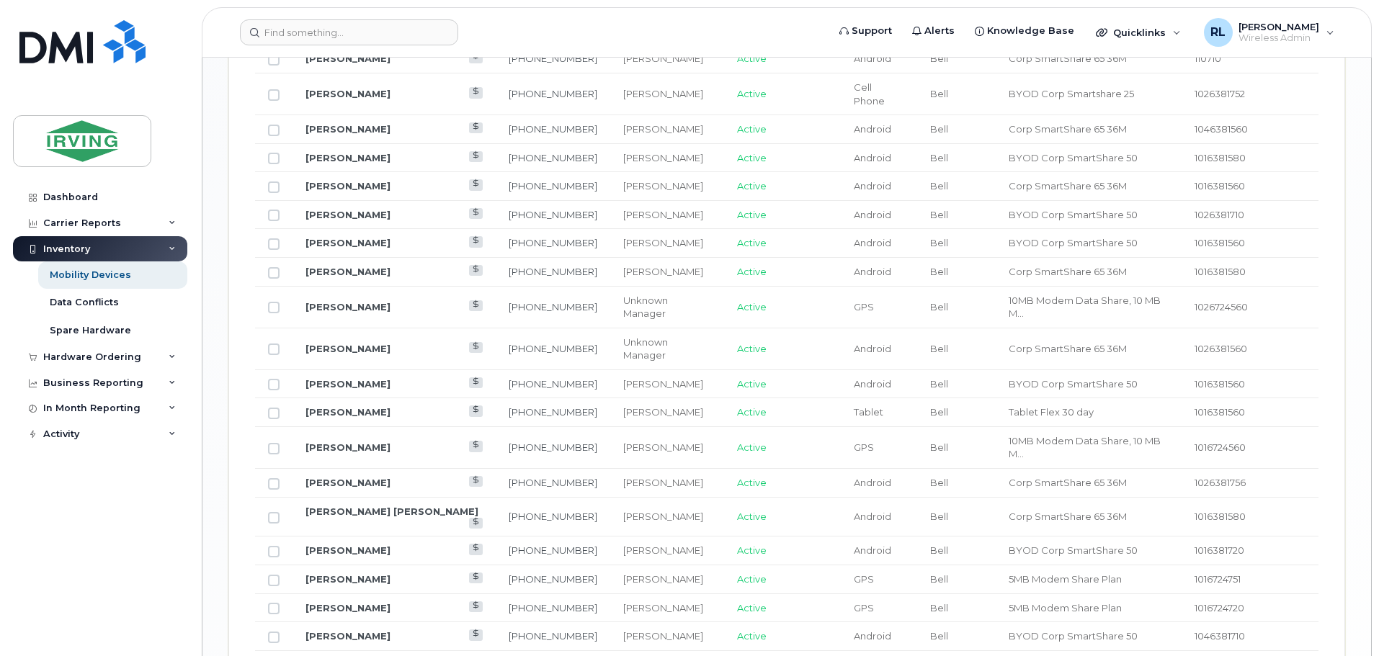
scroll to position [1715, 0]
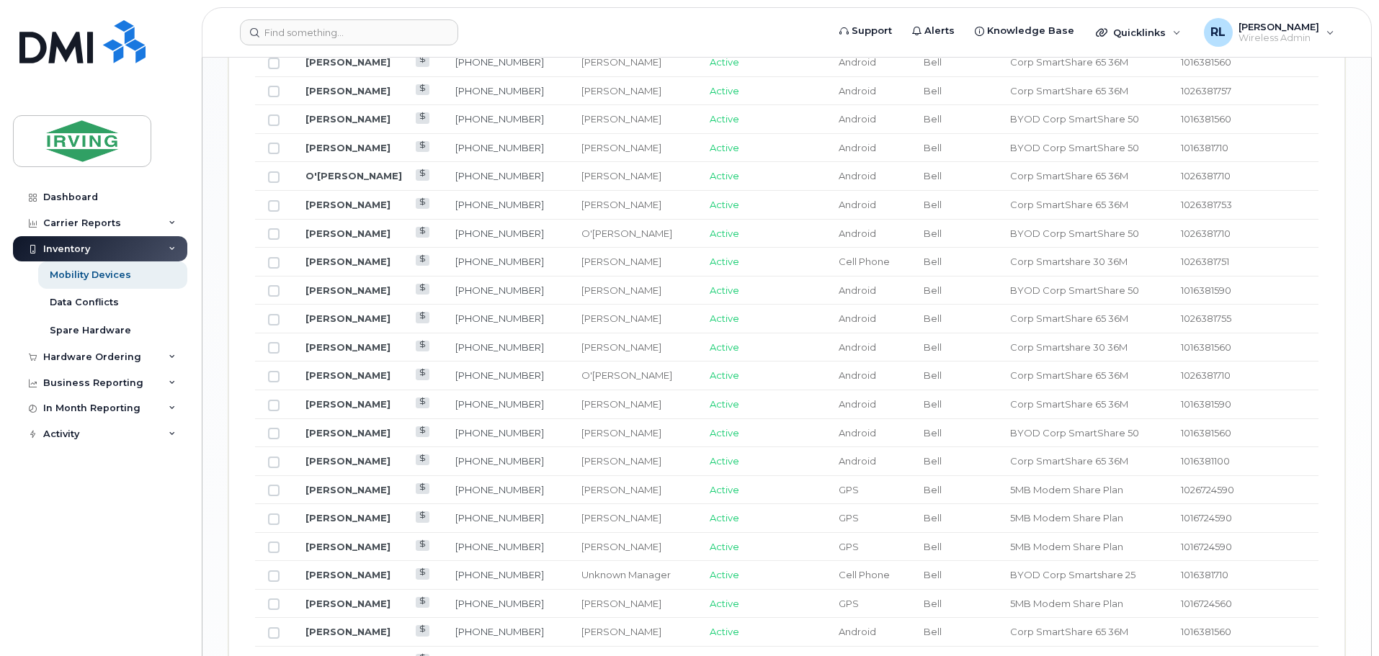
scroll to position [1354, 0]
click at [342, 260] on link "[PERSON_NAME]" at bounding box center [347, 266] width 85 height 12
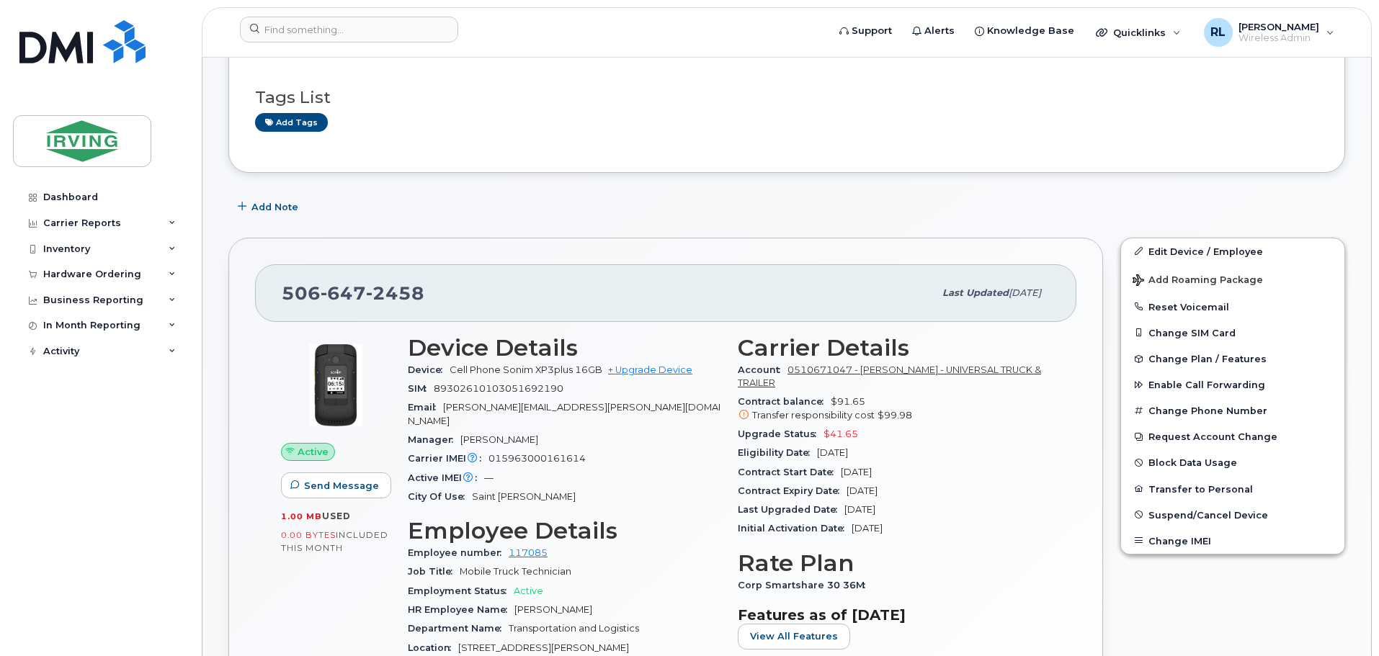
scroll to position [264, 0]
drag, startPoint x: 677, startPoint y: 368, endPoint x: 713, endPoint y: 439, distance: 79.3
click at [677, 368] on link "+ Upgrade Device" at bounding box center [650, 370] width 84 height 11
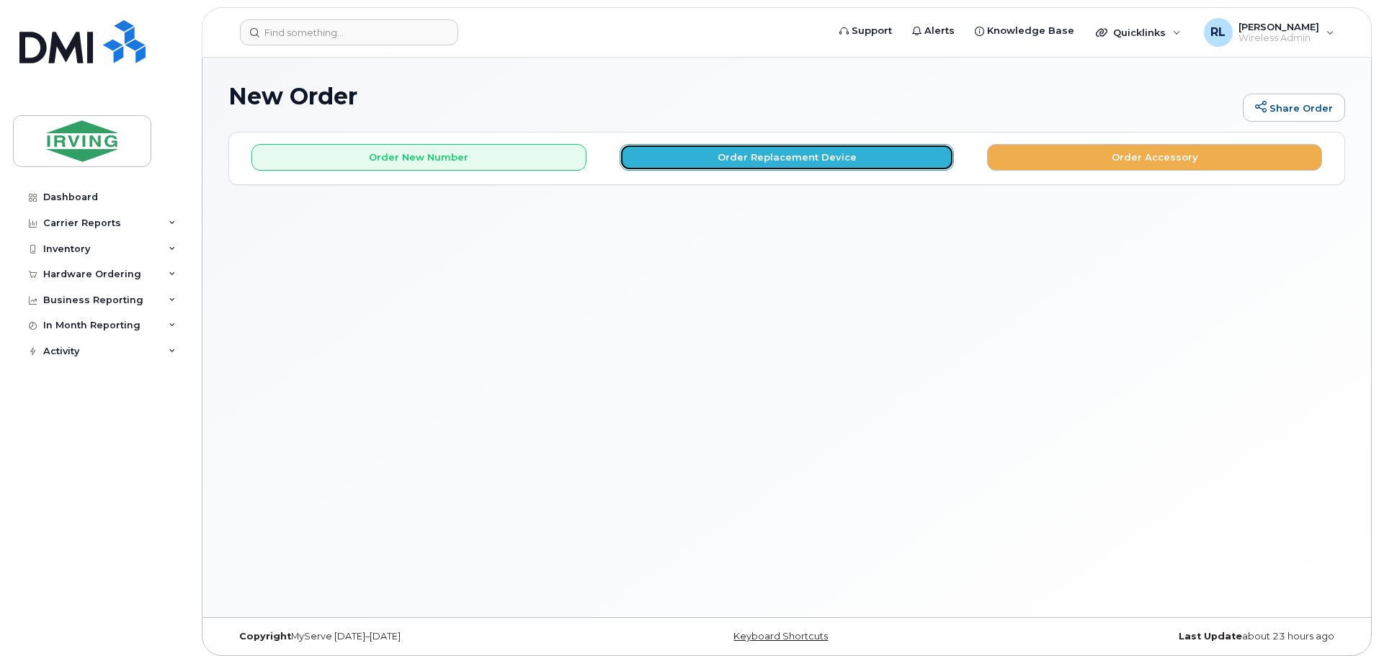
click at [760, 154] on button "Order Replacement Device" at bounding box center [787, 157] width 335 height 27
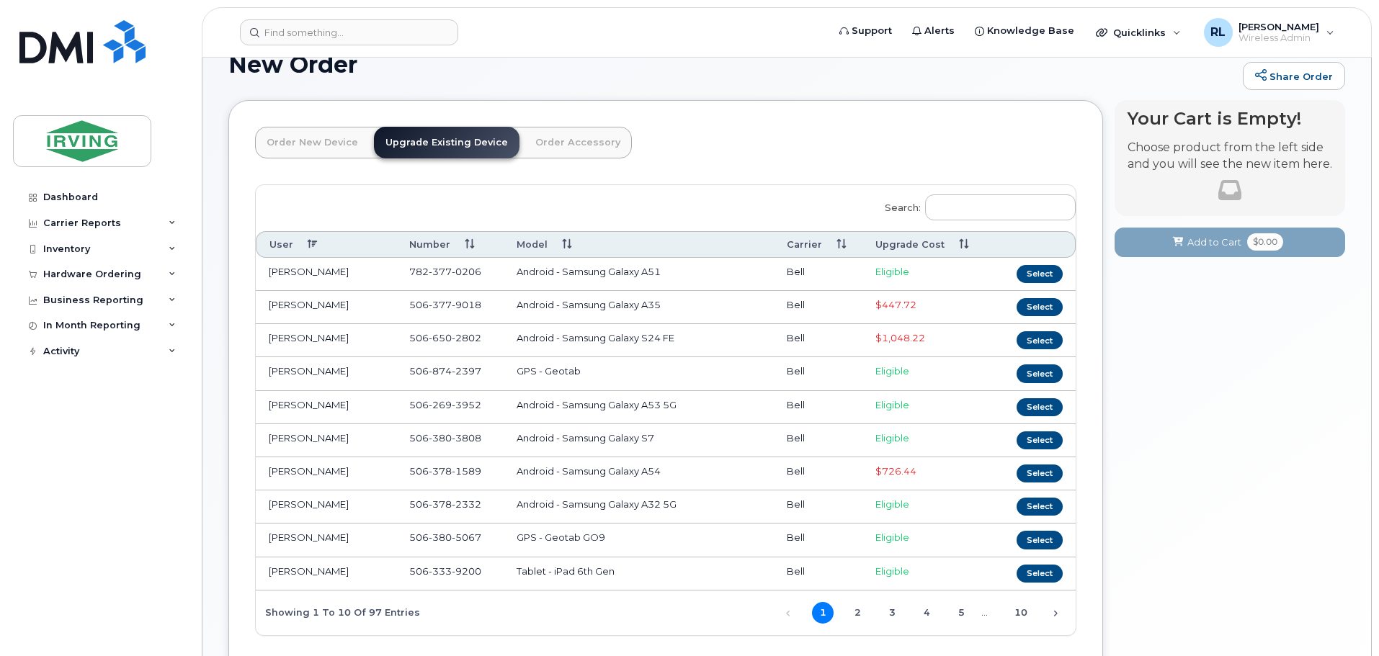
scroll to position [110, 0]
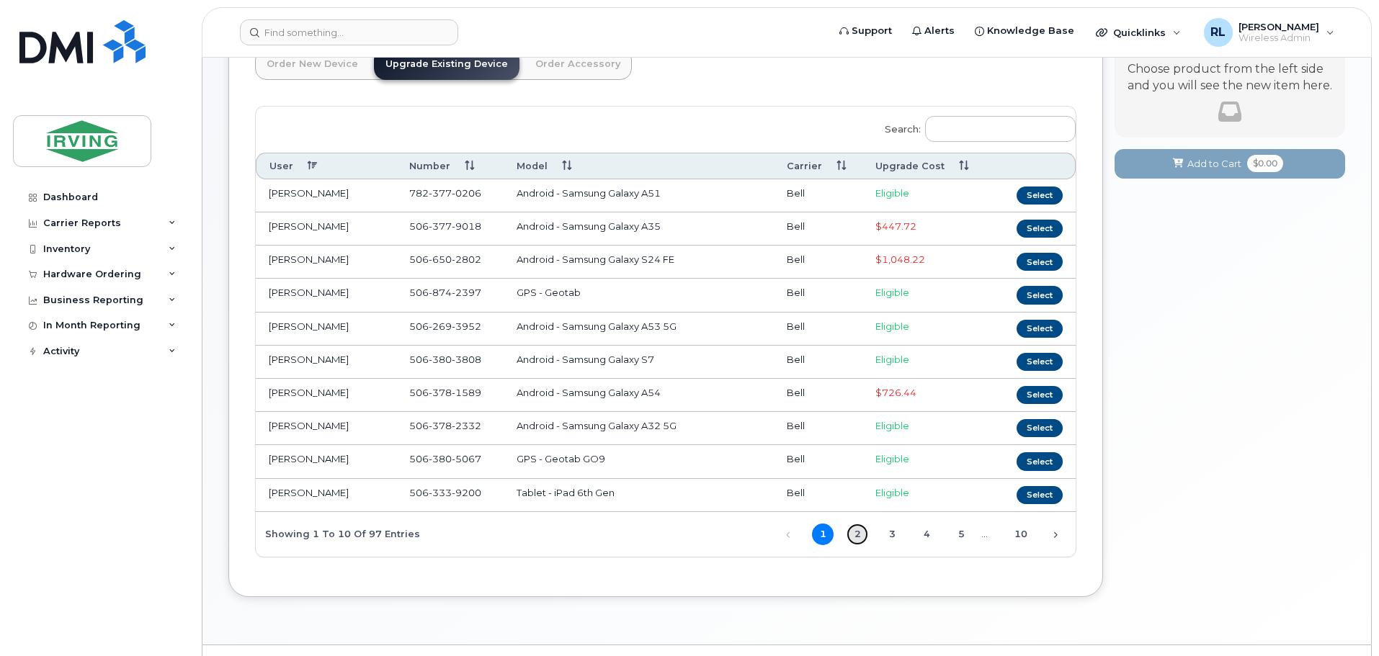
click at [859, 535] on link "2" at bounding box center [857, 535] width 22 height 22
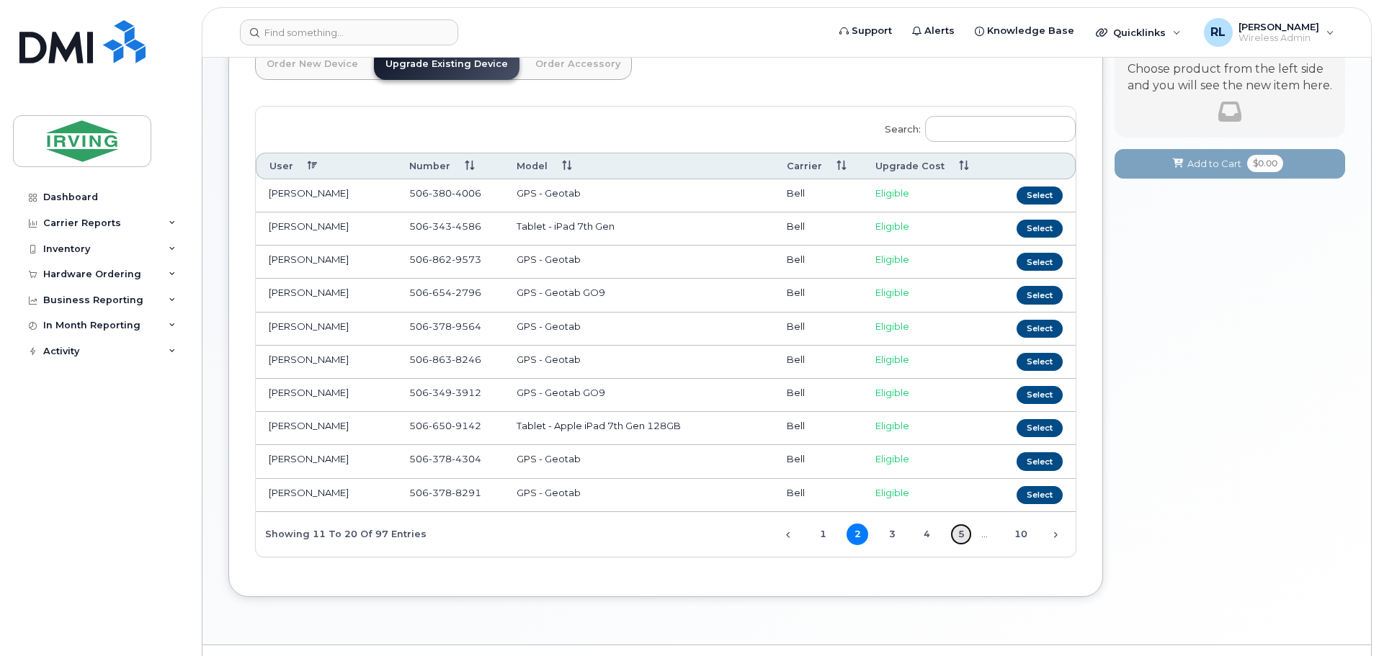
click at [965, 534] on link "5" at bounding box center [961, 535] width 22 height 22
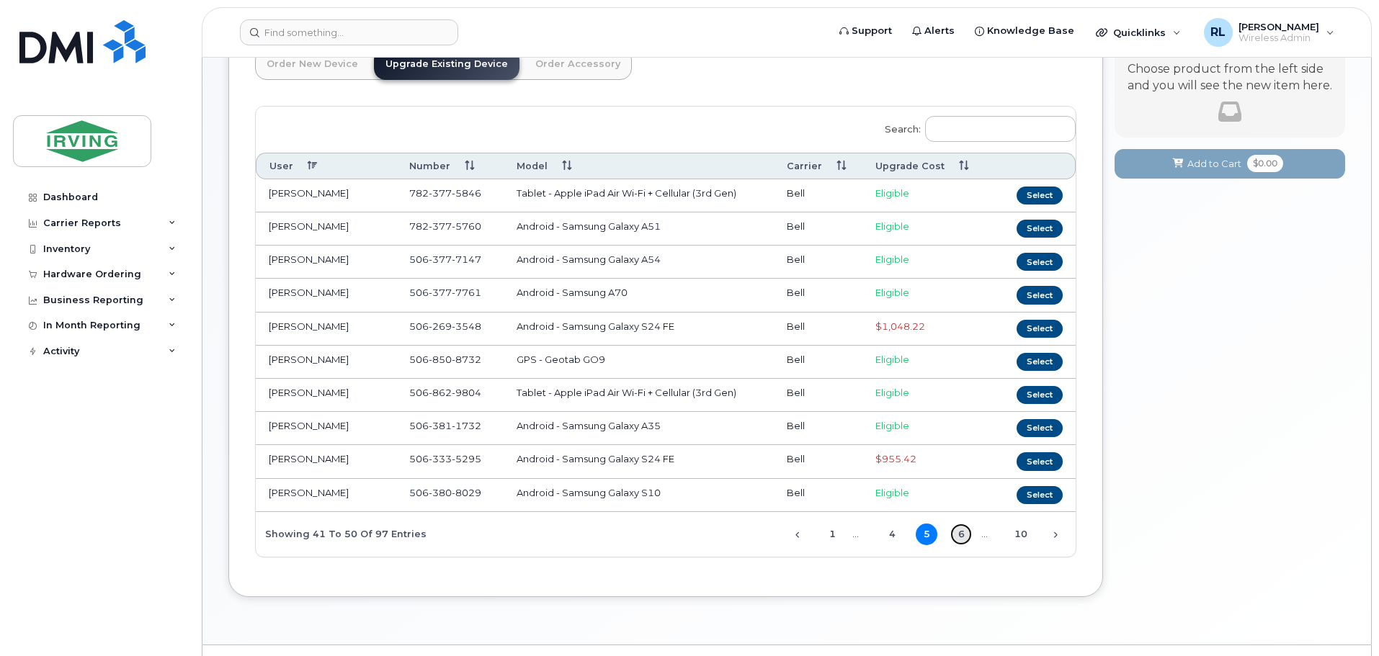
click at [956, 533] on link "6" at bounding box center [961, 535] width 22 height 22
click at [956, 533] on link "7" at bounding box center [961, 535] width 22 height 22
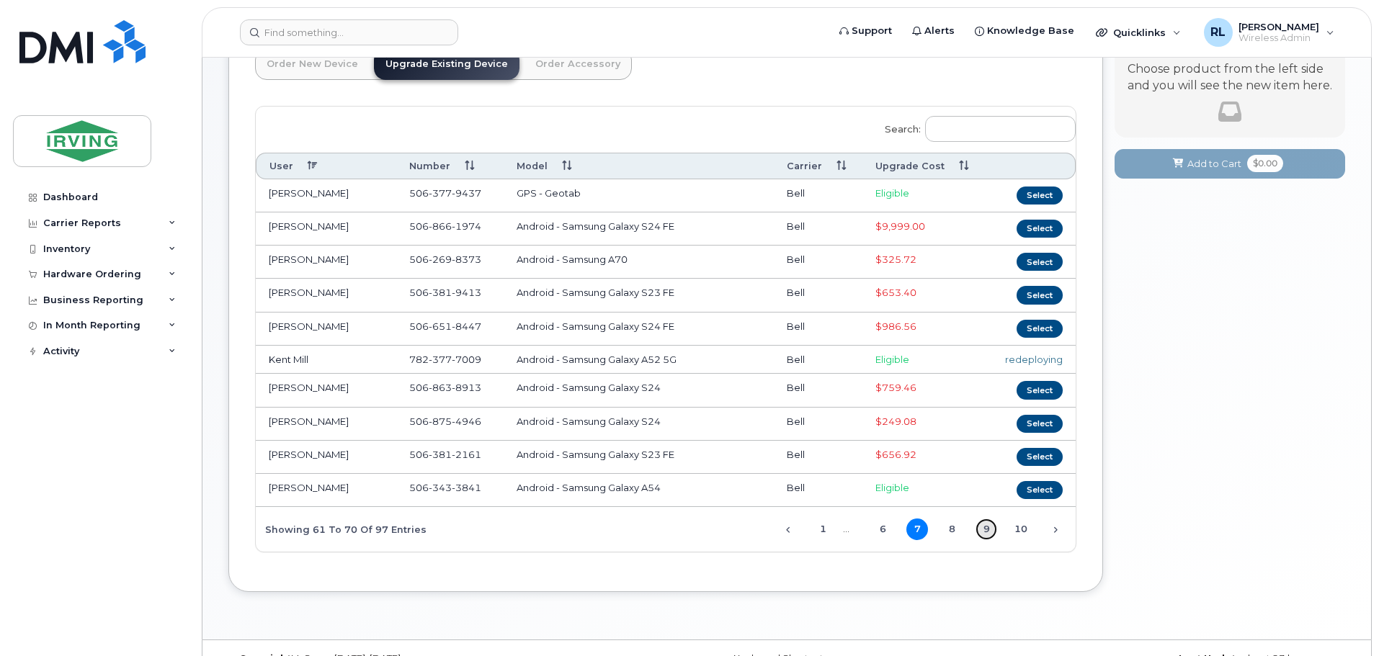
click at [984, 526] on link "9" at bounding box center [986, 530] width 22 height 22
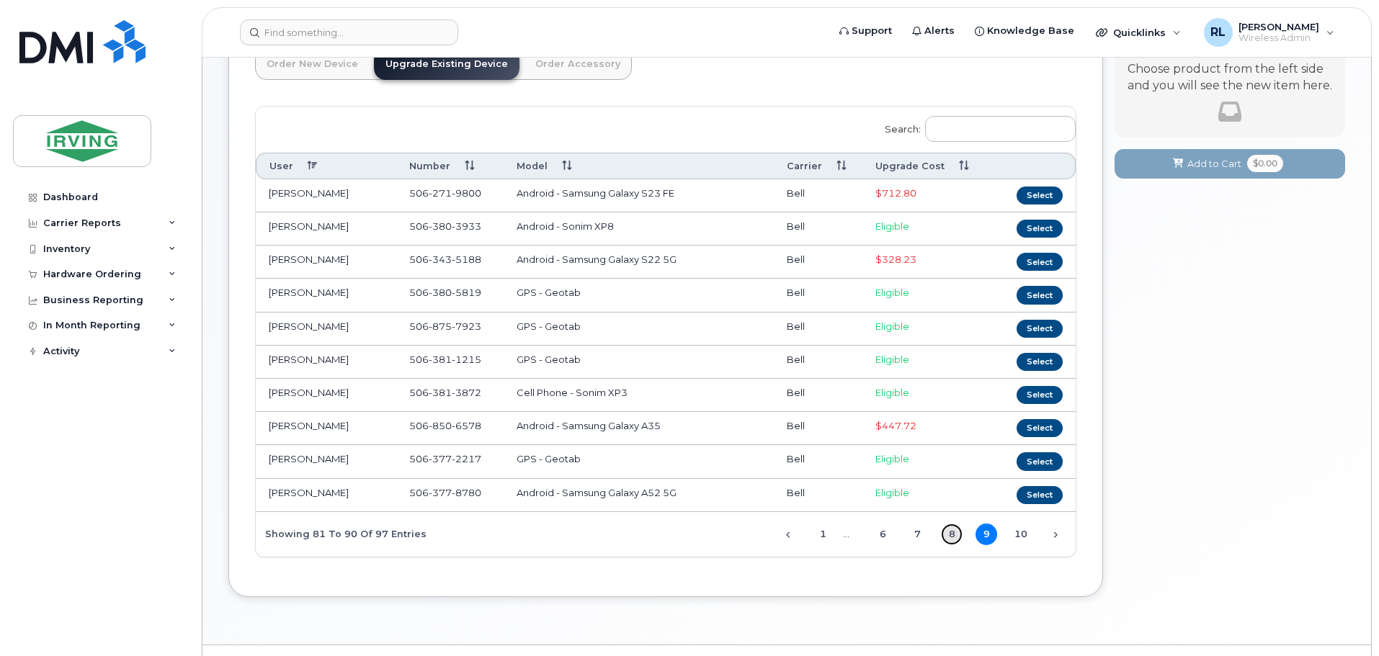
click at [951, 535] on link "8" at bounding box center [952, 535] width 22 height 22
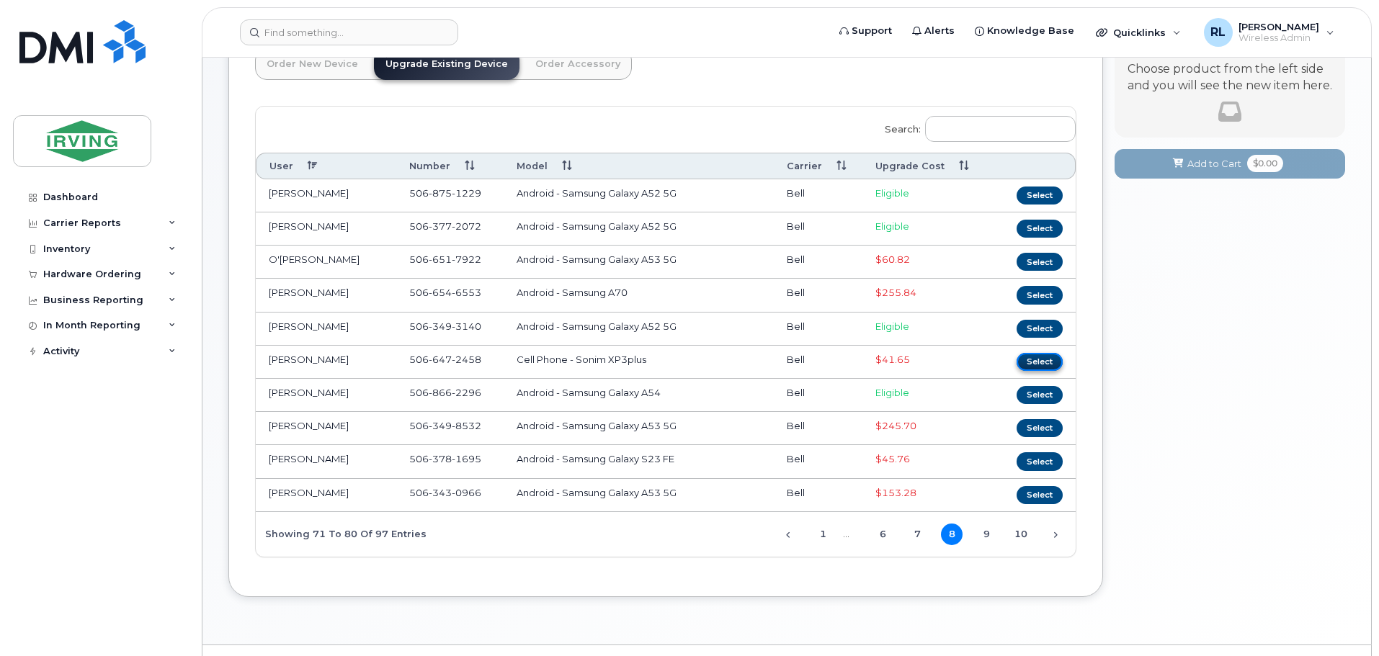
click at [1039, 358] on button "Select" at bounding box center [1039, 362] width 46 height 18
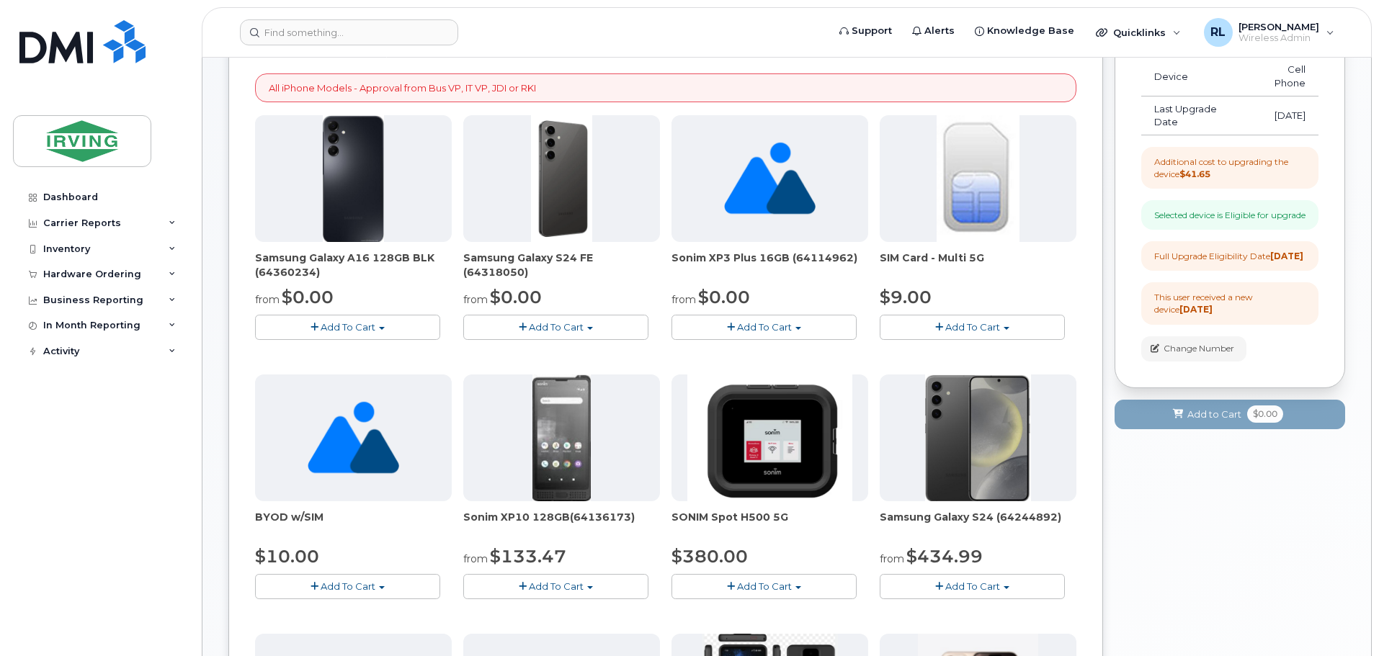
scroll to position [210, 0]
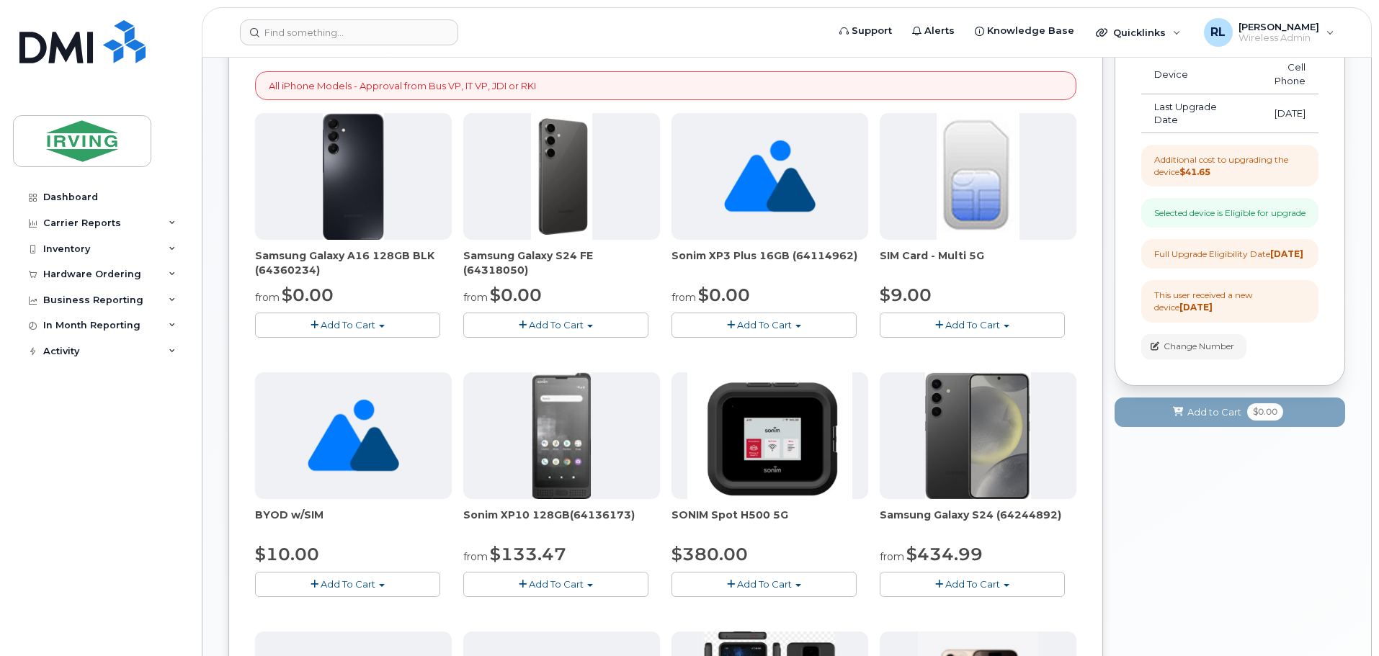
click at [545, 326] on span "Add To Cart" at bounding box center [556, 325] width 55 height 12
click at [556, 353] on link "$0.00 - 3 year term - voice & data plan (128GB)" at bounding box center [592, 352] width 250 height 18
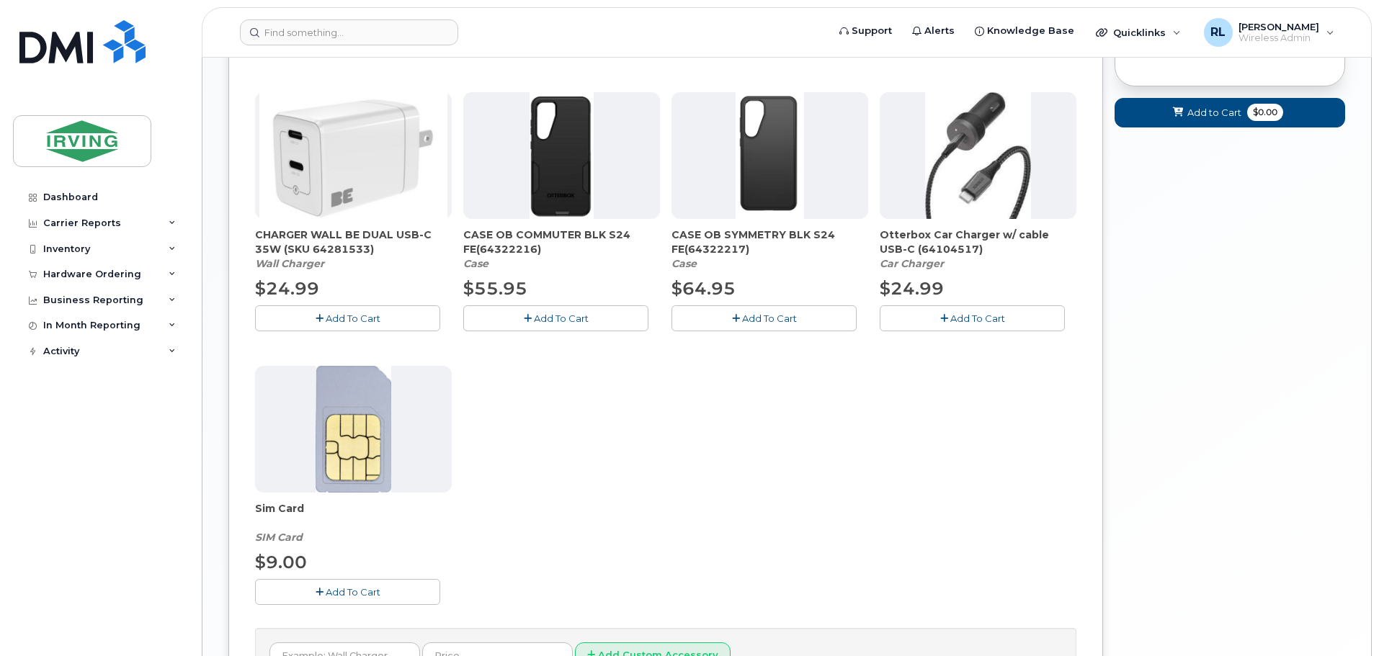
scroll to position [822, 0]
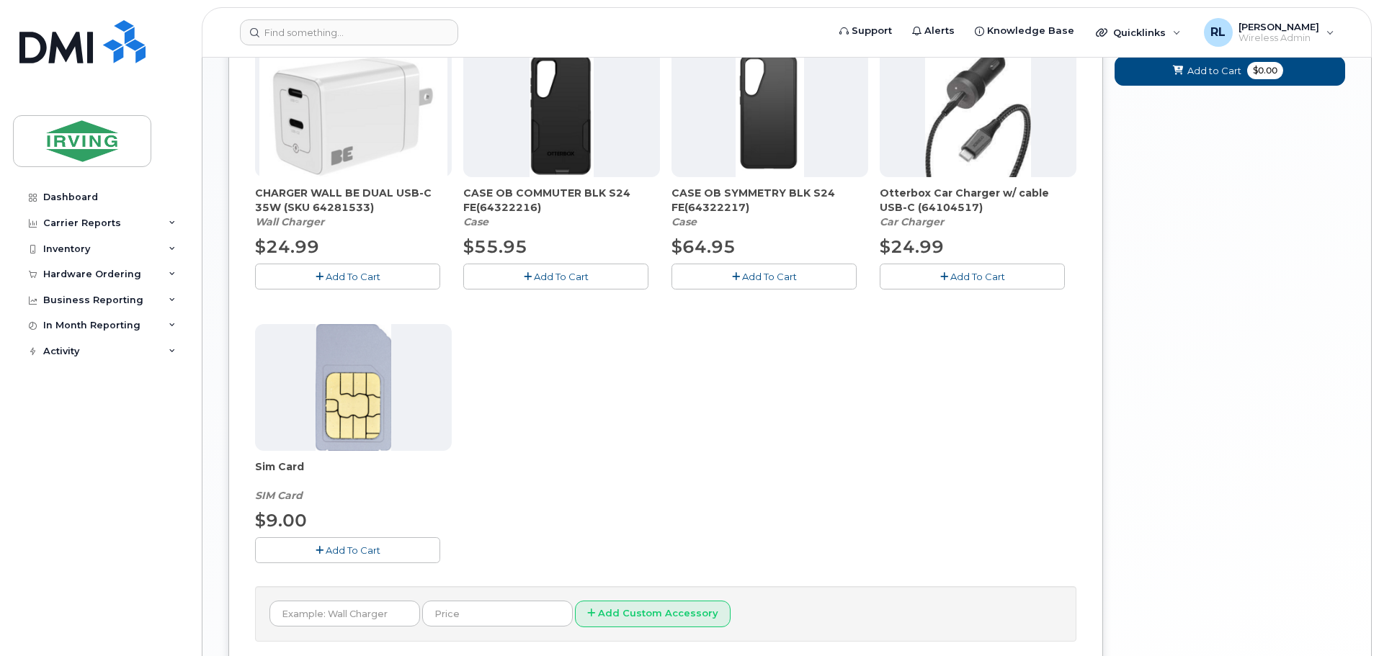
click at [547, 271] on span "Add To Cart" at bounding box center [561, 277] width 55 height 12
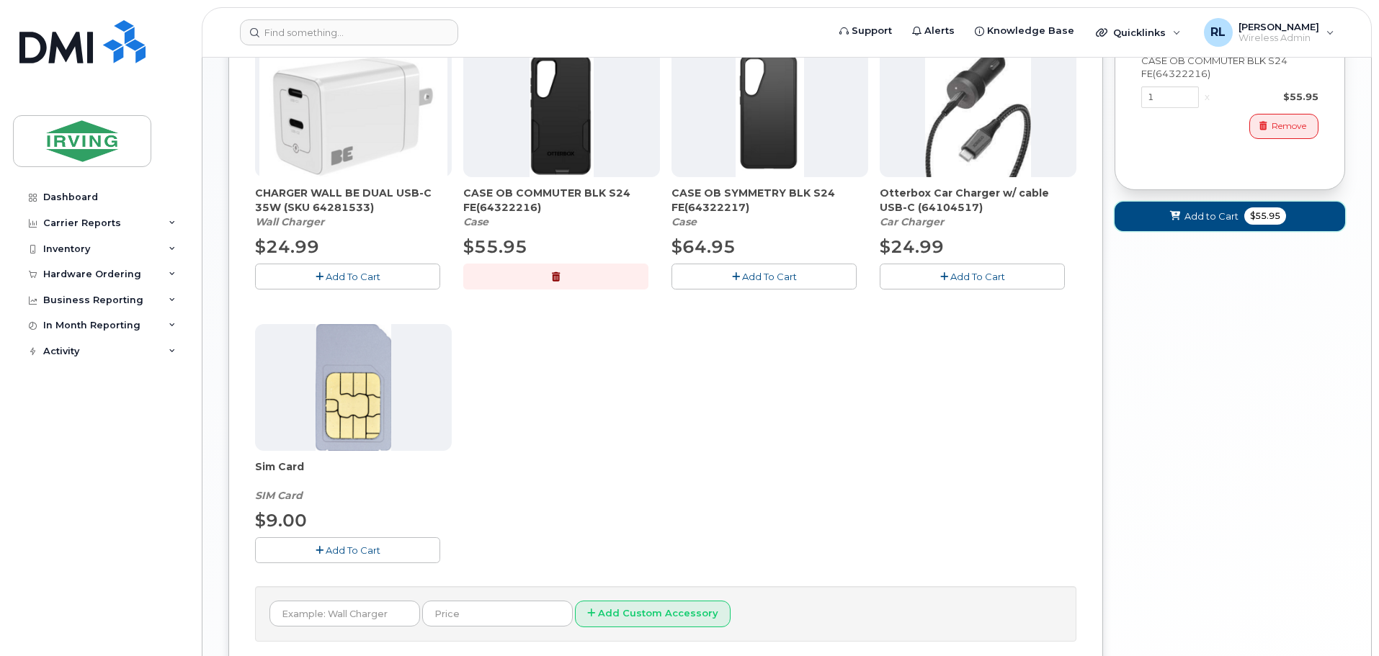
click at [1203, 223] on span "Add to Cart" at bounding box center [1211, 217] width 54 height 14
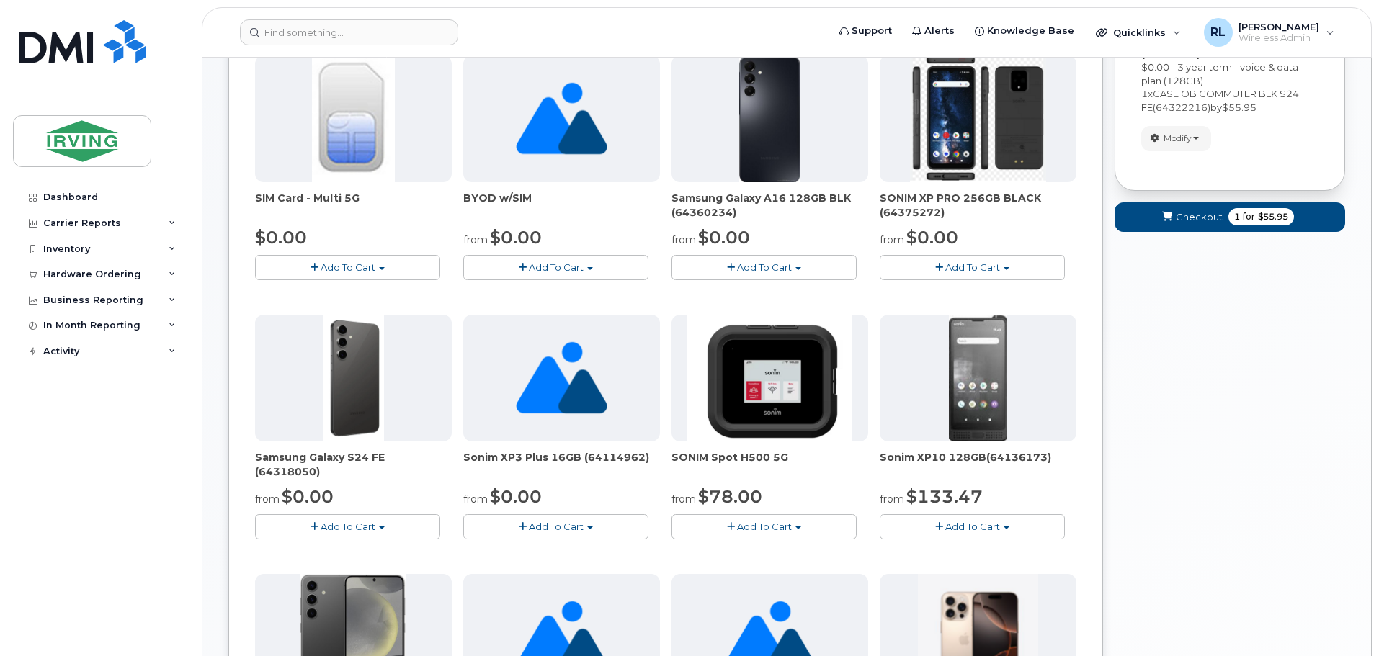
scroll to position [0, 0]
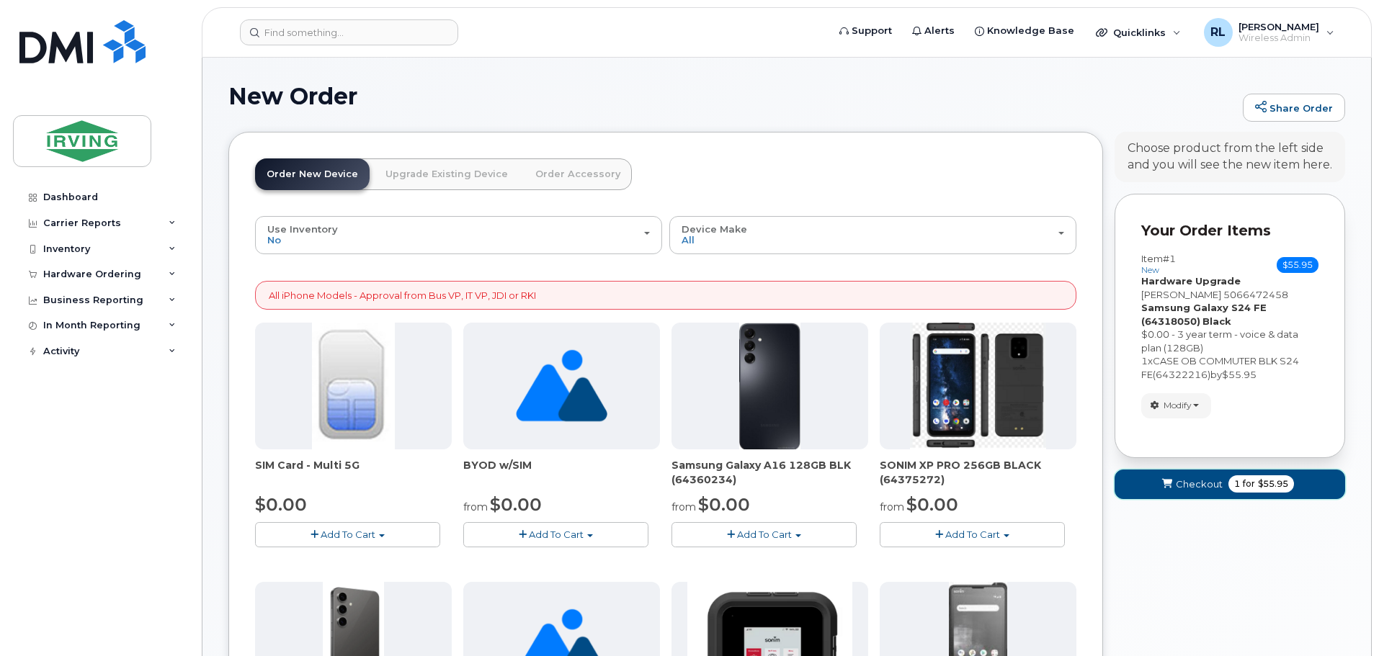
click at [1193, 480] on span "Checkout" at bounding box center [1199, 485] width 47 height 14
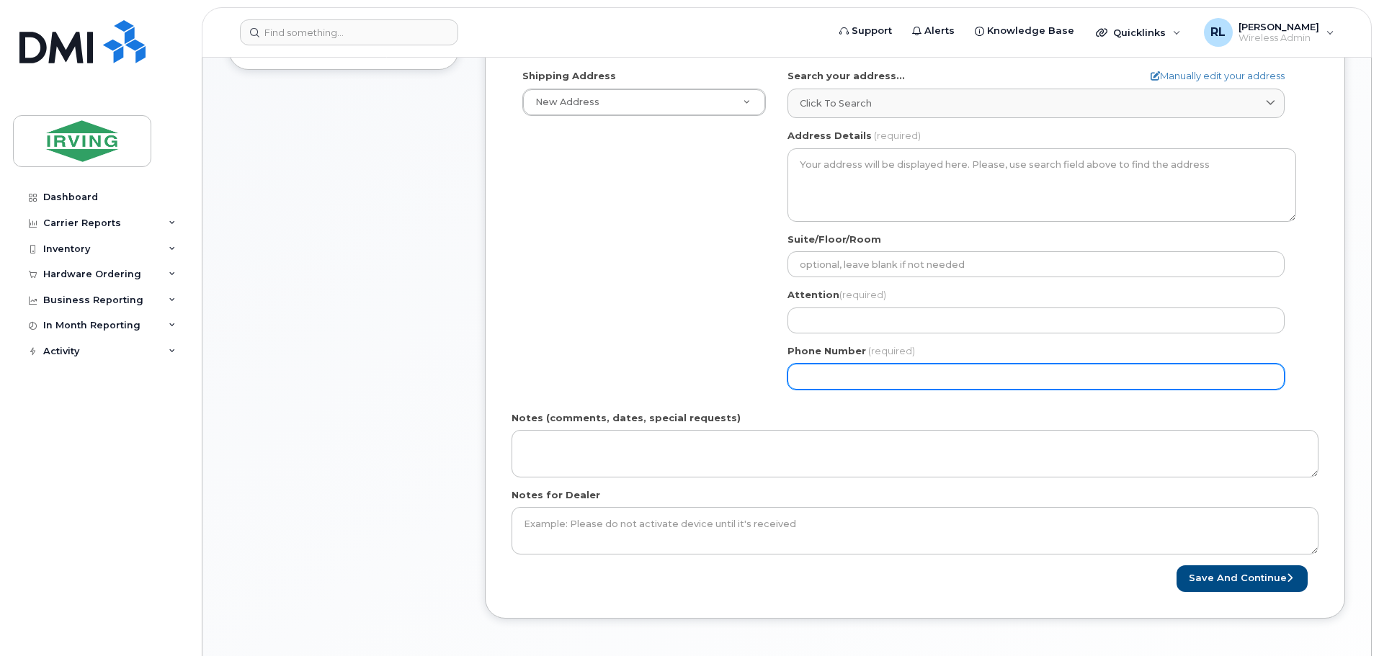
scroll to position [359, 0]
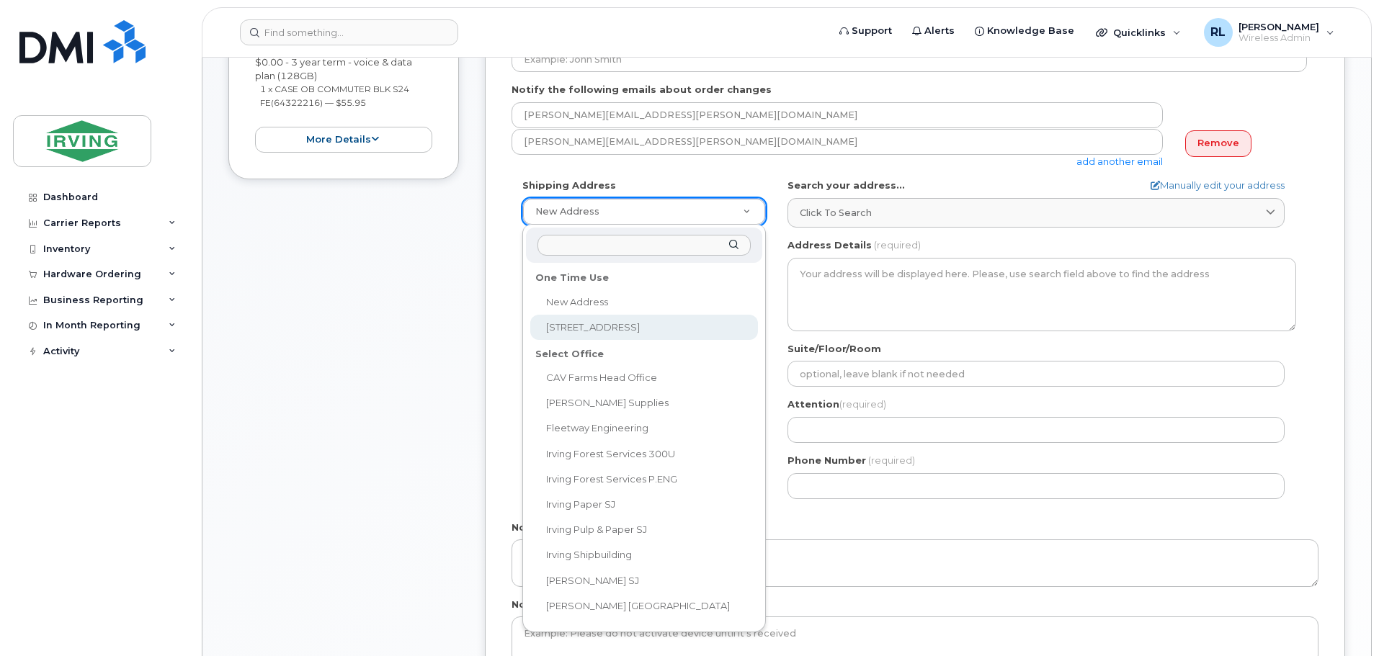
select select "925 Champlain St"
type textarea "925 Champlain St DIEPPE NB E1A 5T6 CANADA"
type input "[PERSON_NAME]"
type input "5063772077"
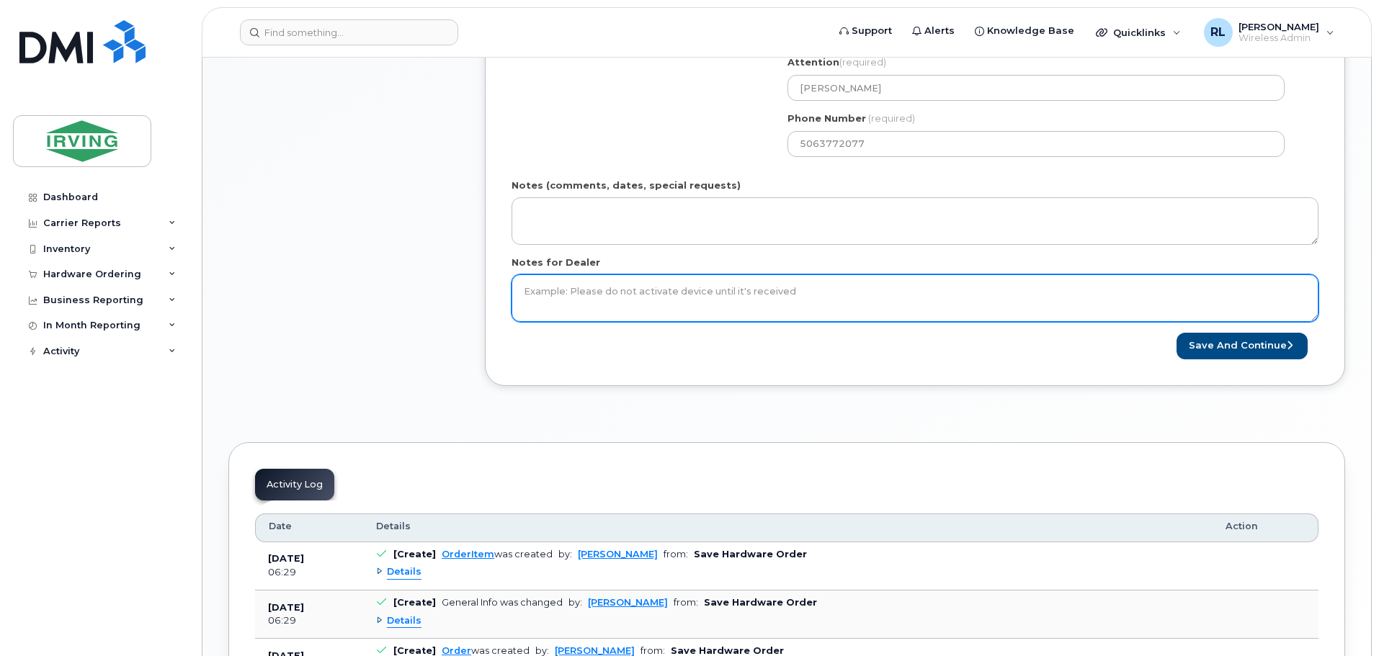
scroll to position [707, 0]
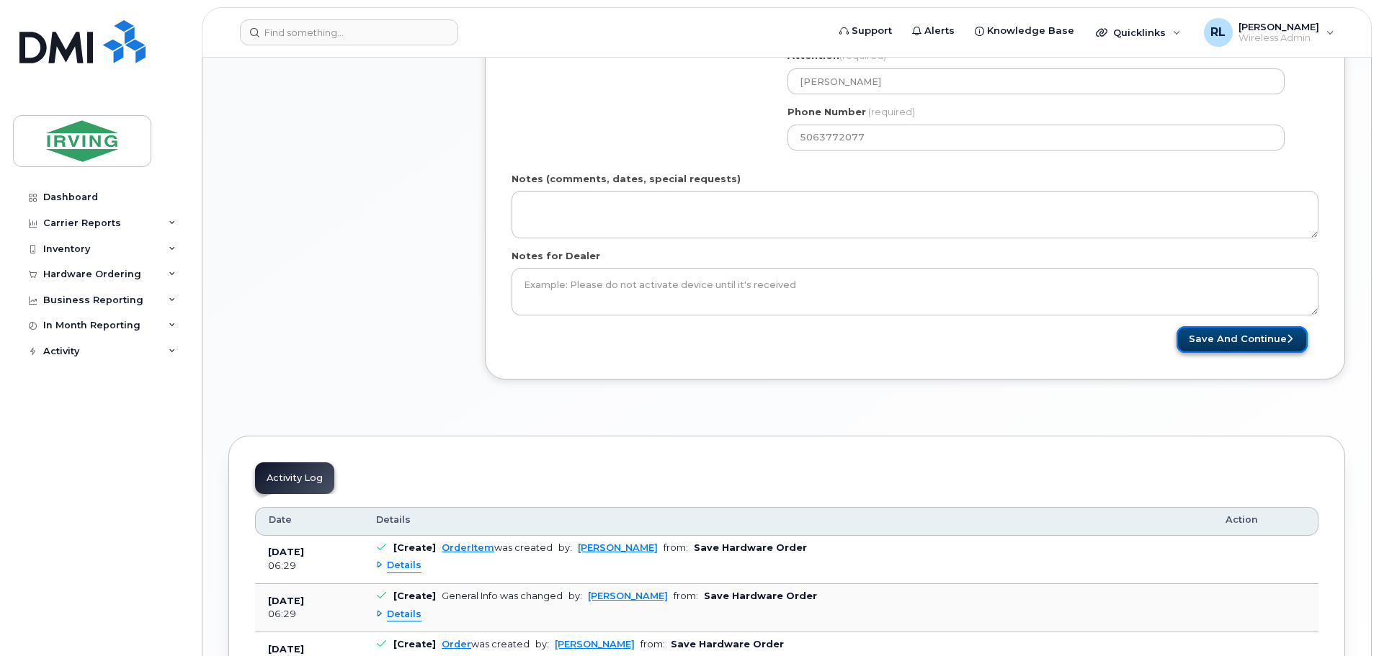
click at [1254, 333] on button "Save and Continue" at bounding box center [1241, 339] width 131 height 27
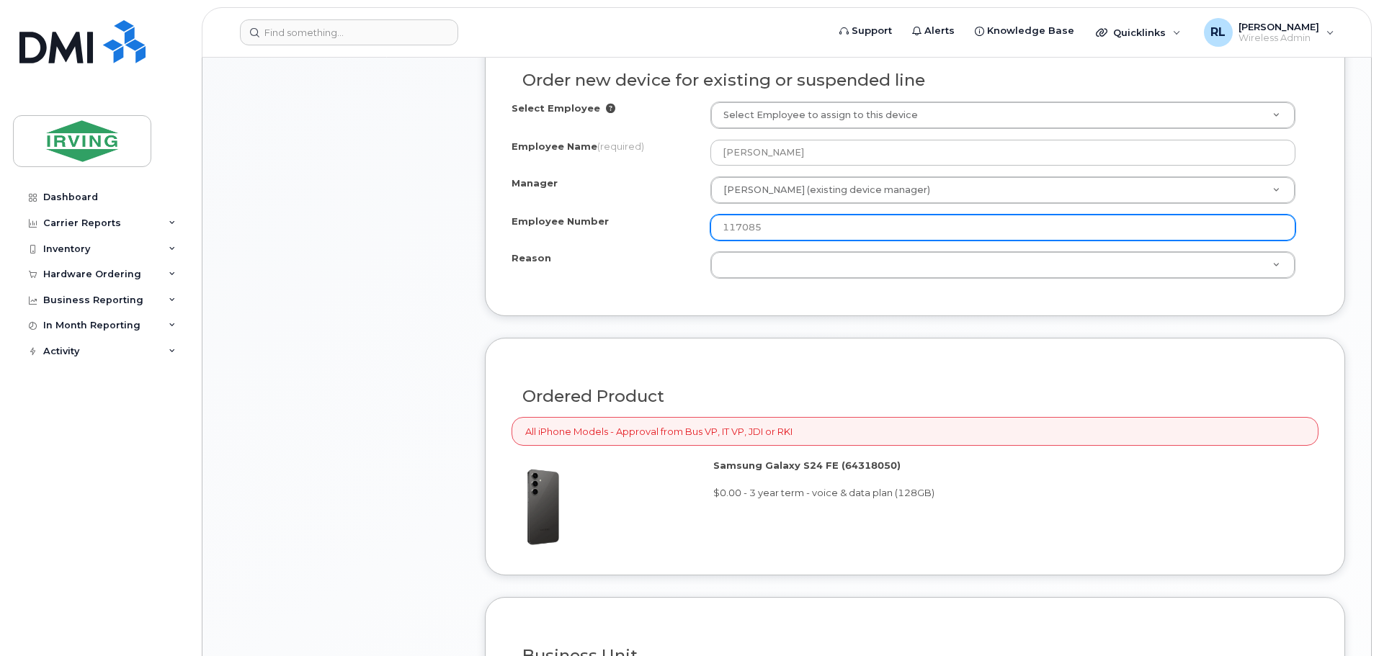
scroll to position [997, 0]
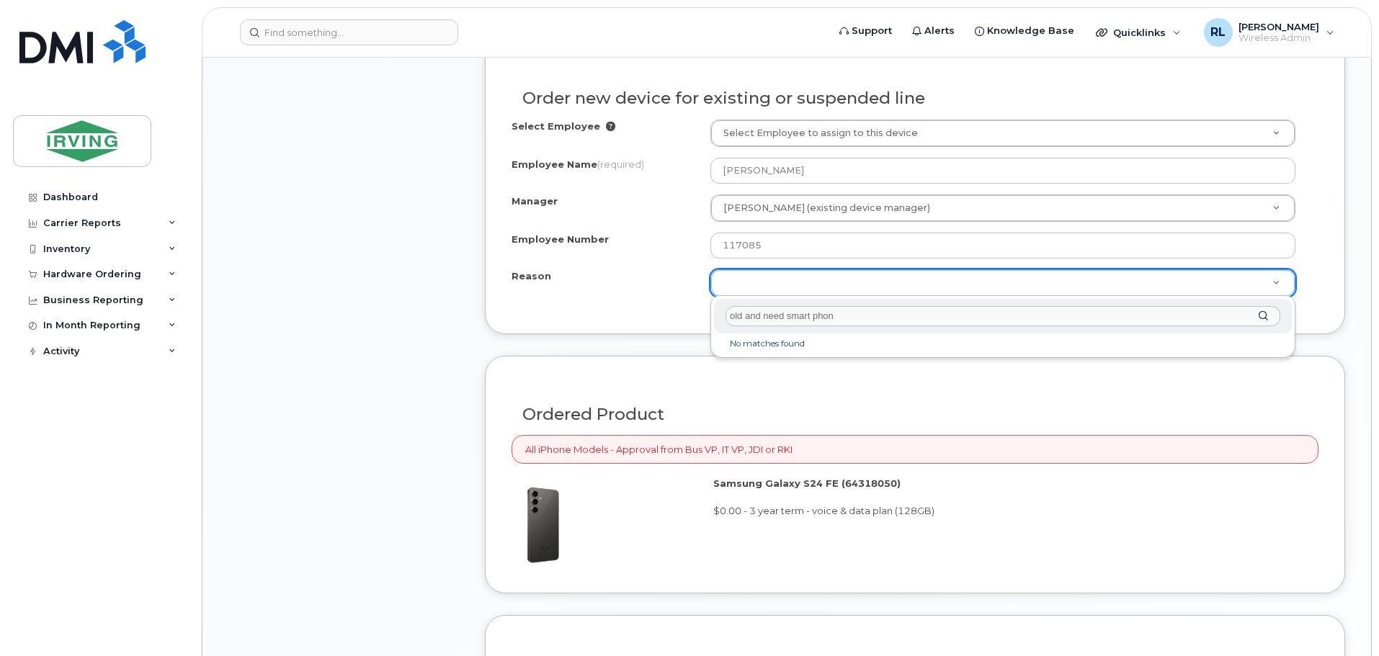
type input "old and need smart phone"
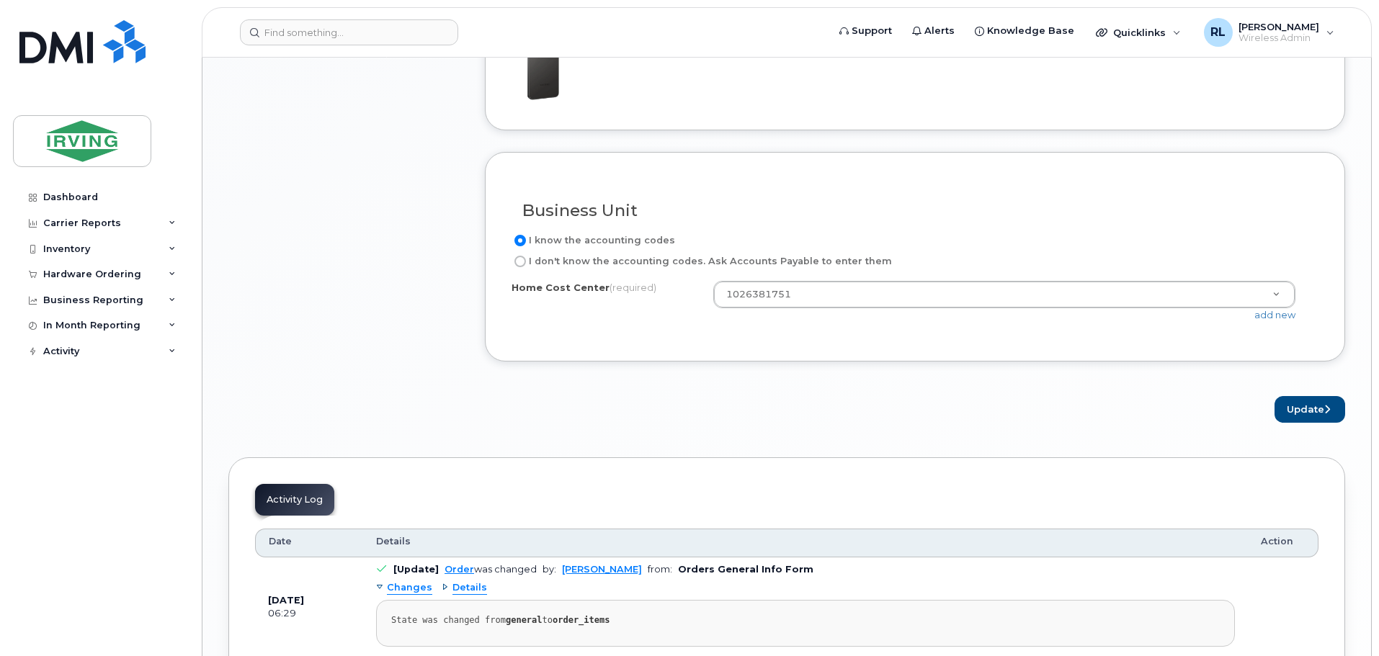
scroll to position [939, 0]
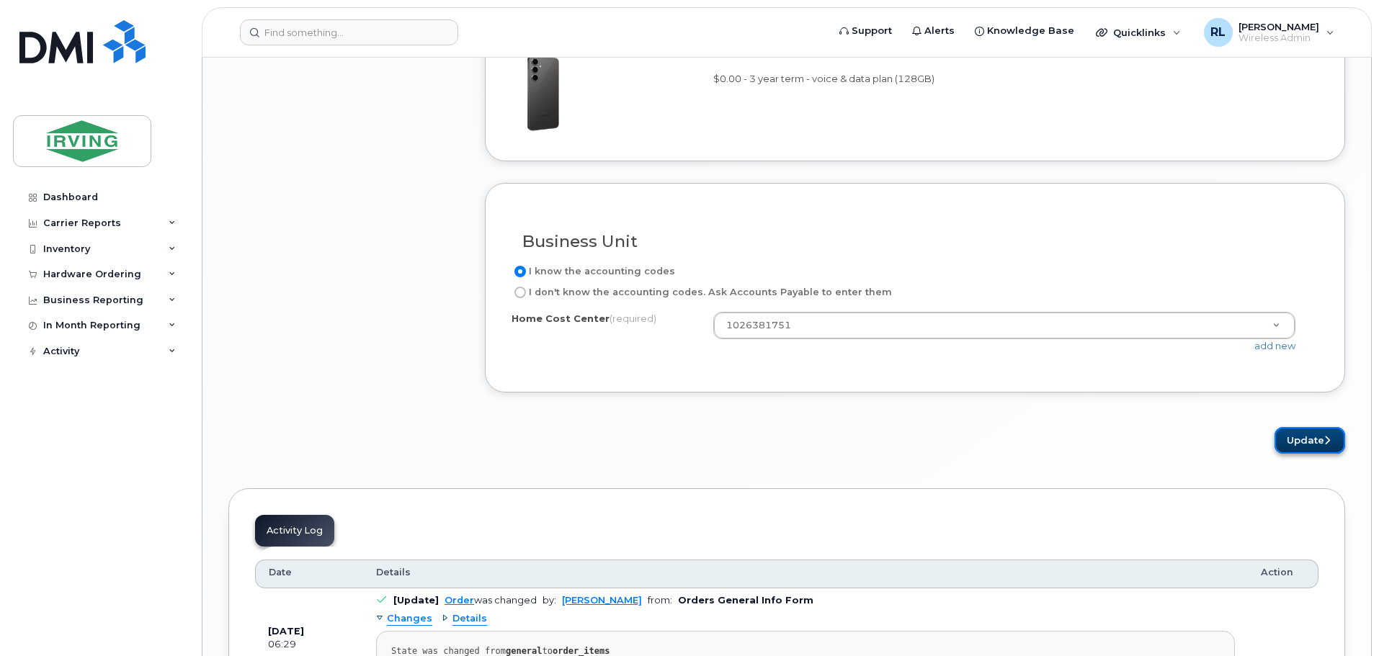
click at [1303, 441] on button "Update" at bounding box center [1309, 440] width 71 height 27
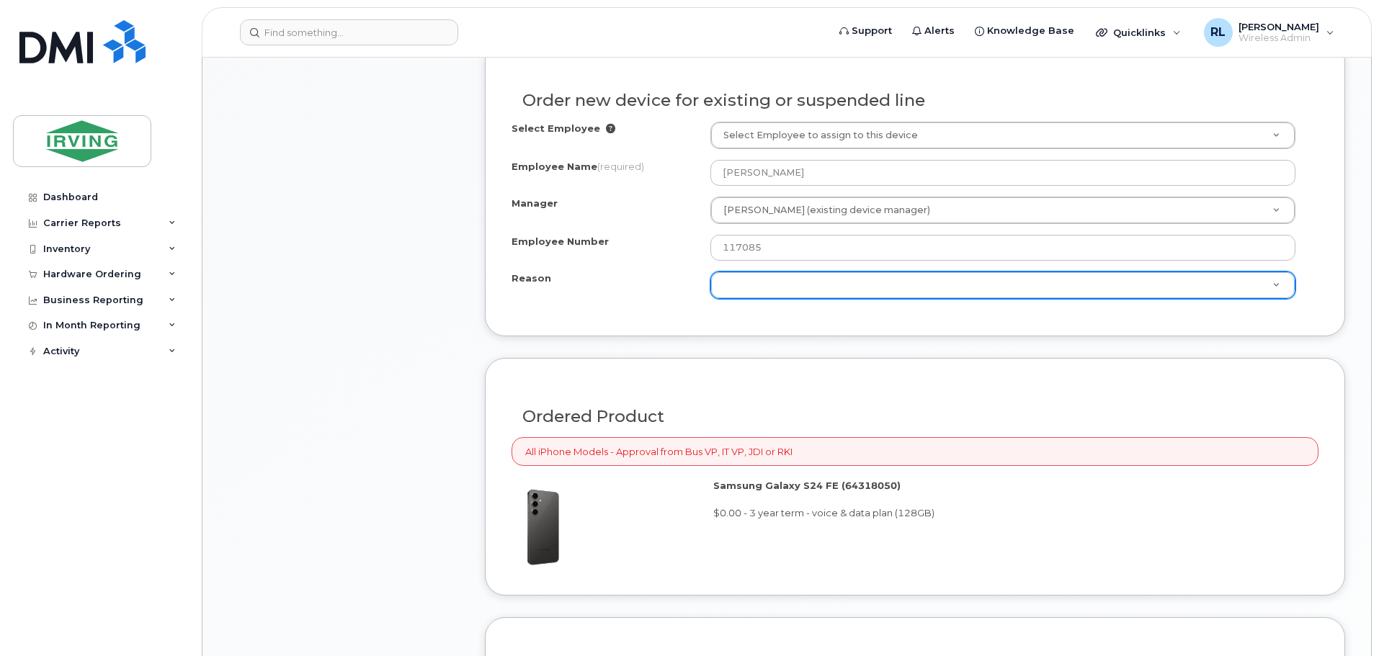
scroll to position [813, 0]
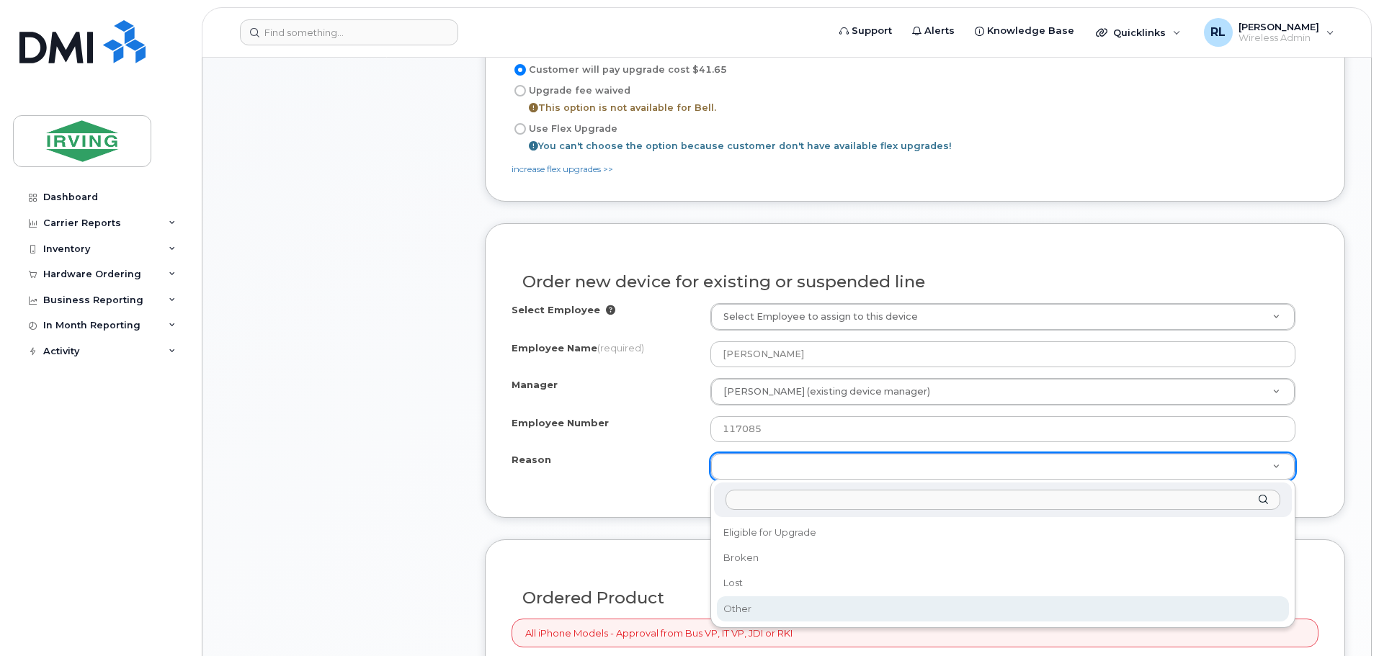
select select "other"
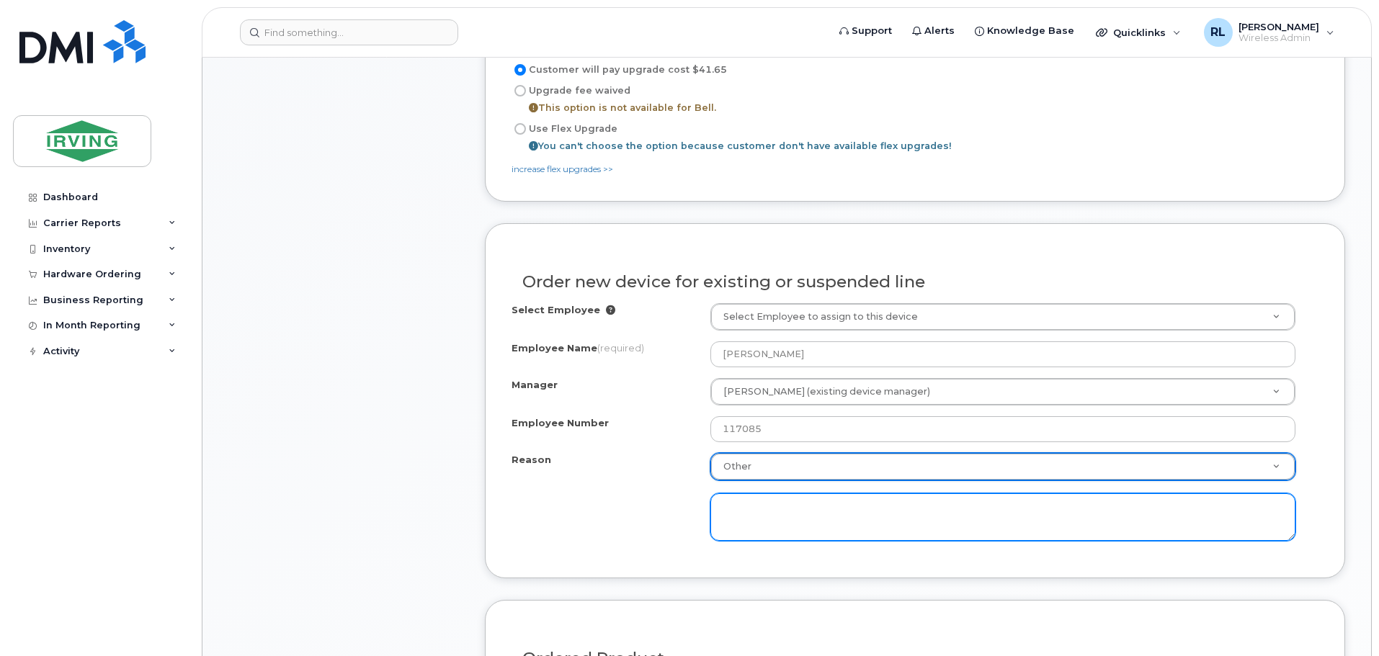
click at [767, 511] on textarea at bounding box center [1002, 517] width 585 height 48
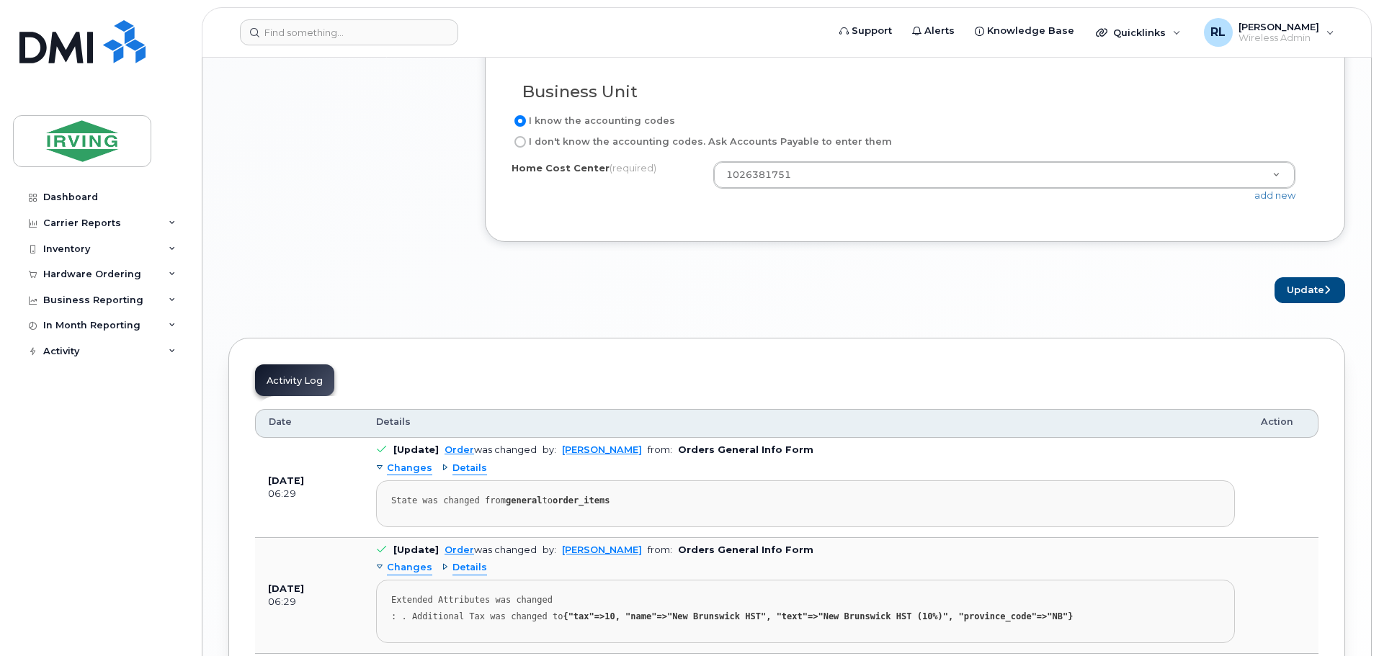
scroll to position [1649, 0]
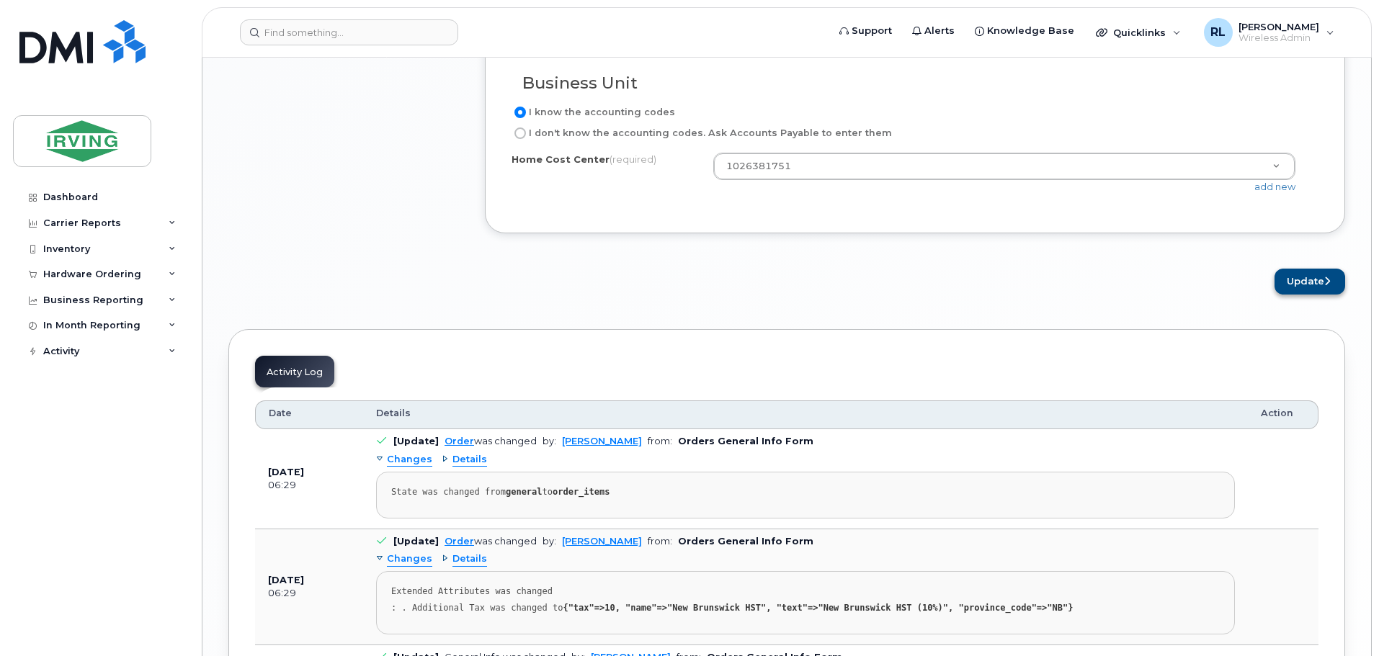
type textarea "to old and need smart phone"
click at [1291, 283] on button "Update" at bounding box center [1309, 282] width 71 height 27
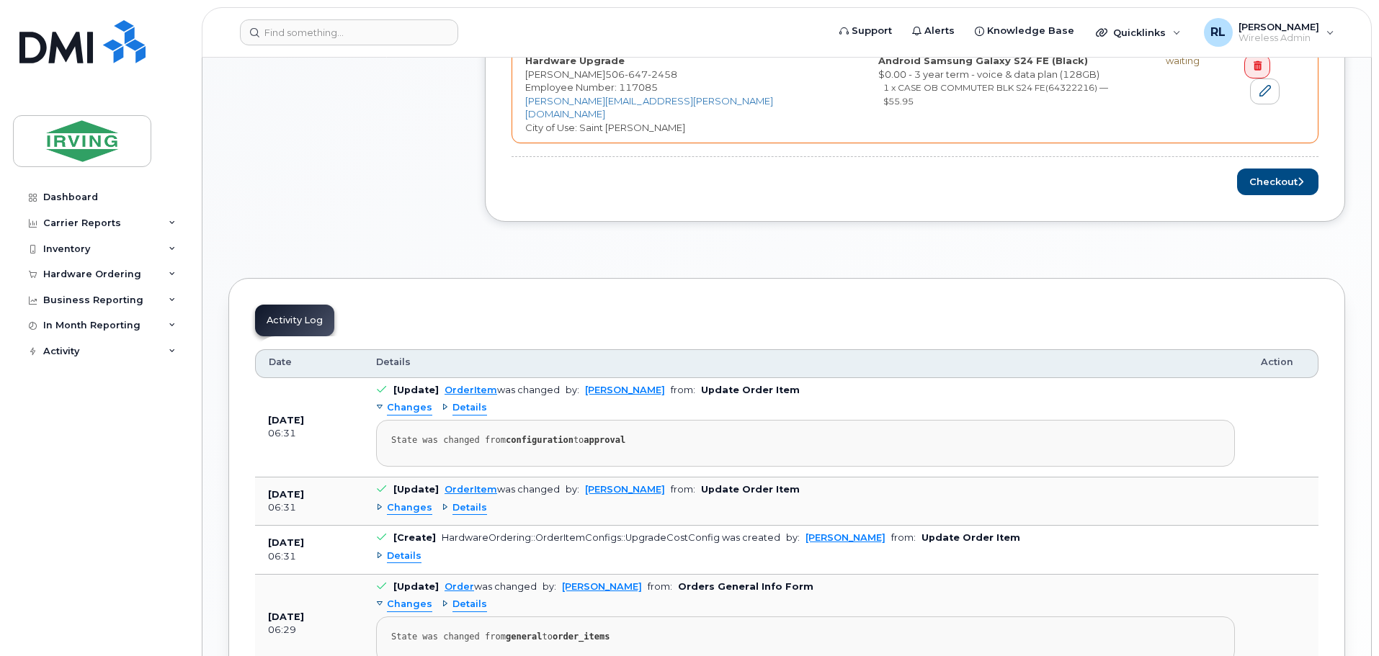
scroll to position [668, 0]
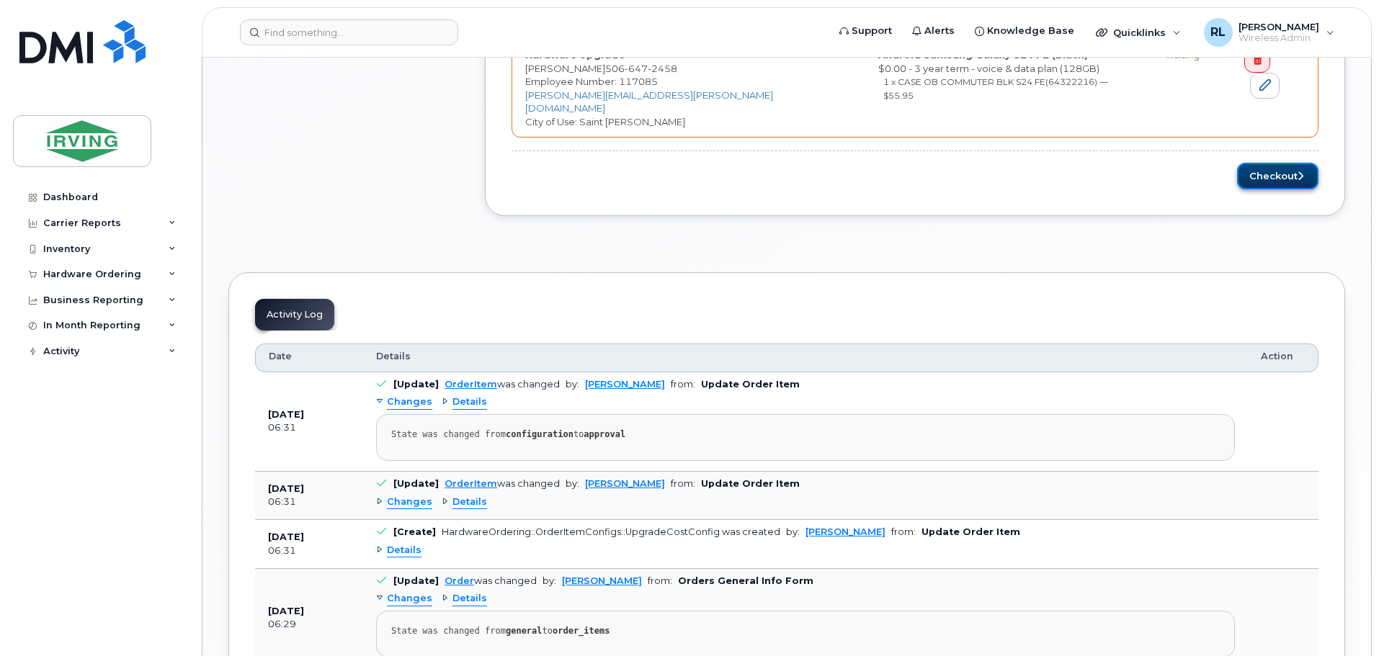
click at [1274, 163] on button "Checkout" at bounding box center [1277, 176] width 81 height 27
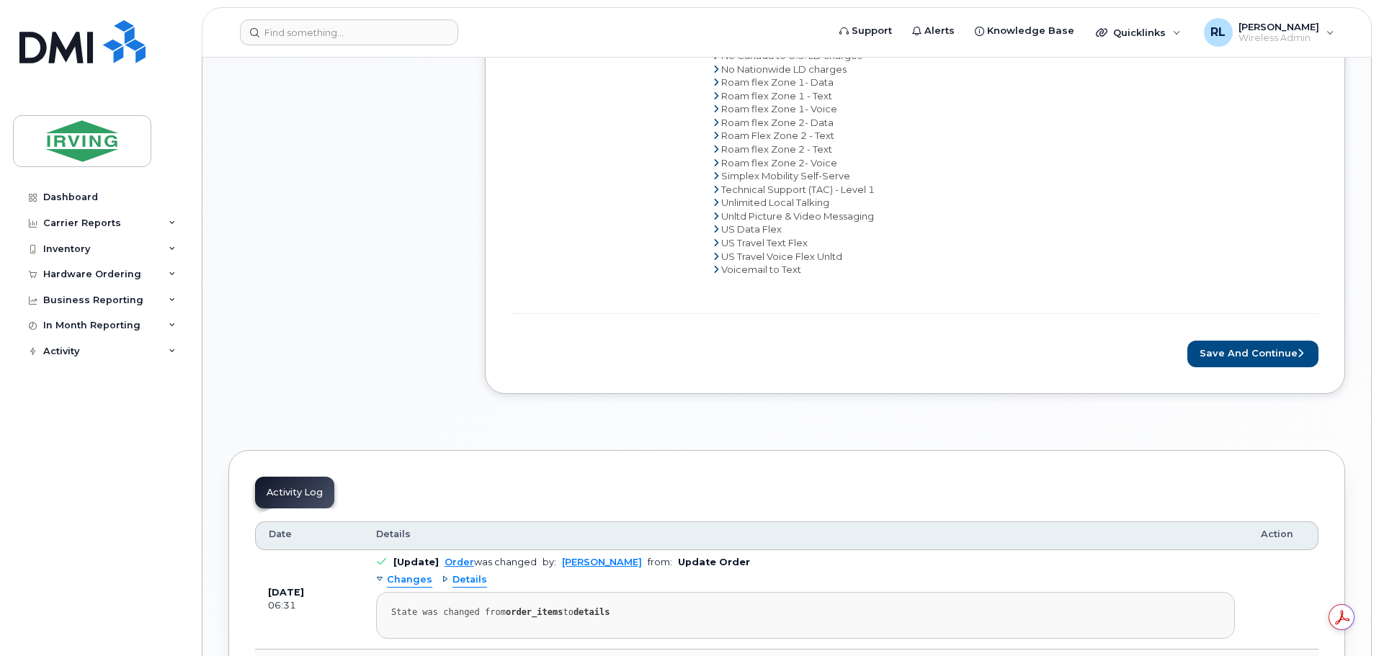
scroll to position [928, 0]
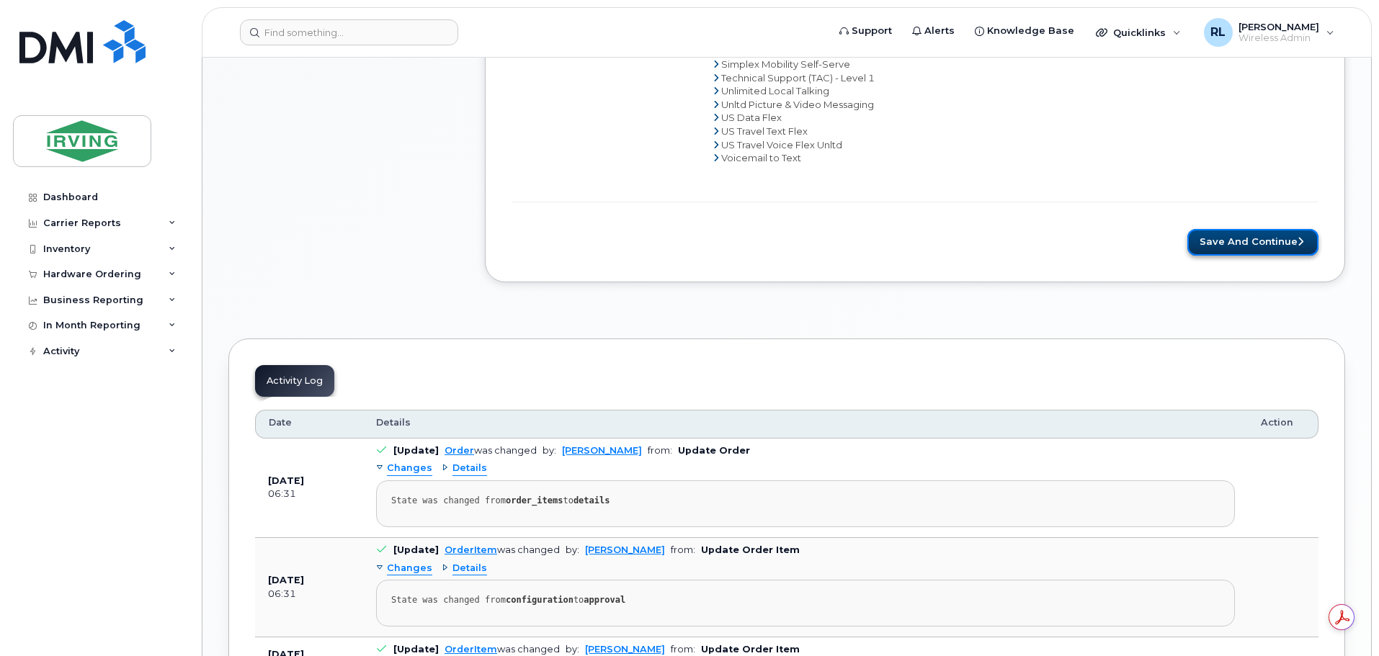
click at [1250, 235] on button "Save and Continue" at bounding box center [1252, 242] width 131 height 27
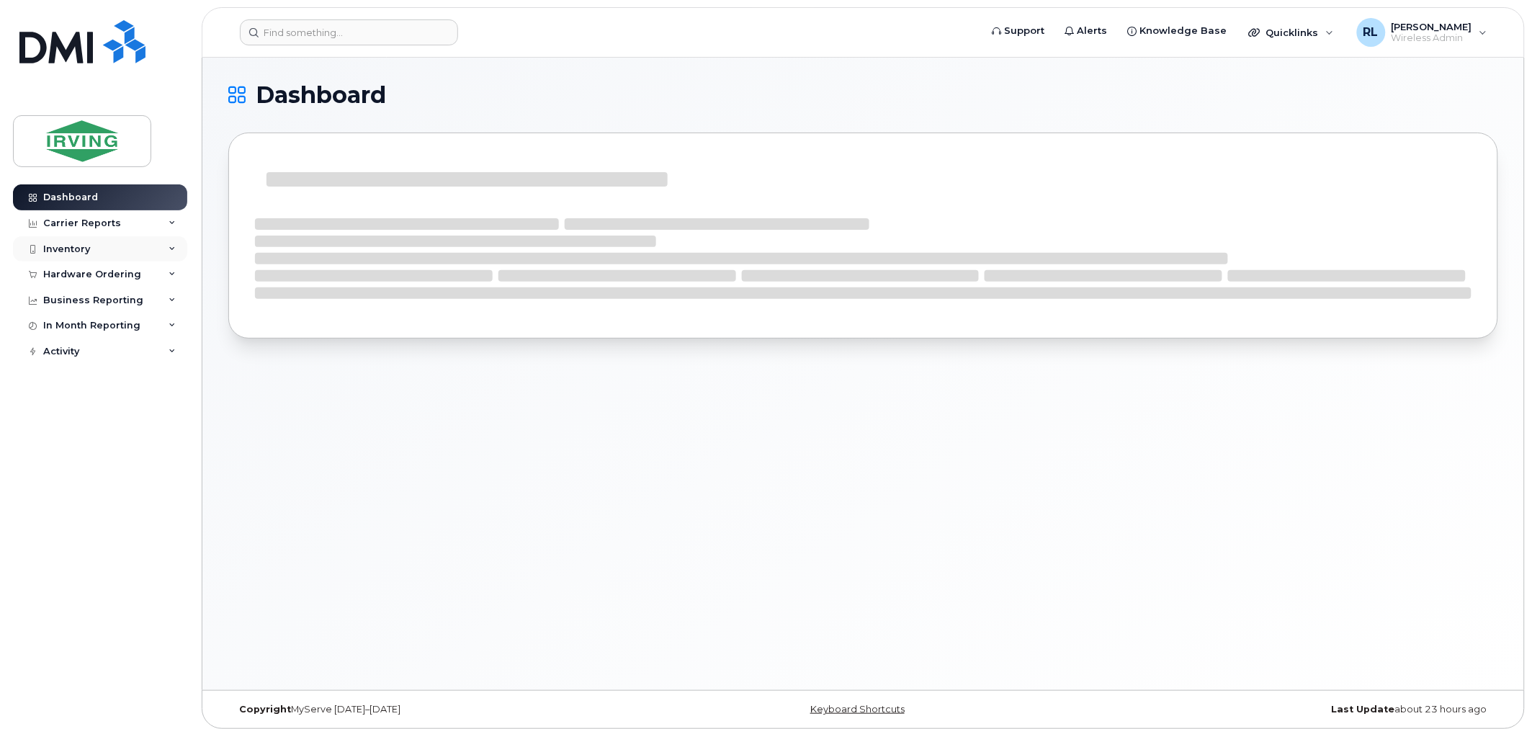
click at [75, 246] on div "Inventory" at bounding box center [66, 249] width 47 height 12
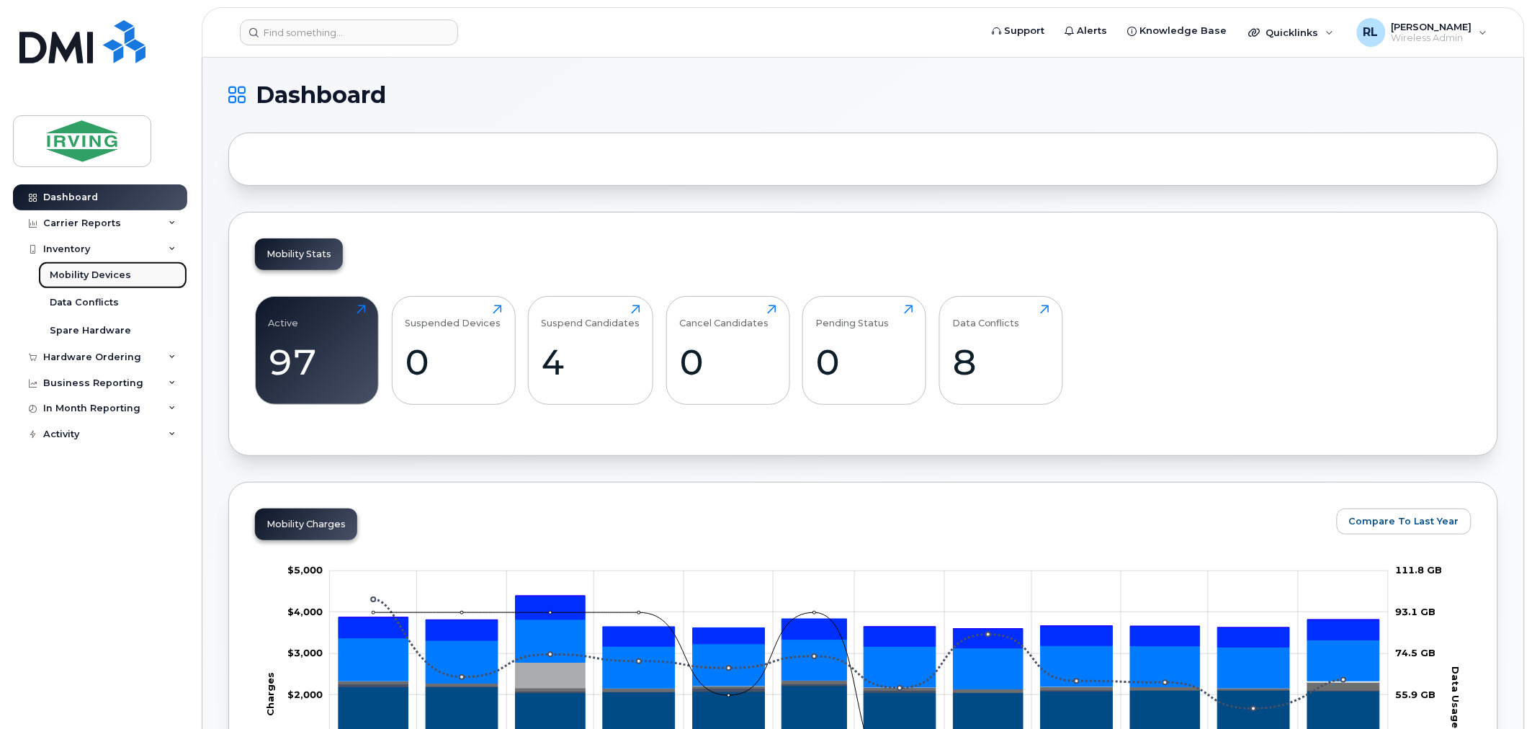
click at [98, 275] on div "Mobility Devices" at bounding box center [90, 275] width 81 height 13
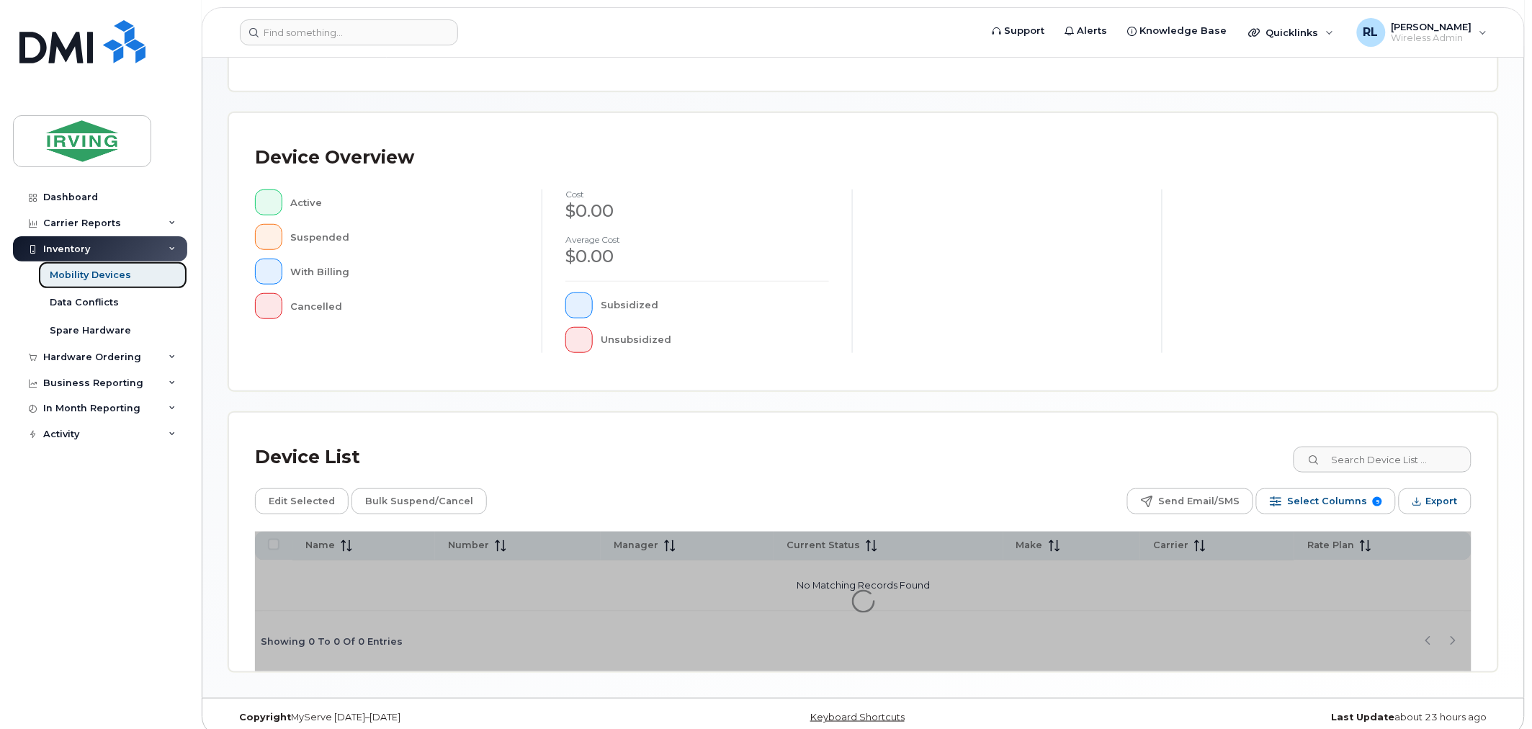
scroll to position [262, 0]
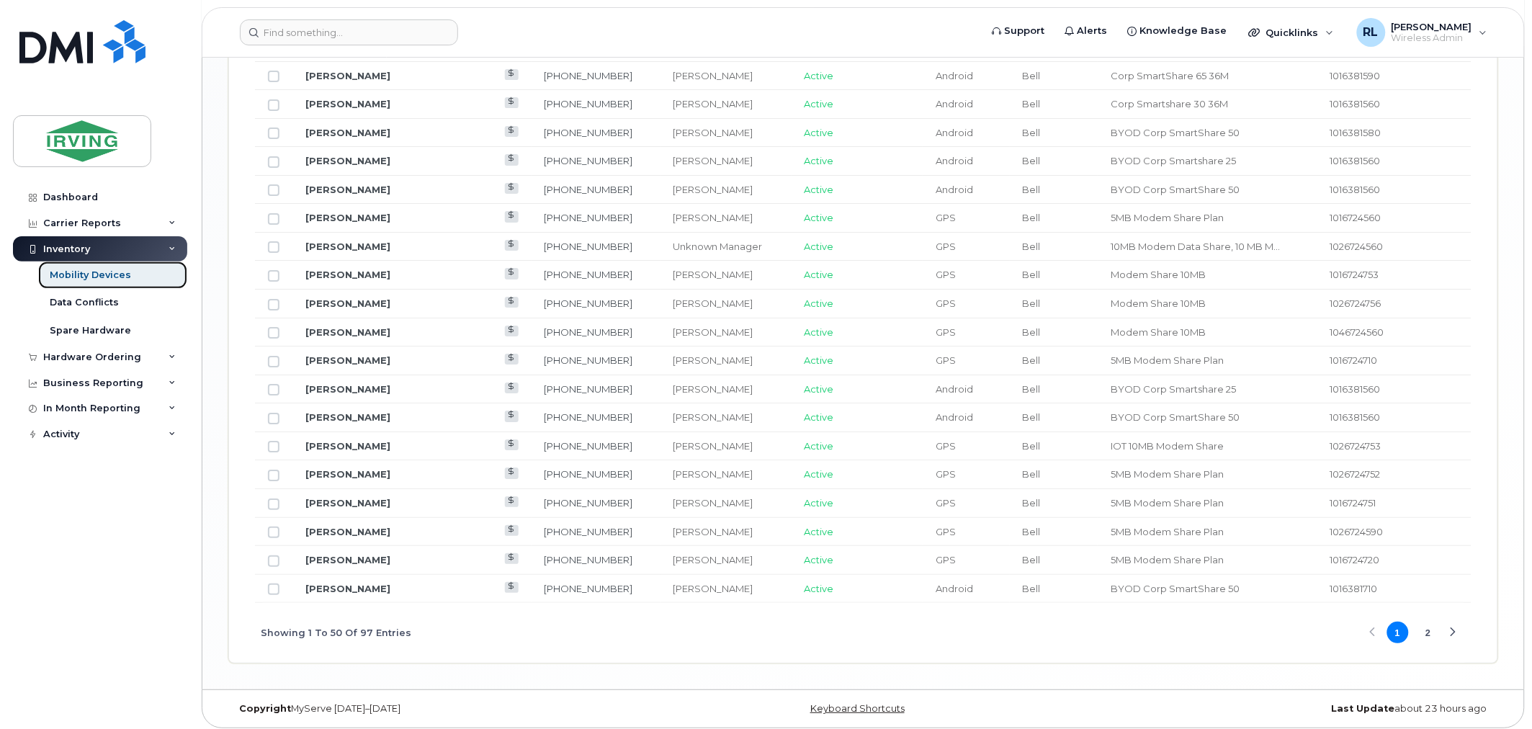
scroll to position [1727, 0]
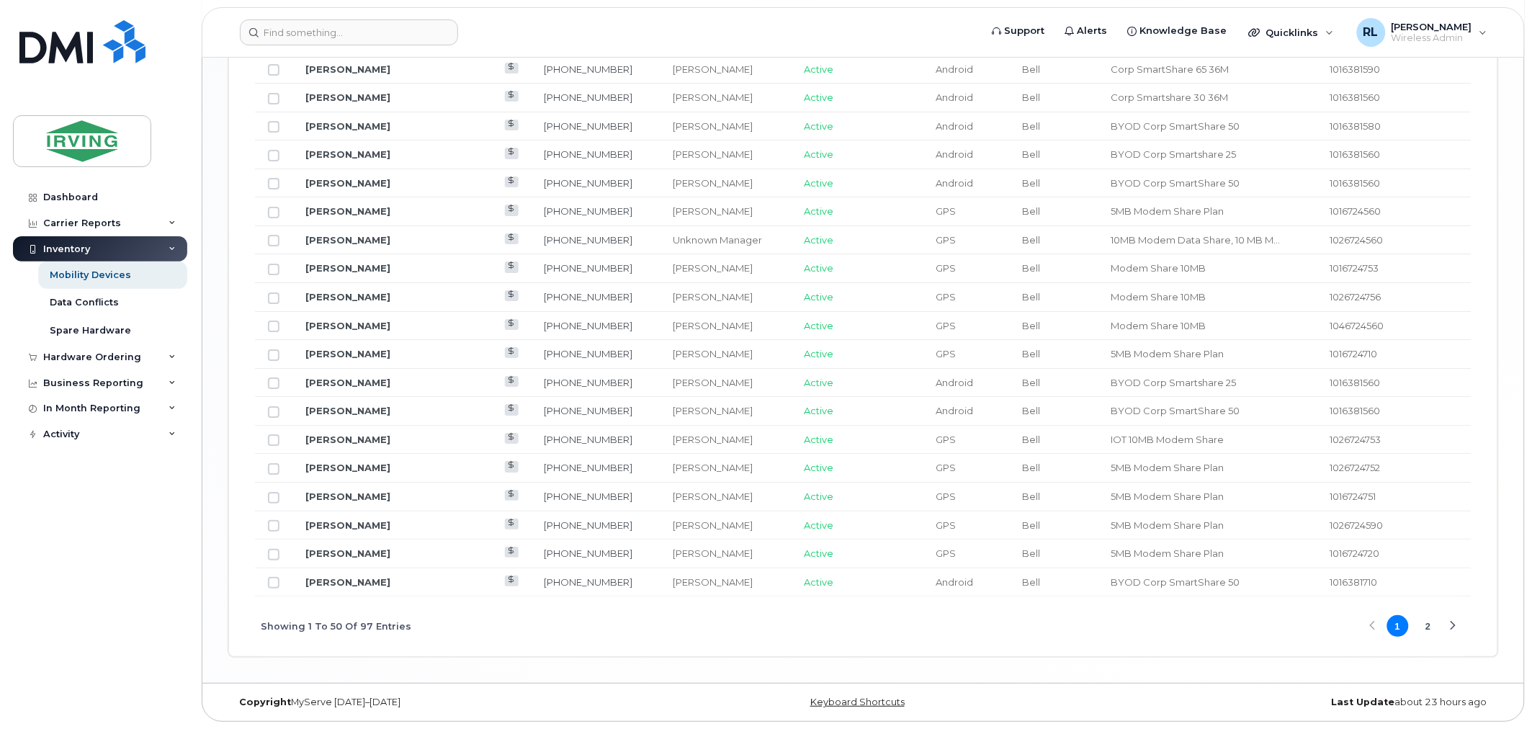
click at [1429, 625] on button "2" at bounding box center [1429, 626] width 22 height 22
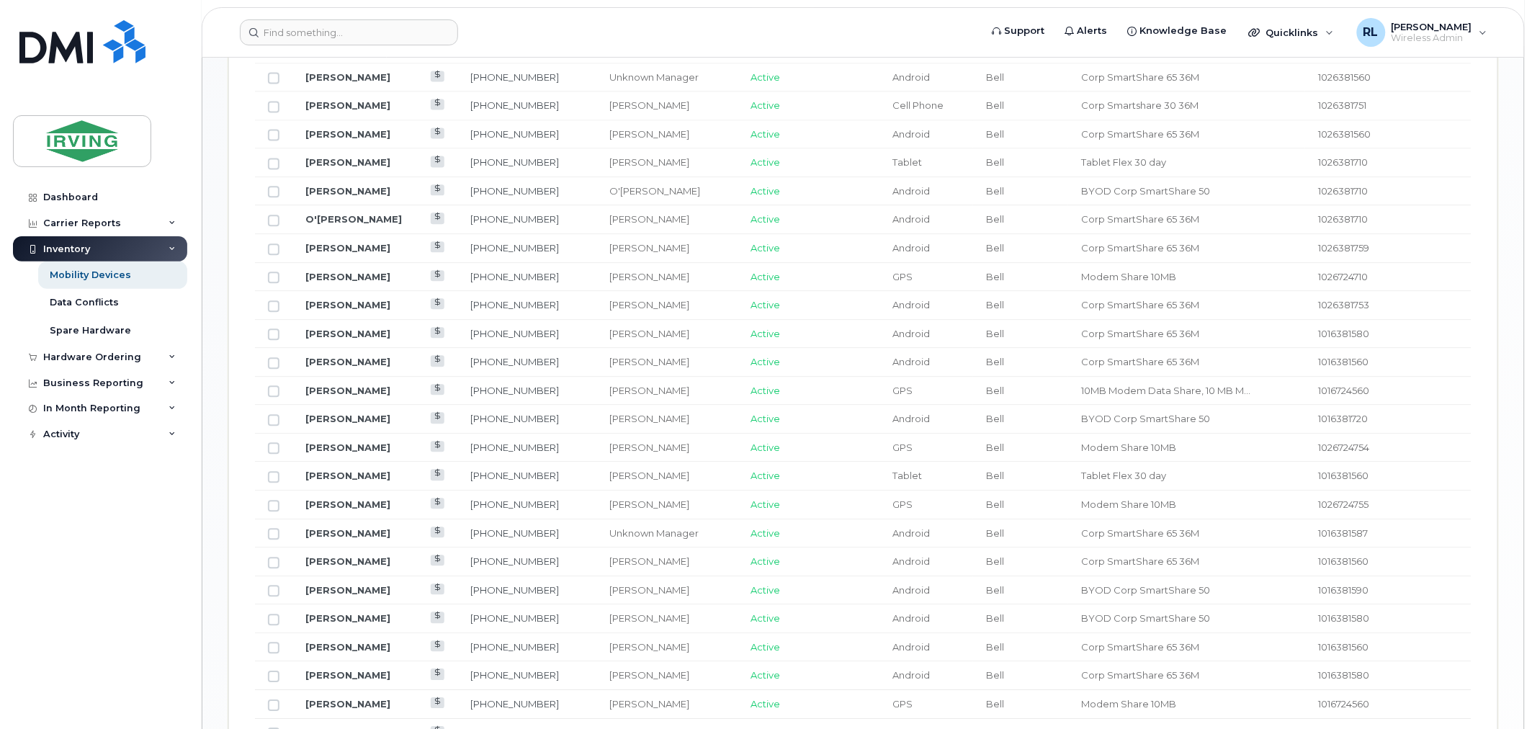
scroll to position [1057, 0]
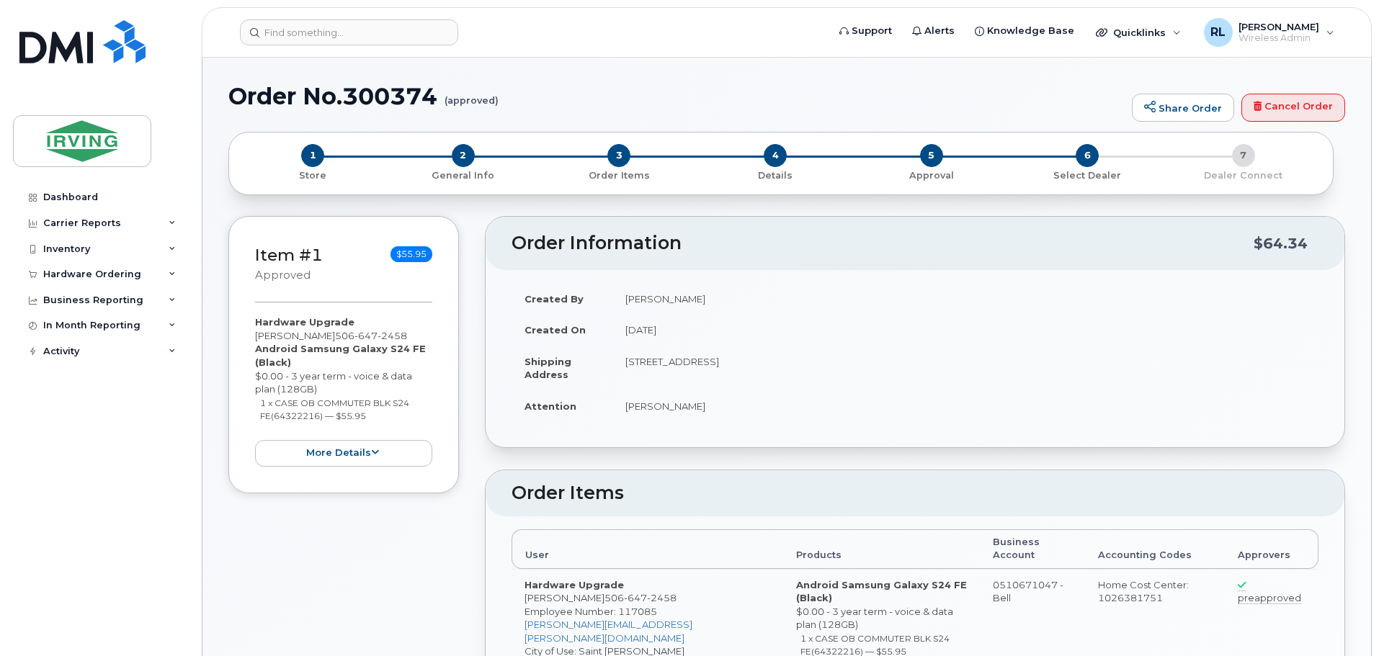
radio input "true"
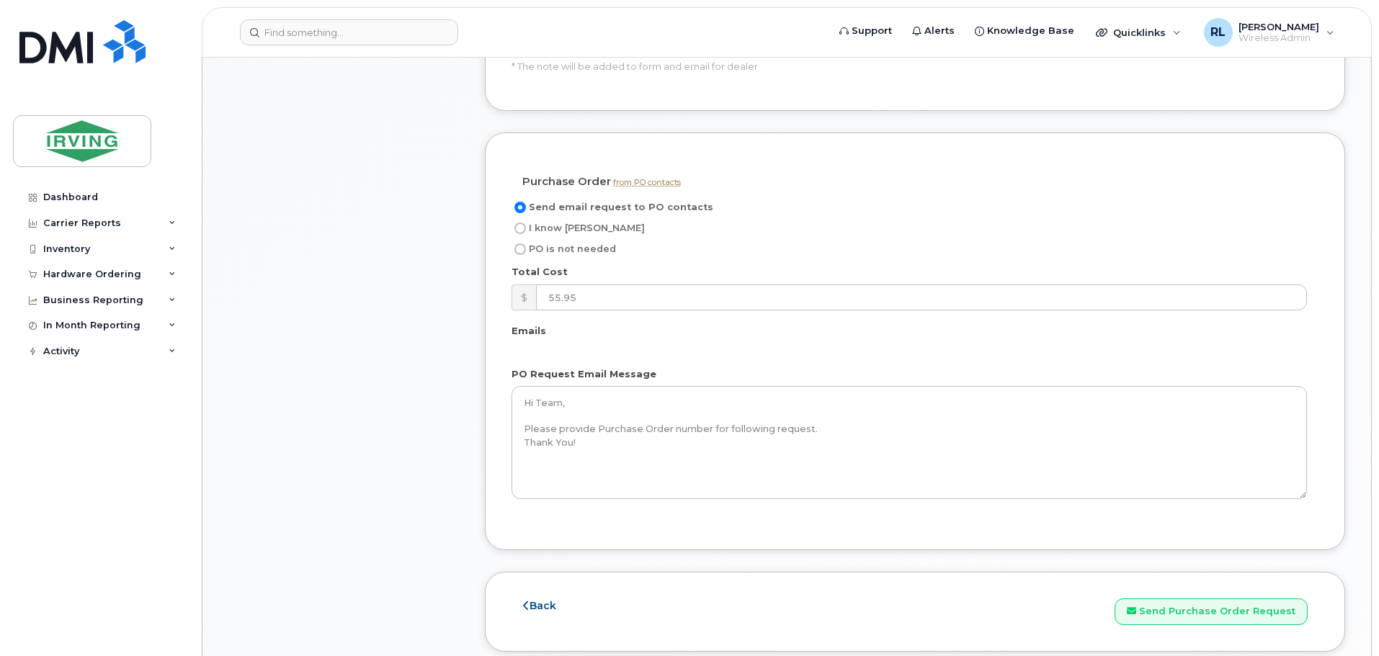
scroll to position [1057, 0]
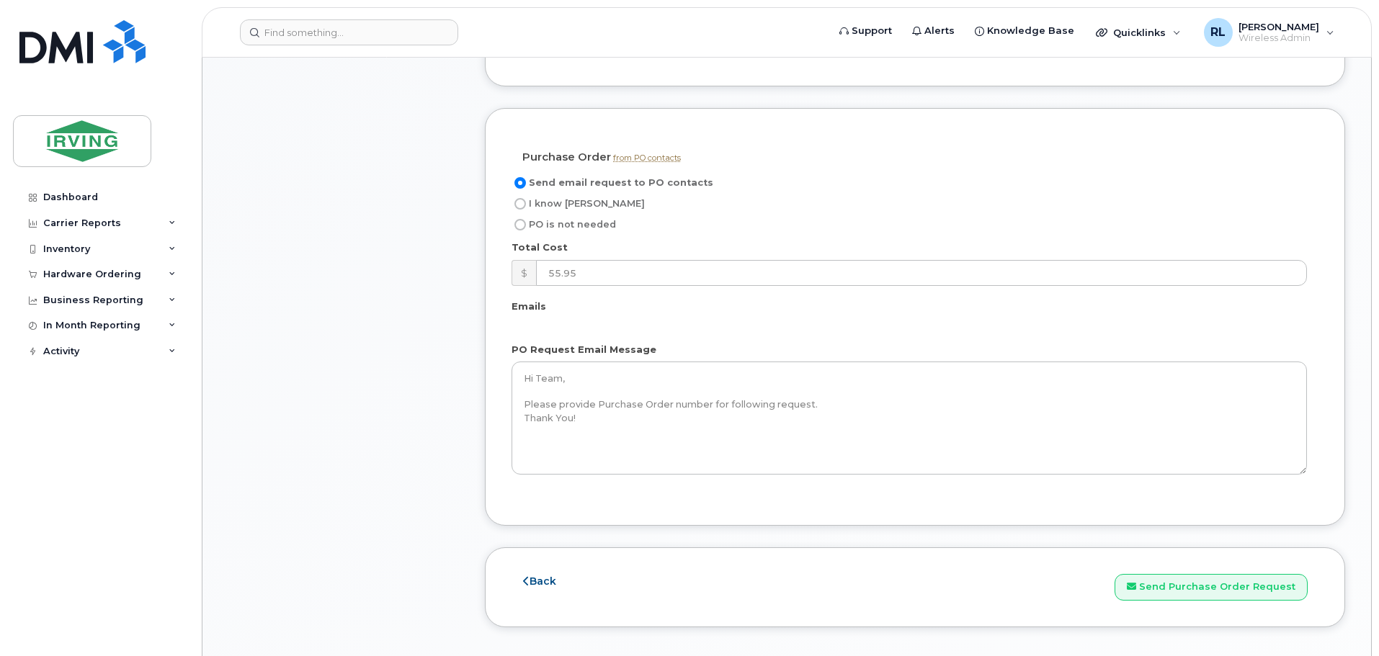
click at [519, 202] on input "I know [PERSON_NAME]" at bounding box center [520, 204] width 12 height 12
radio input "true"
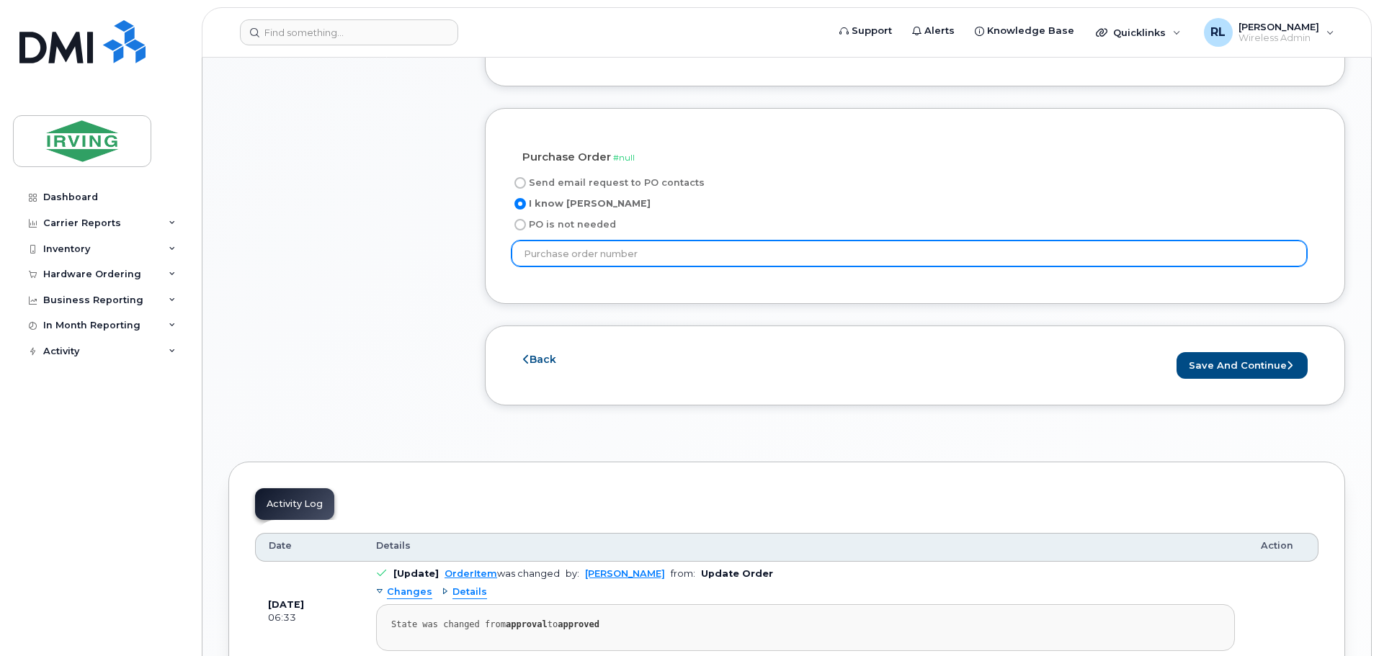
click at [574, 251] on input "text" at bounding box center [908, 254] width 795 height 26
type input "z"
type input "ZA102001567"
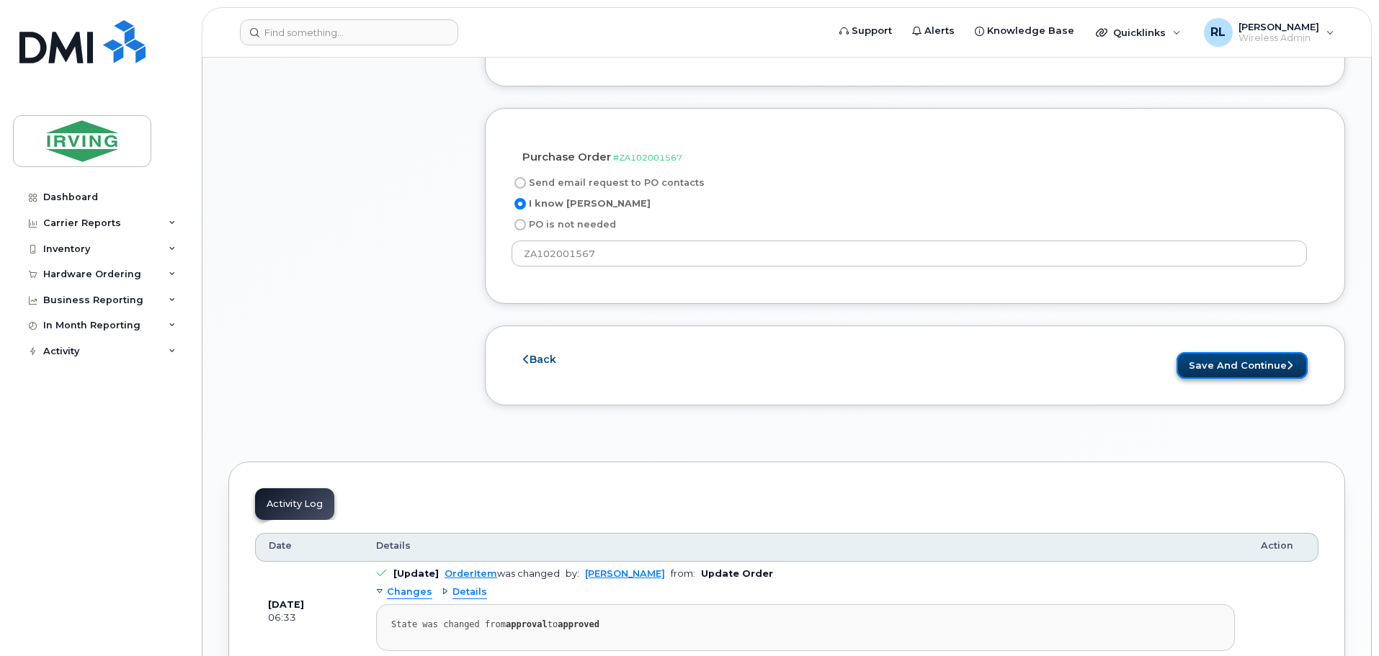
click at [1249, 367] on button "Save and Continue" at bounding box center [1241, 365] width 131 height 27
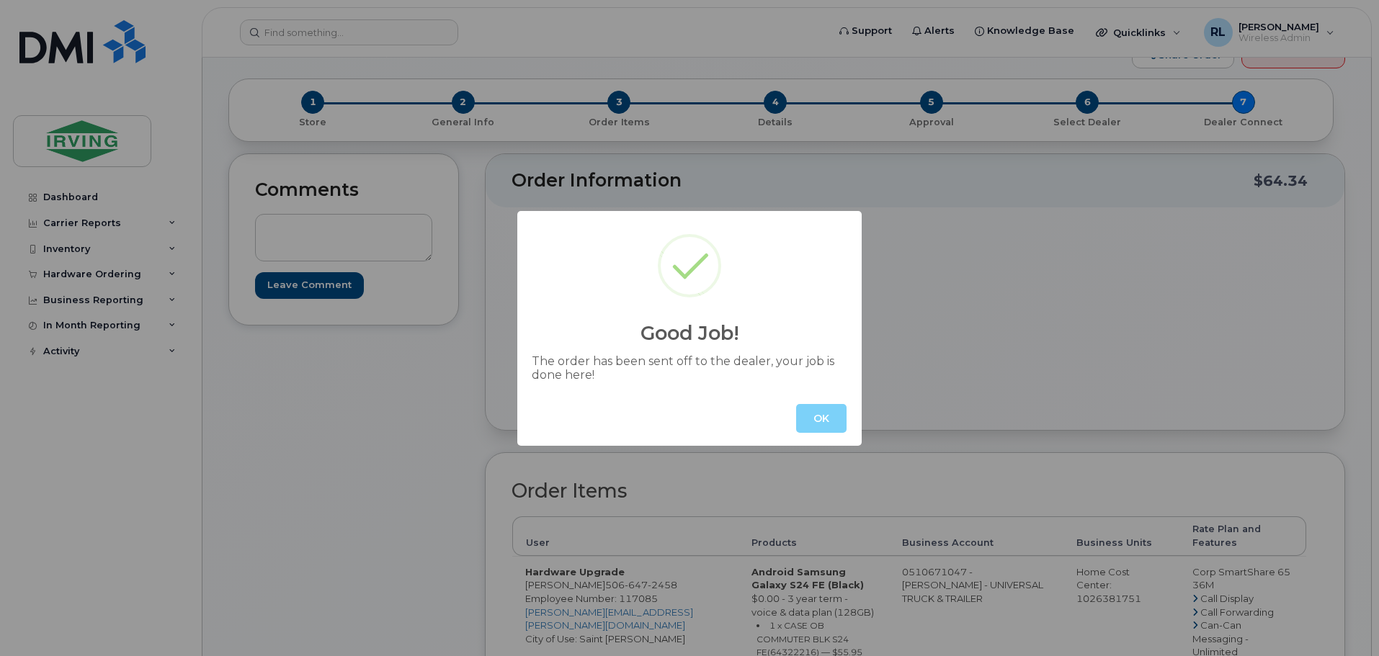
scroll to position [55, 0]
click at [822, 416] on button "OK" at bounding box center [821, 418] width 50 height 29
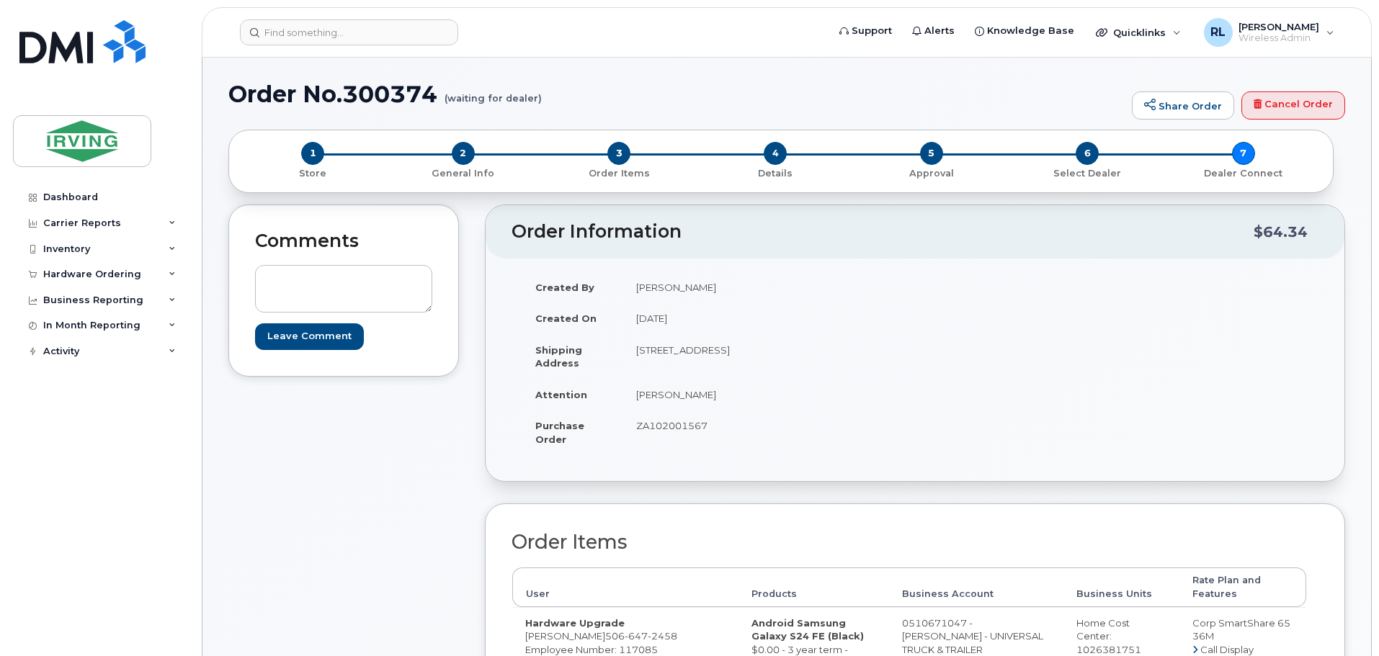
scroll to position [0, 0]
